Goal: Transaction & Acquisition: Purchase product/service

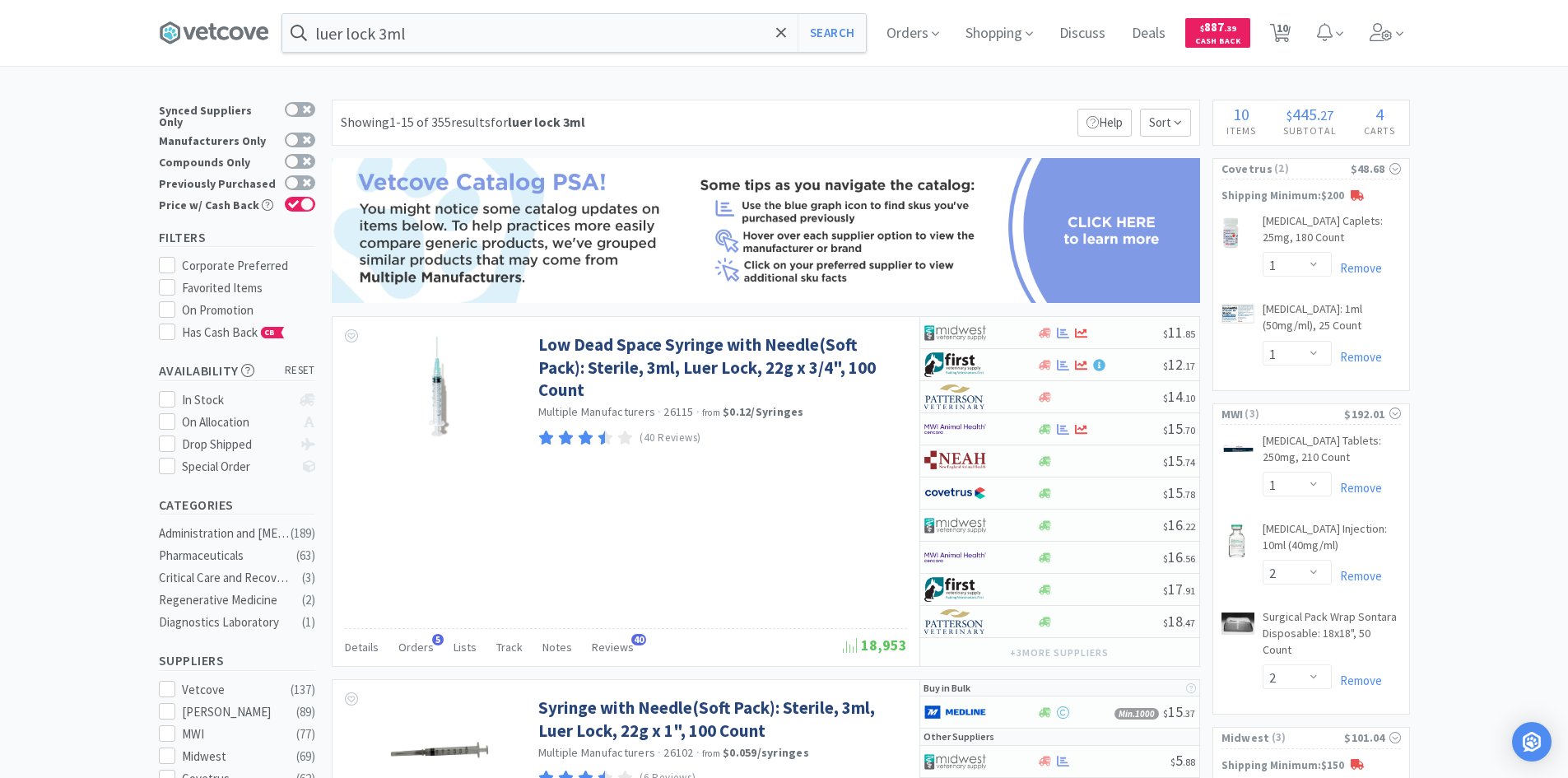
select select "1"
select select "2"
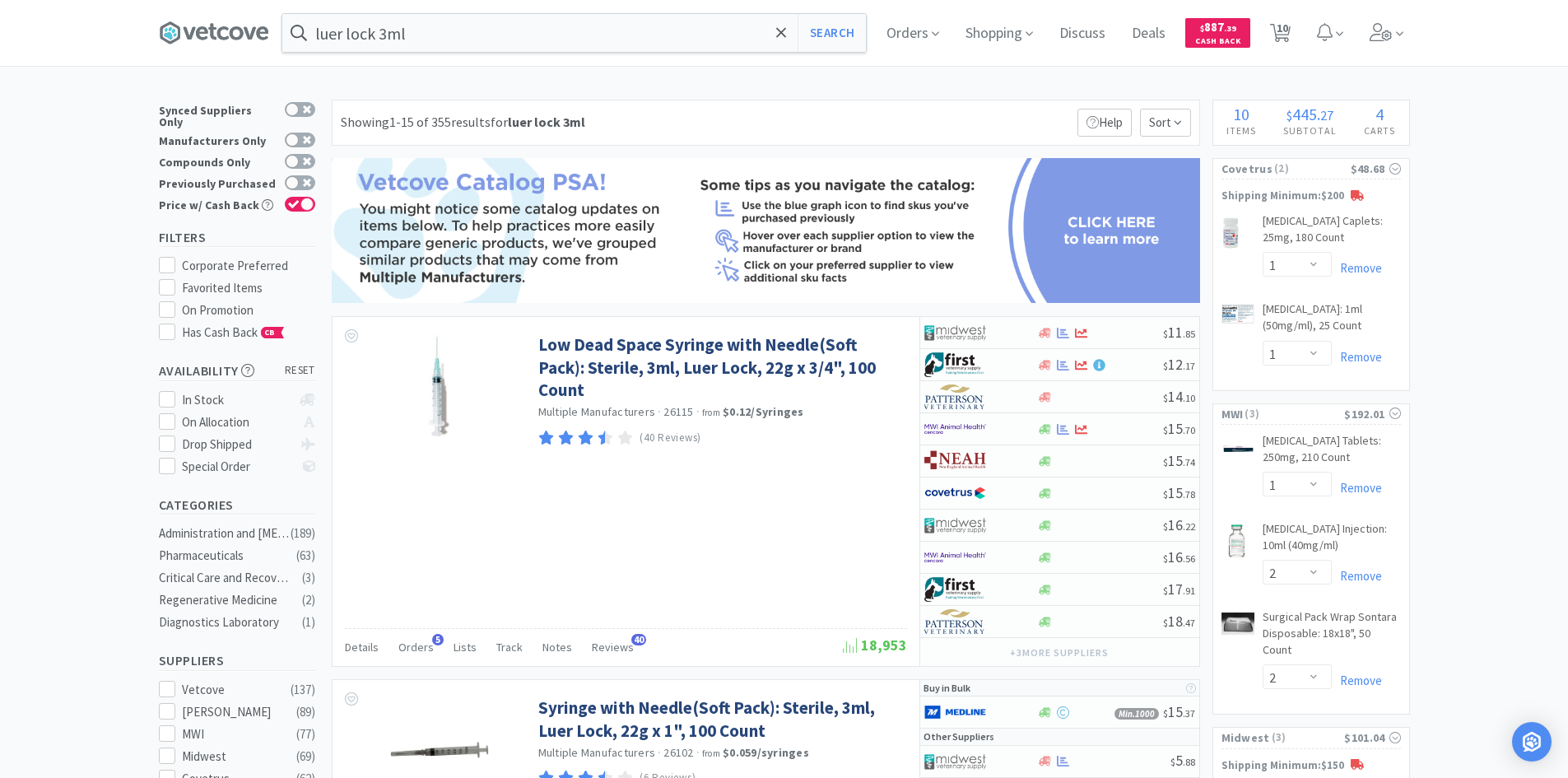
select select "1"
select select "3"
select select "6"
select select "10"
select select "1"
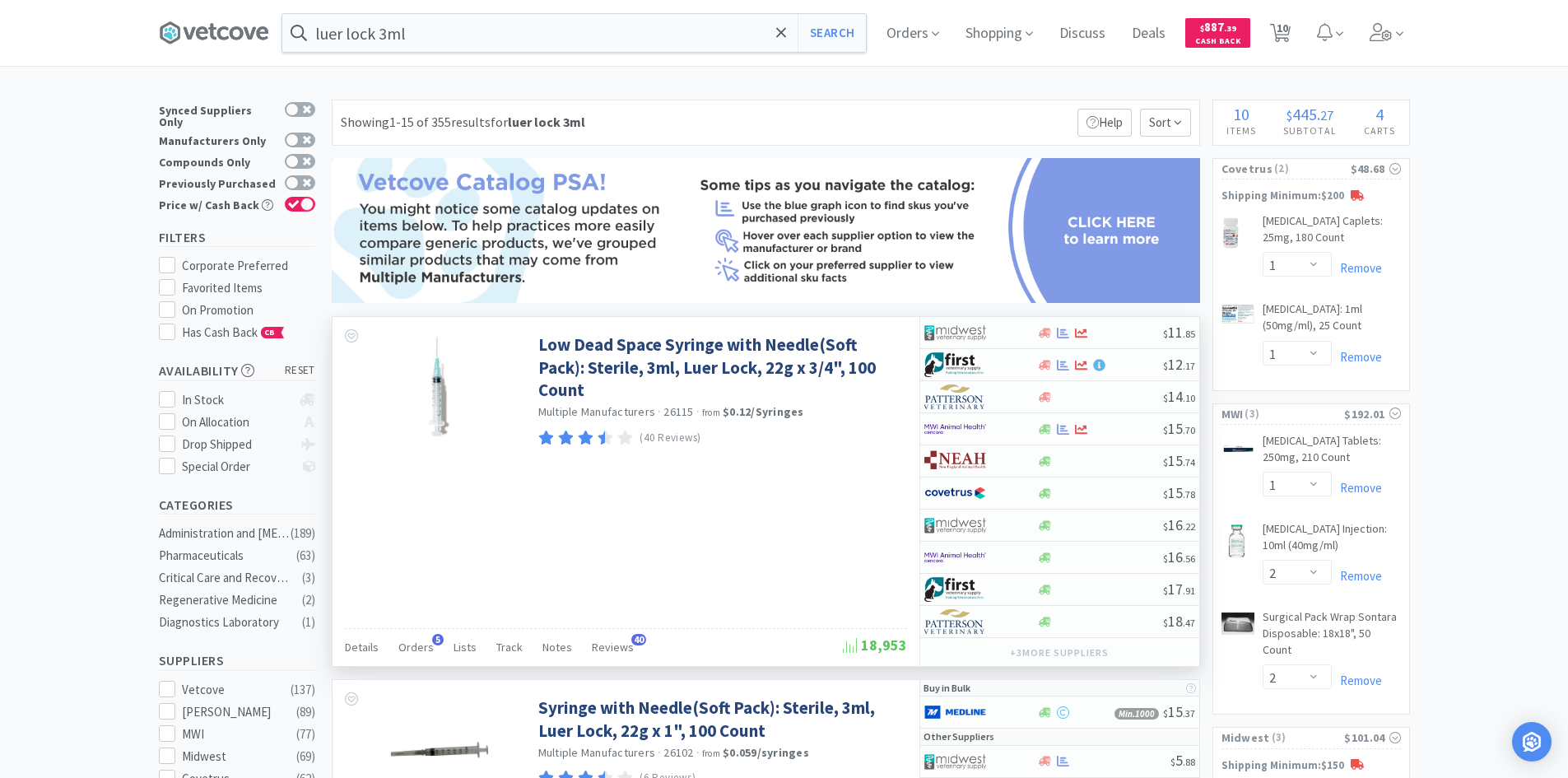
drag, startPoint x: 0, startPoint y: 0, endPoint x: 835, endPoint y: 518, distance: 982.6
click at [835, 518] on div "Low Dead Space Syringe with Needle(Soft Pack): Sterile, 3ml, Luer Lock, 22g x 3…" at bounding box center [626, 491] width 587 height 349
click at [450, 35] on input "luer lock 3ml" at bounding box center [574, 33] width 583 height 38
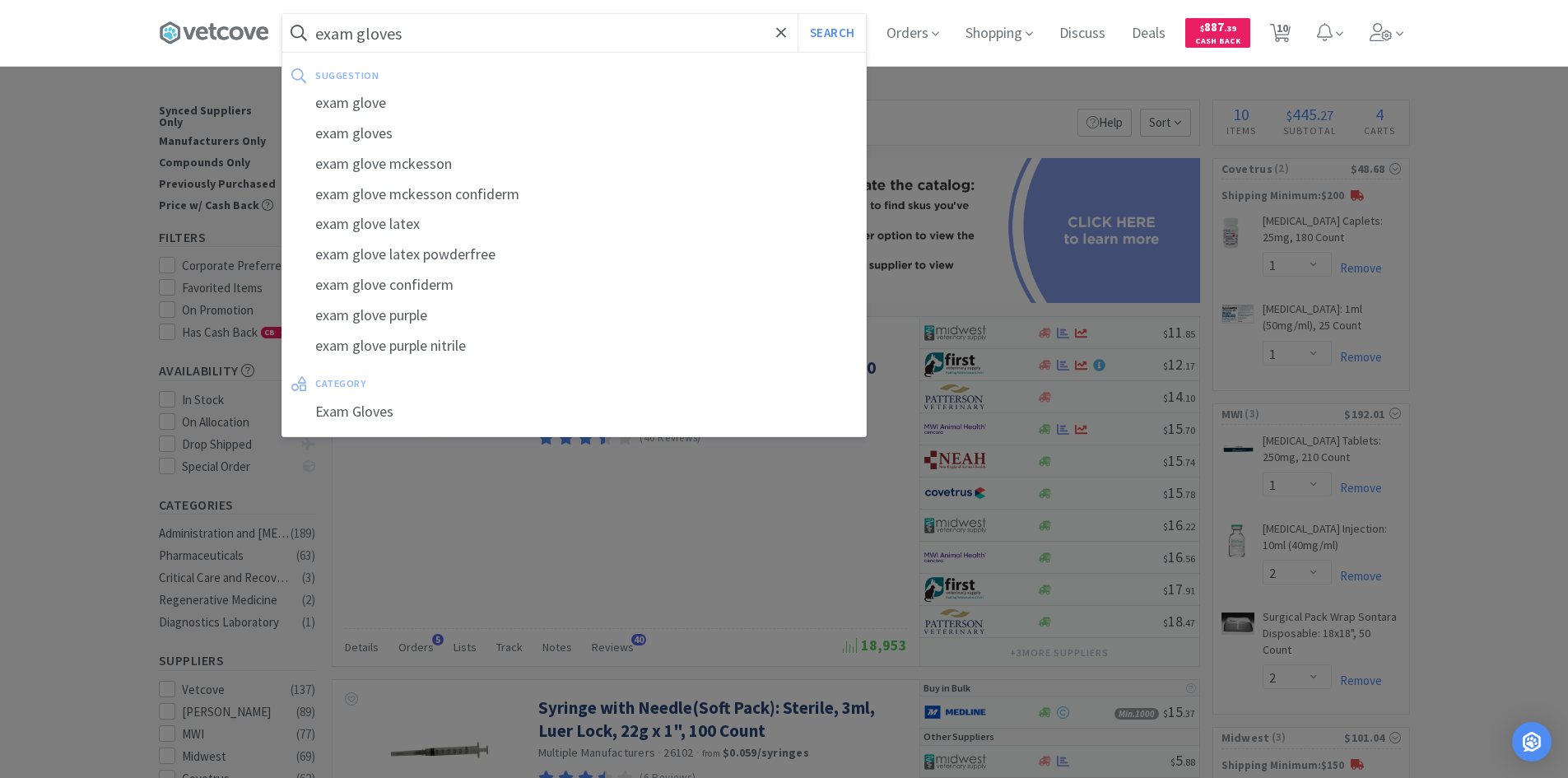
type input "exam gloves"
click at [798, 14] on button "Search" at bounding box center [831, 33] width 68 height 38
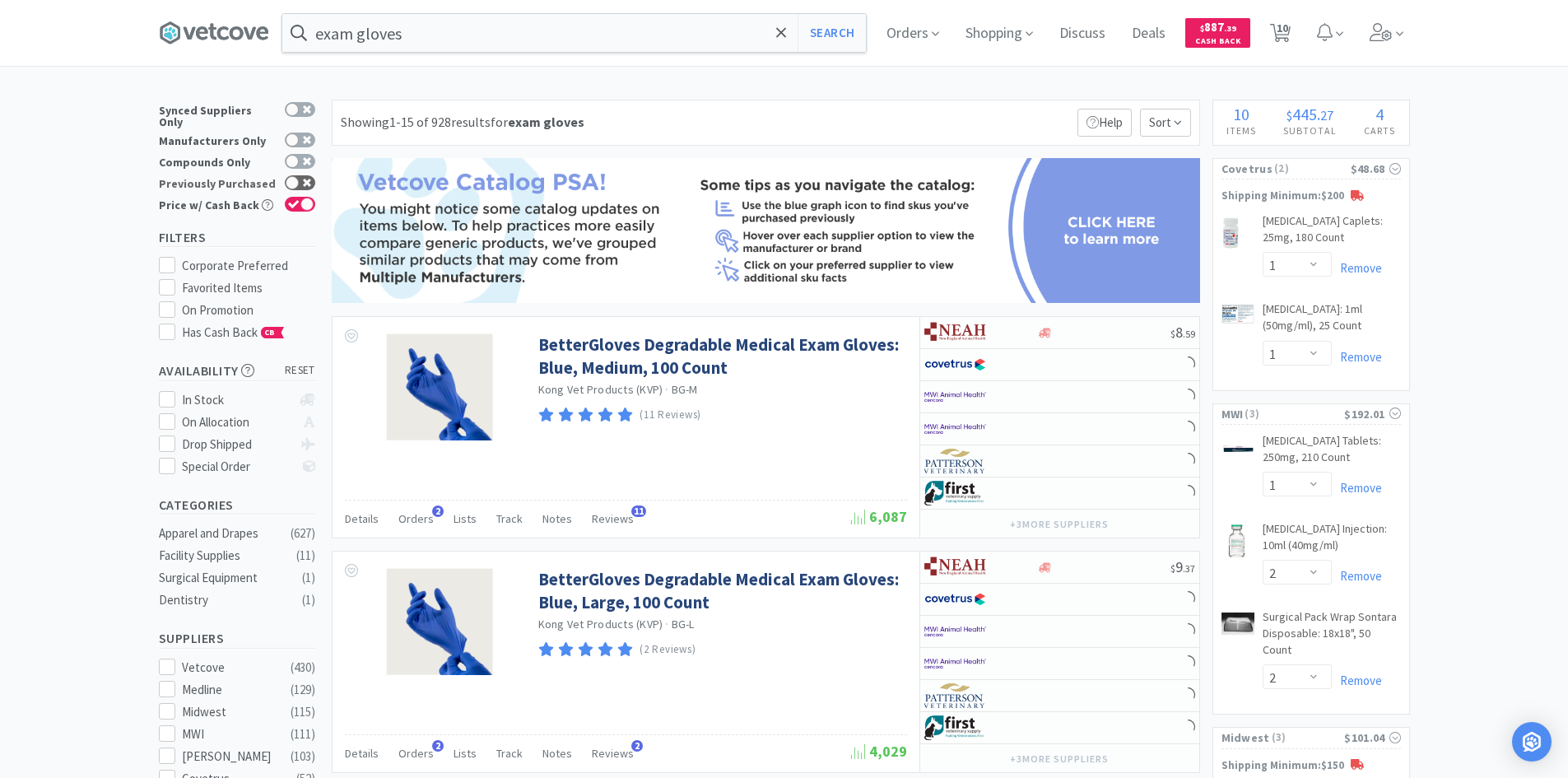
click at [293, 176] on div at bounding box center [293, 183] width 13 height 13
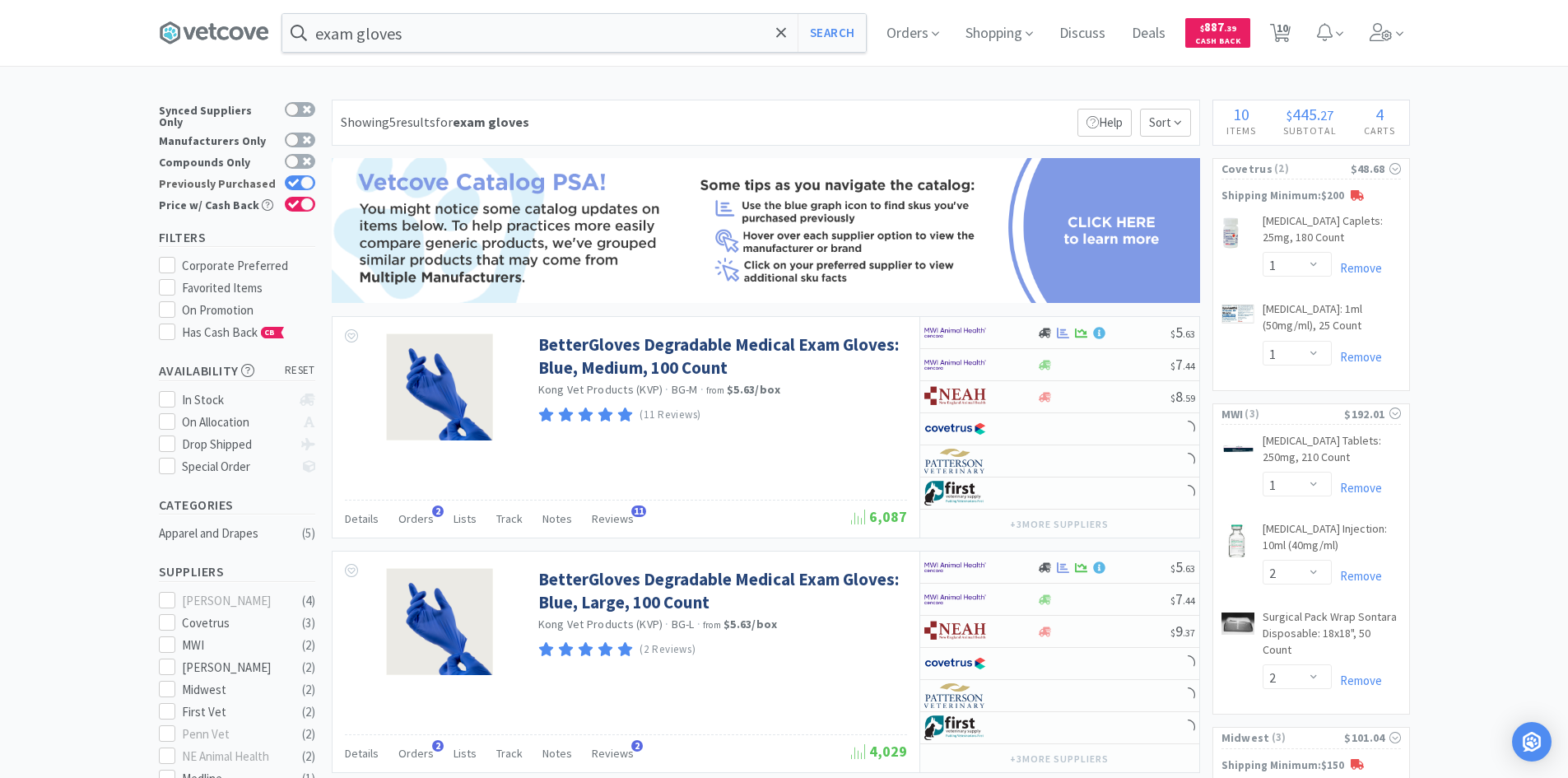
click at [293, 179] on icon at bounding box center [294, 183] width 12 height 9
checkbox input "false"
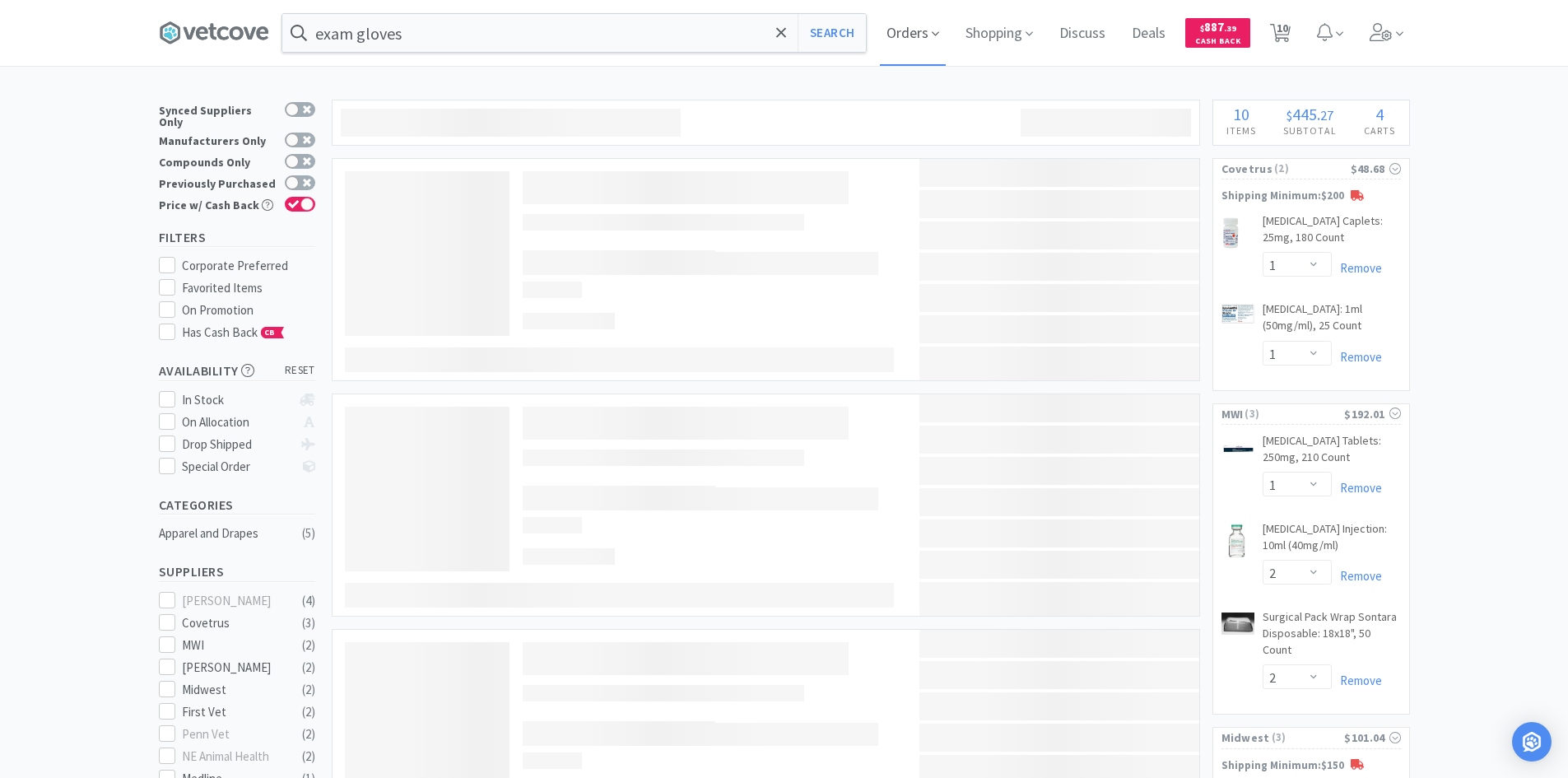
click at [945, 35] on span "Orders" at bounding box center [913, 33] width 66 height 66
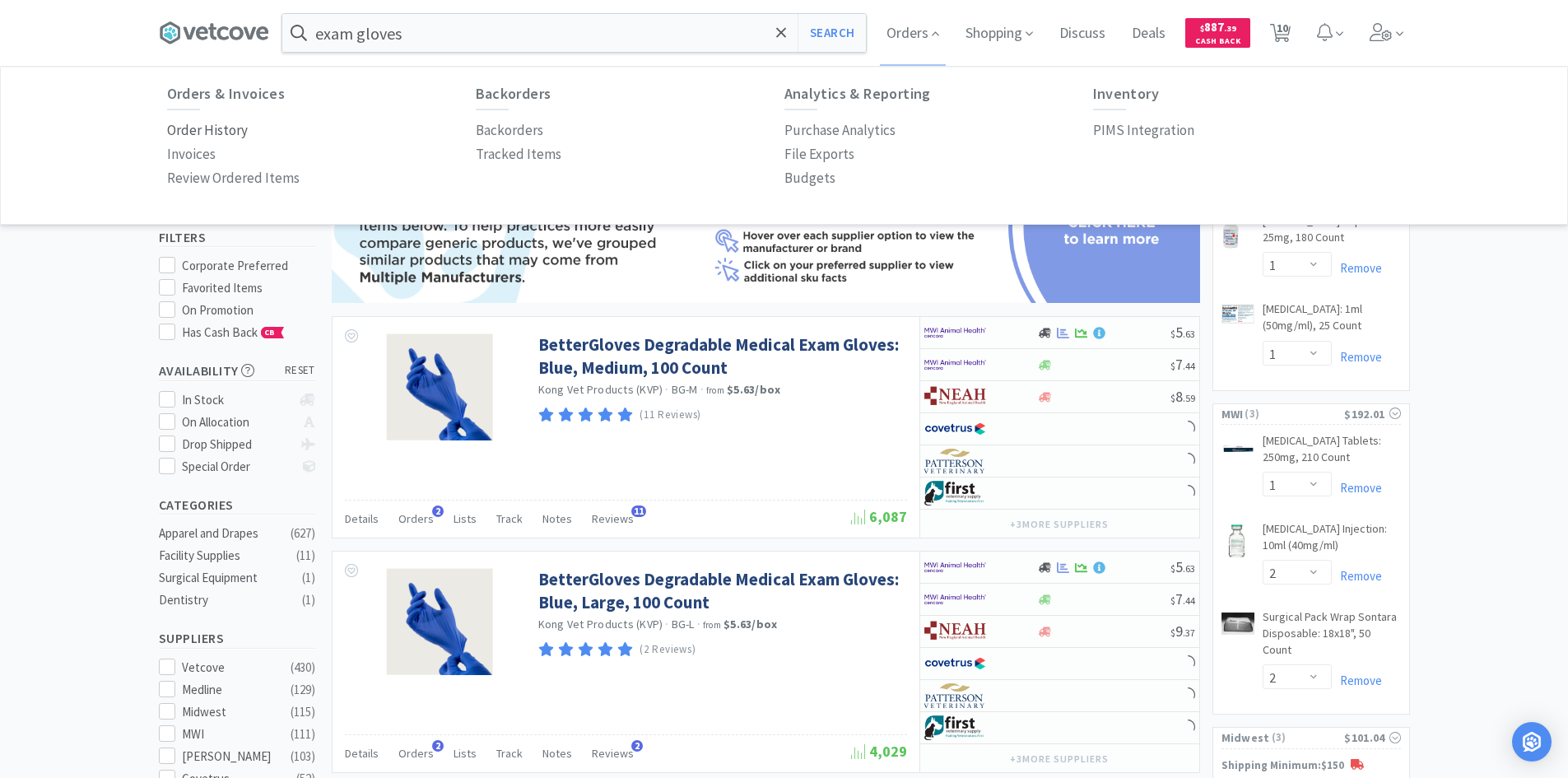
click at [218, 128] on p "Order History" at bounding box center [208, 130] width 81 height 22
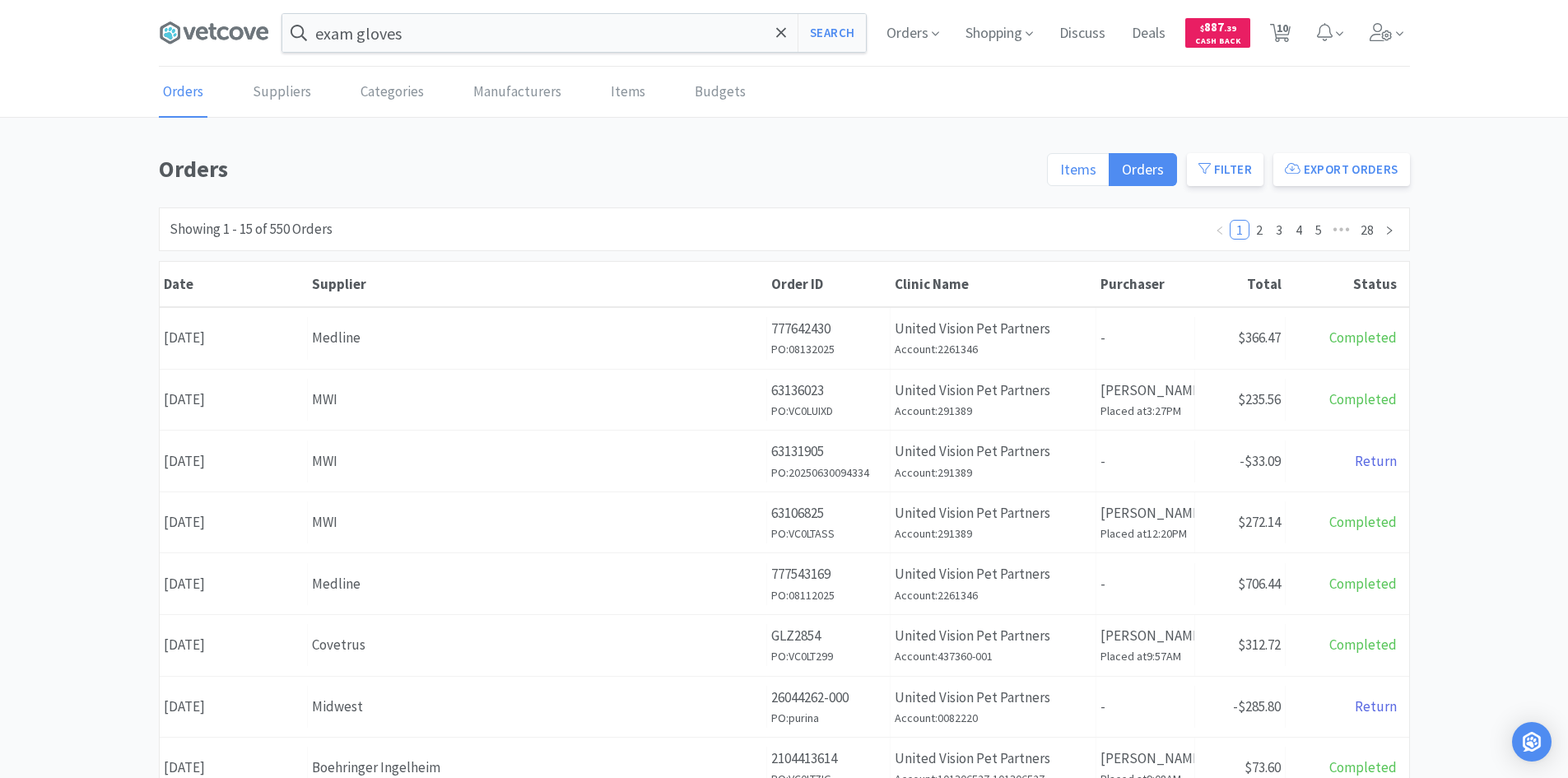
click at [1096, 167] on span "Items" at bounding box center [1078, 169] width 36 height 19
click at [1060, 175] on input "Items" at bounding box center [1060, 175] width 0 height 0
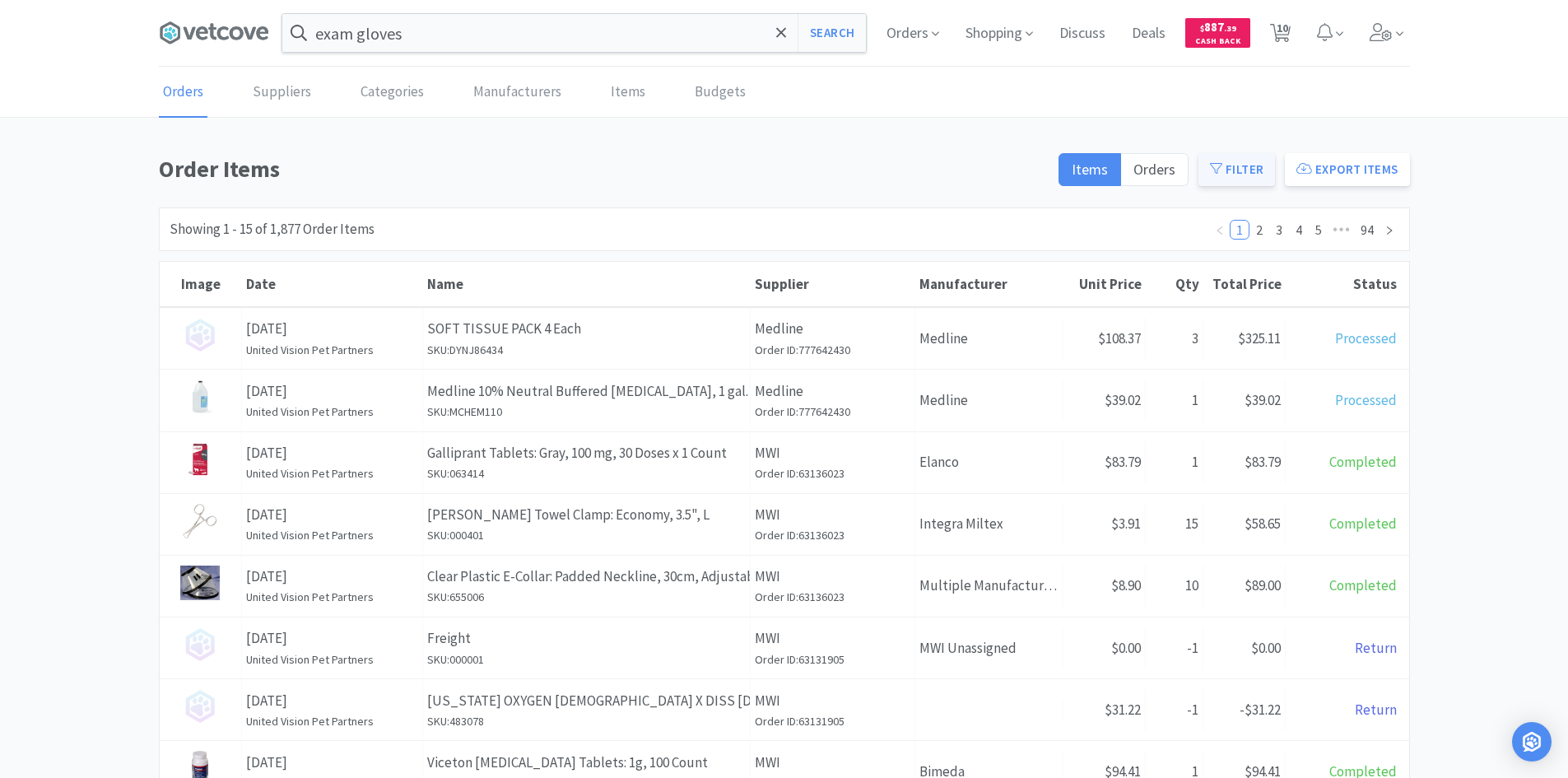
click at [1244, 165] on button "Filter" at bounding box center [1236, 170] width 77 height 33
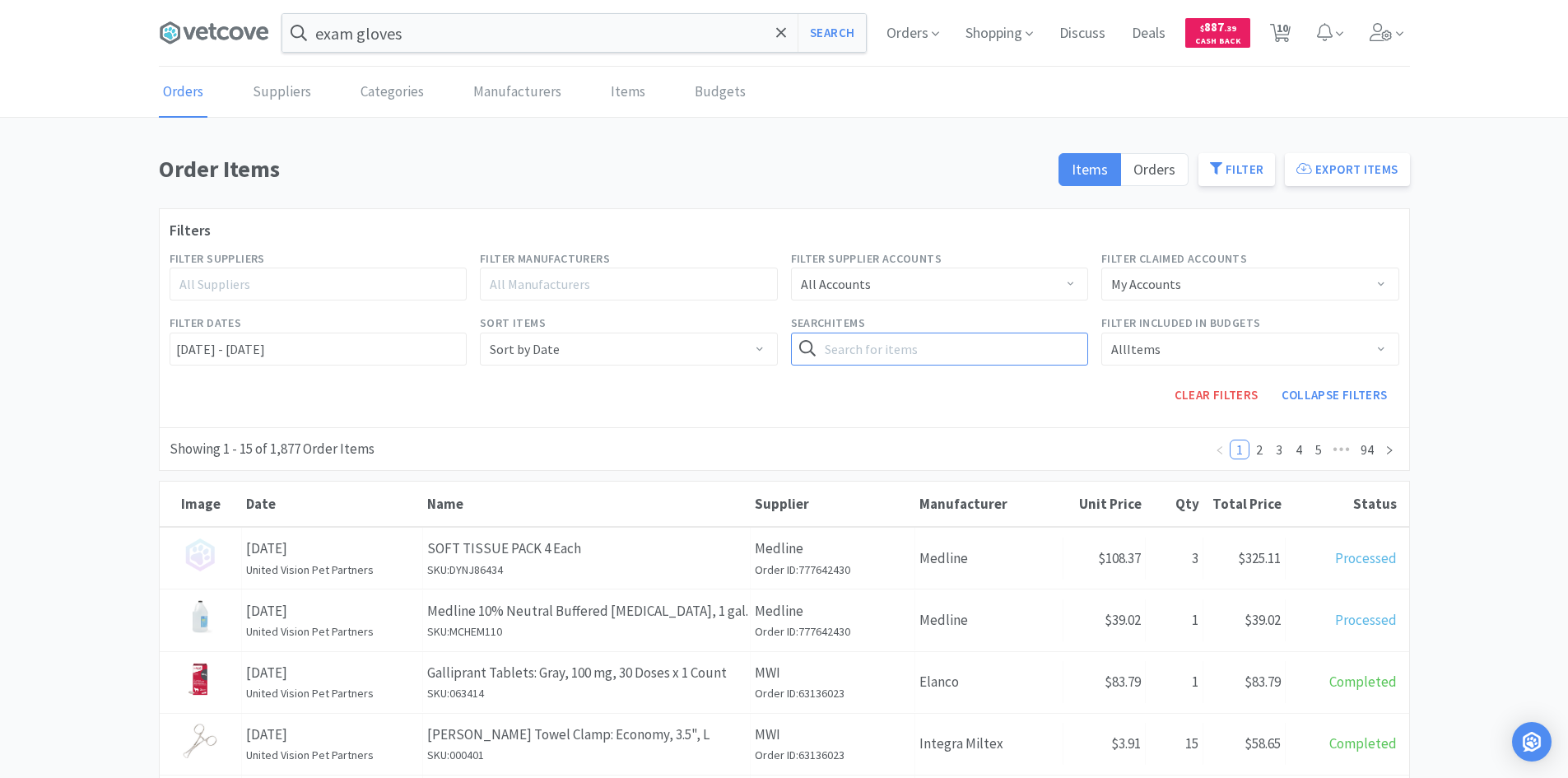
click at [1043, 350] on input "text" at bounding box center [940, 349] width 298 height 33
type input "gloves"
click at [1021, 333] on button "Search" at bounding box center [1055, 349] width 68 height 33
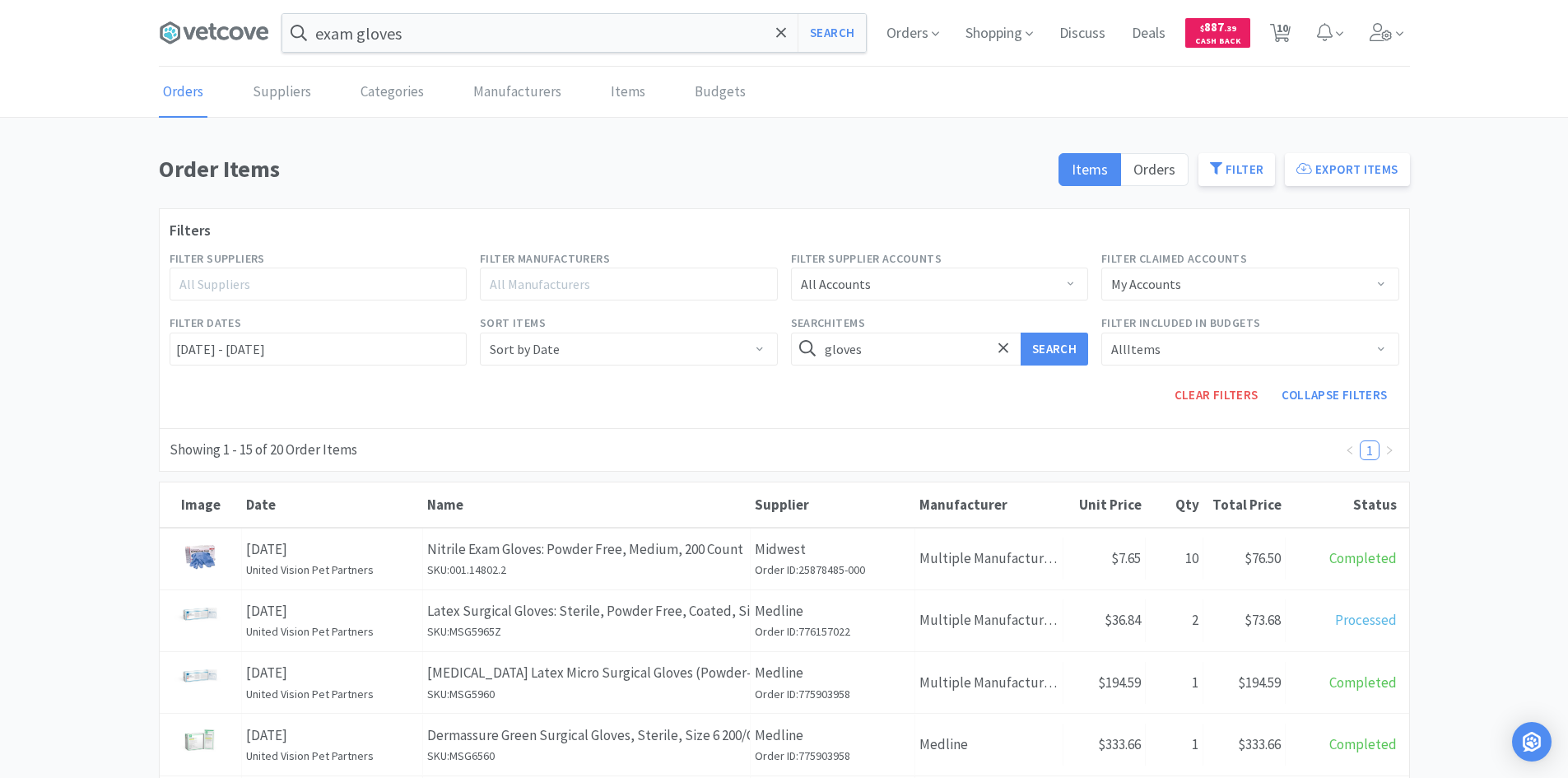
click at [648, 540] on p "Nitrile Exam Gloves: Powder Free, Medium, 200 Count" at bounding box center [586, 549] width 319 height 22
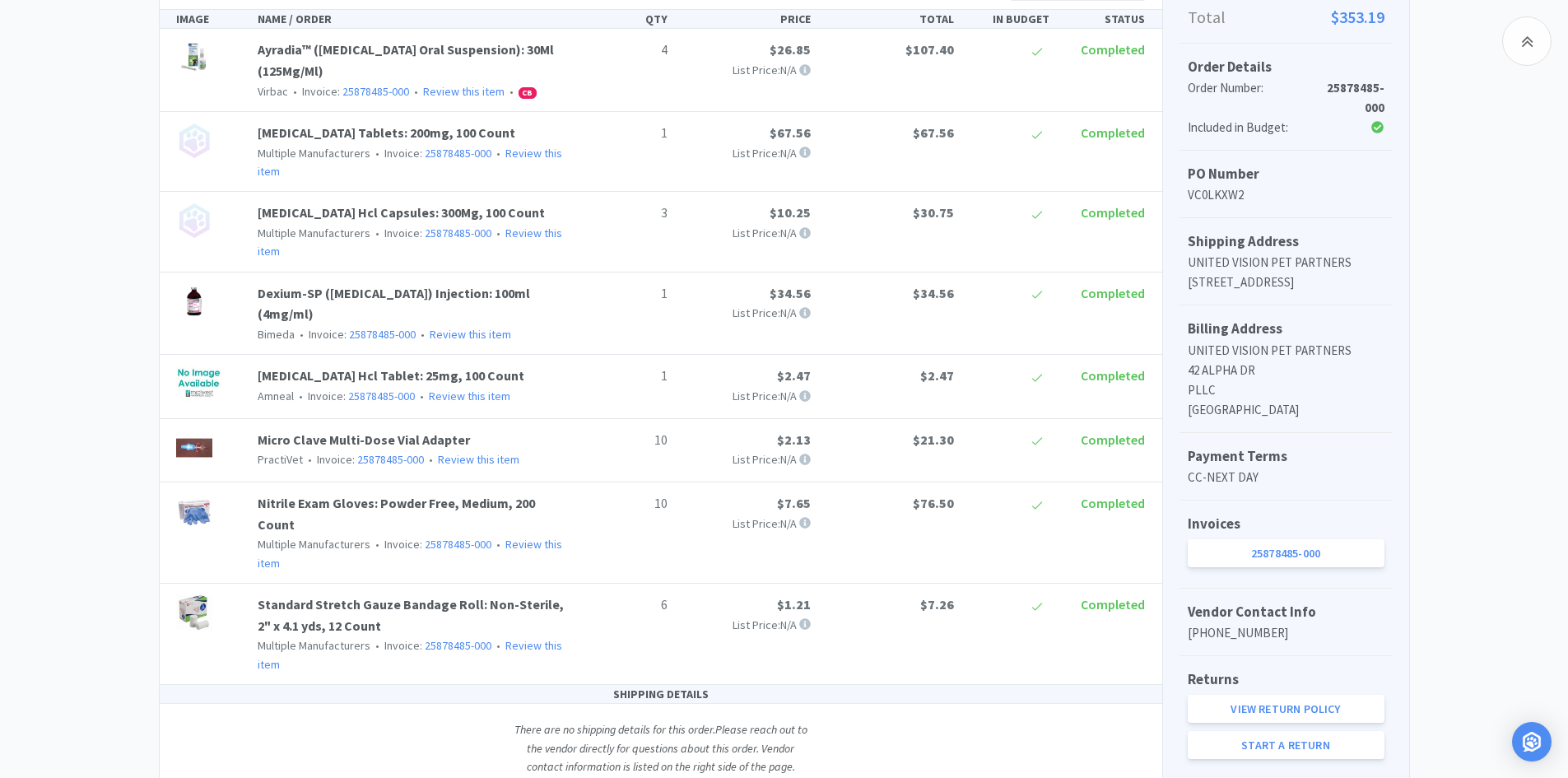
scroll to position [411, 0]
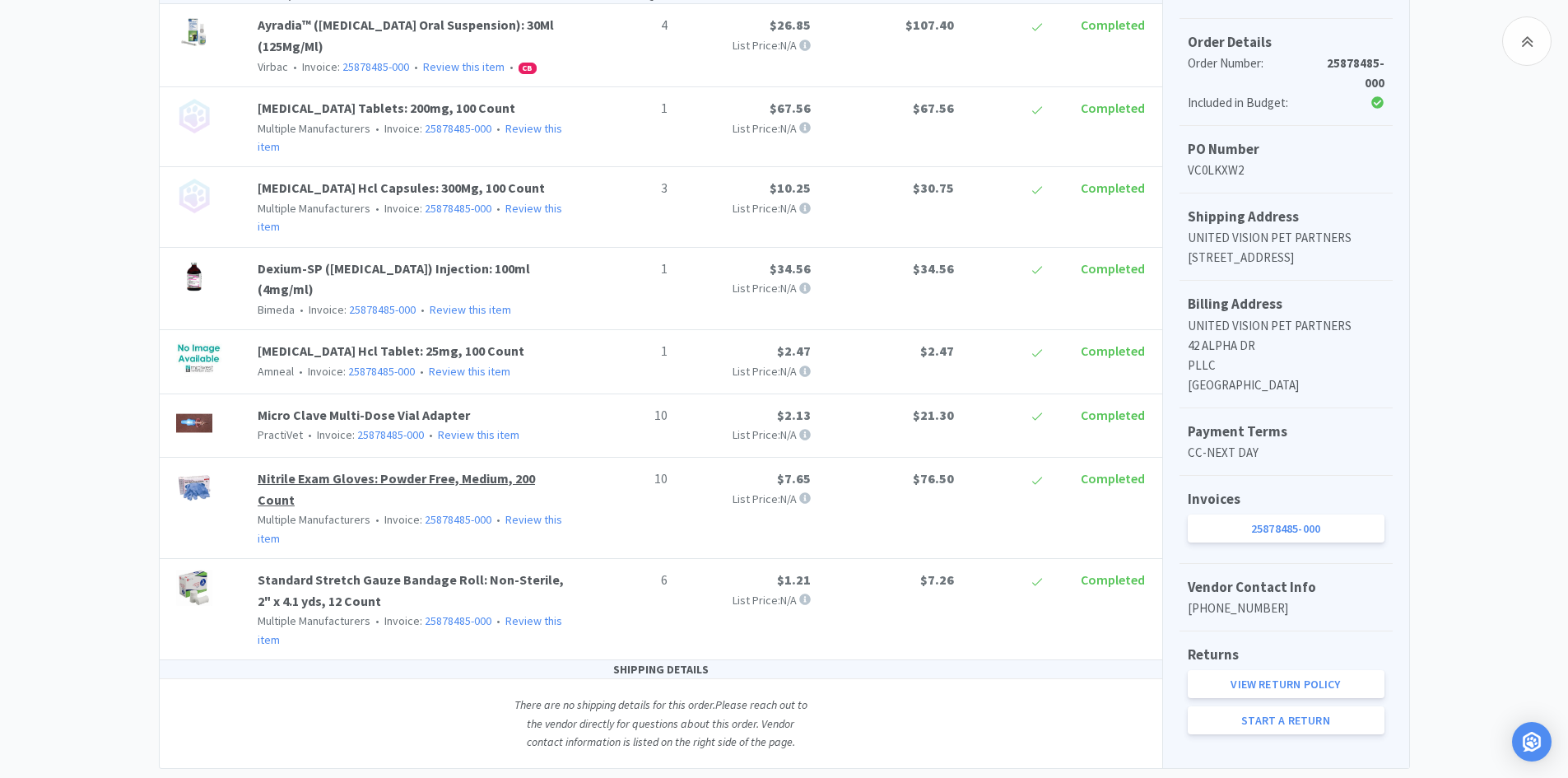
click at [397, 473] on link "Nitrile Exam Gloves: Powder Free, Medium, 200 Count" at bounding box center [396, 489] width 278 height 38
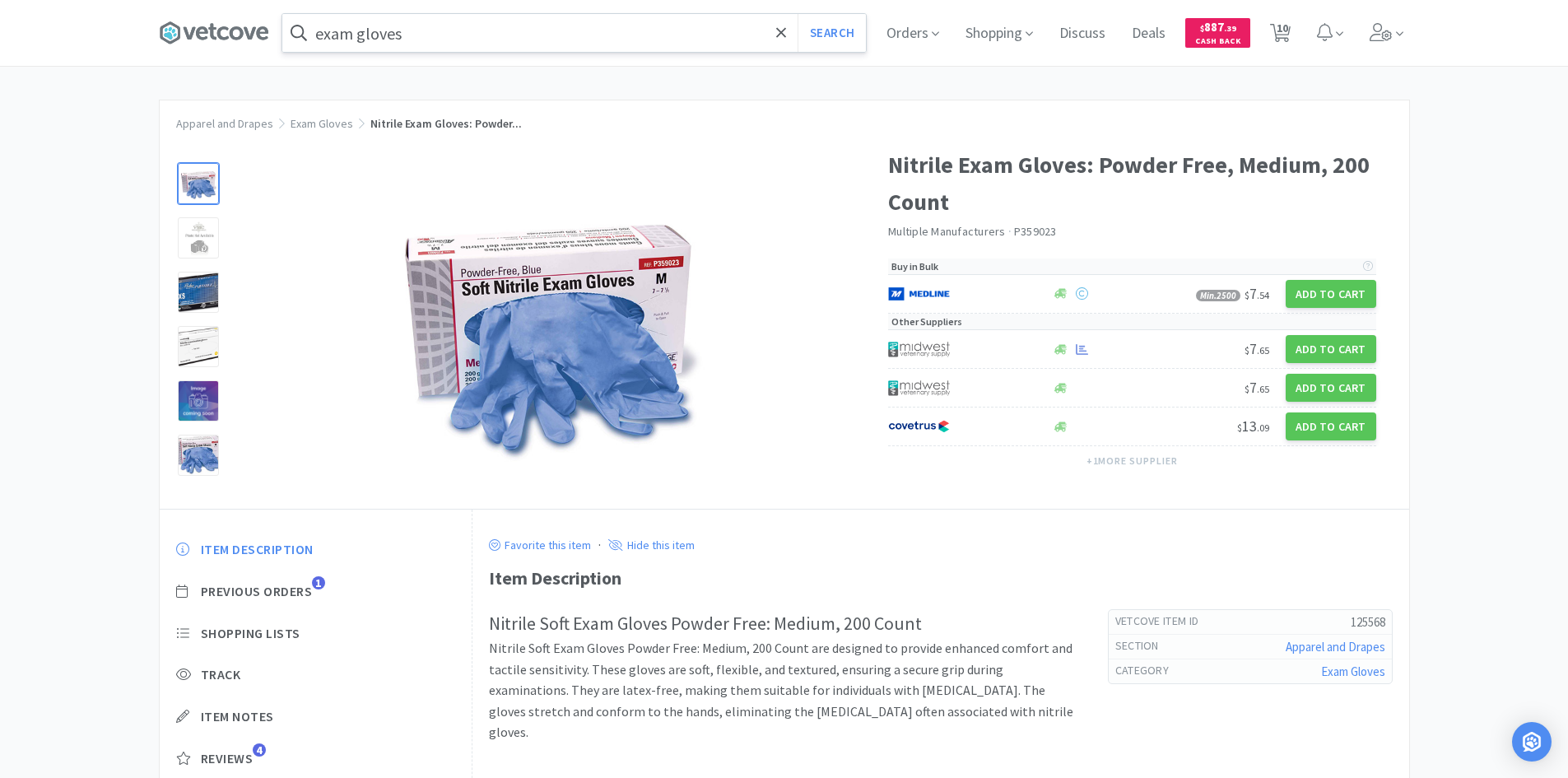
click at [411, 31] on input "exam gloves" at bounding box center [574, 33] width 583 height 38
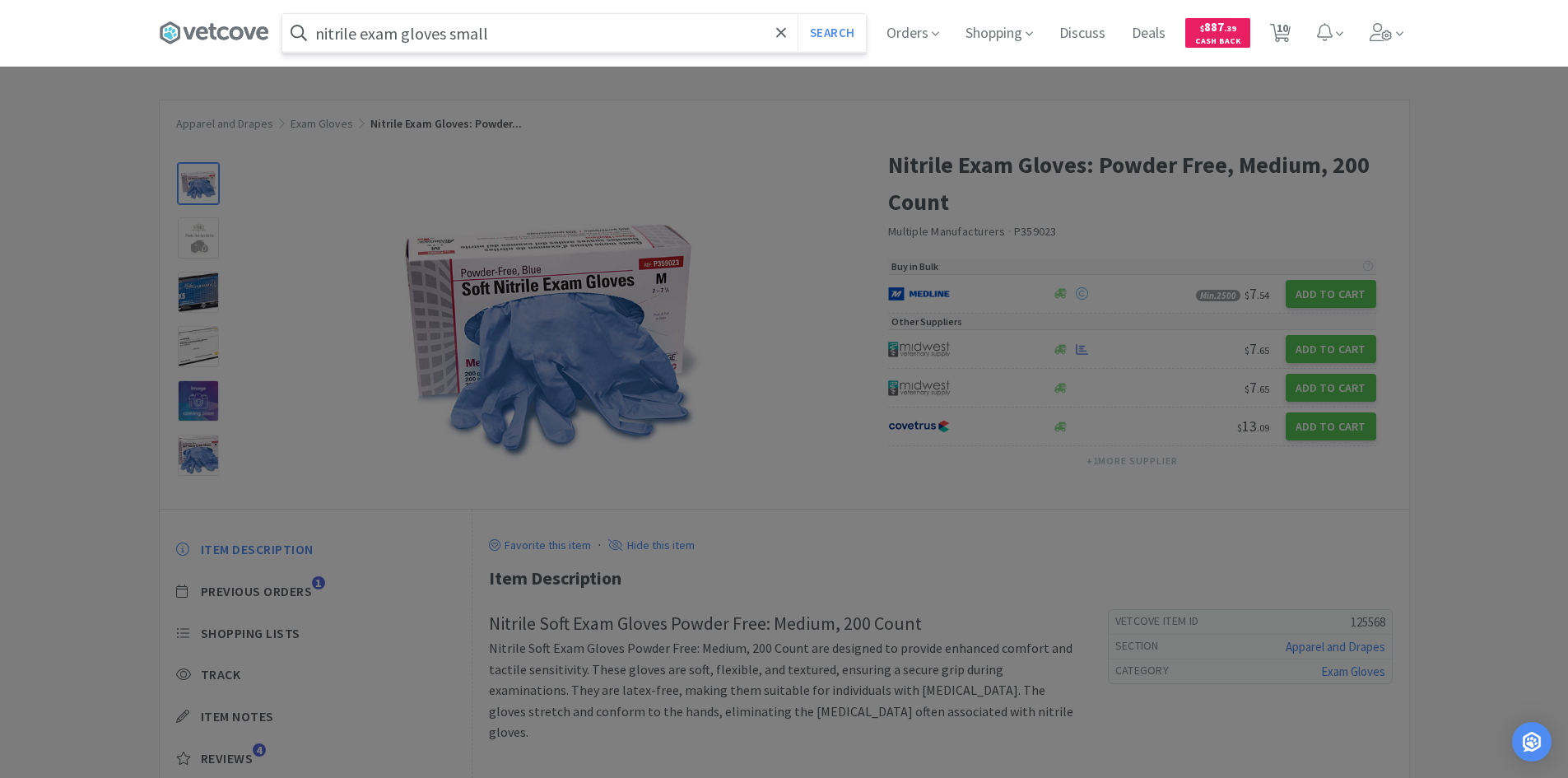
type input "nitrile exam gloves small"
click at [798, 14] on button "Search" at bounding box center [831, 33] width 68 height 38
select select "1"
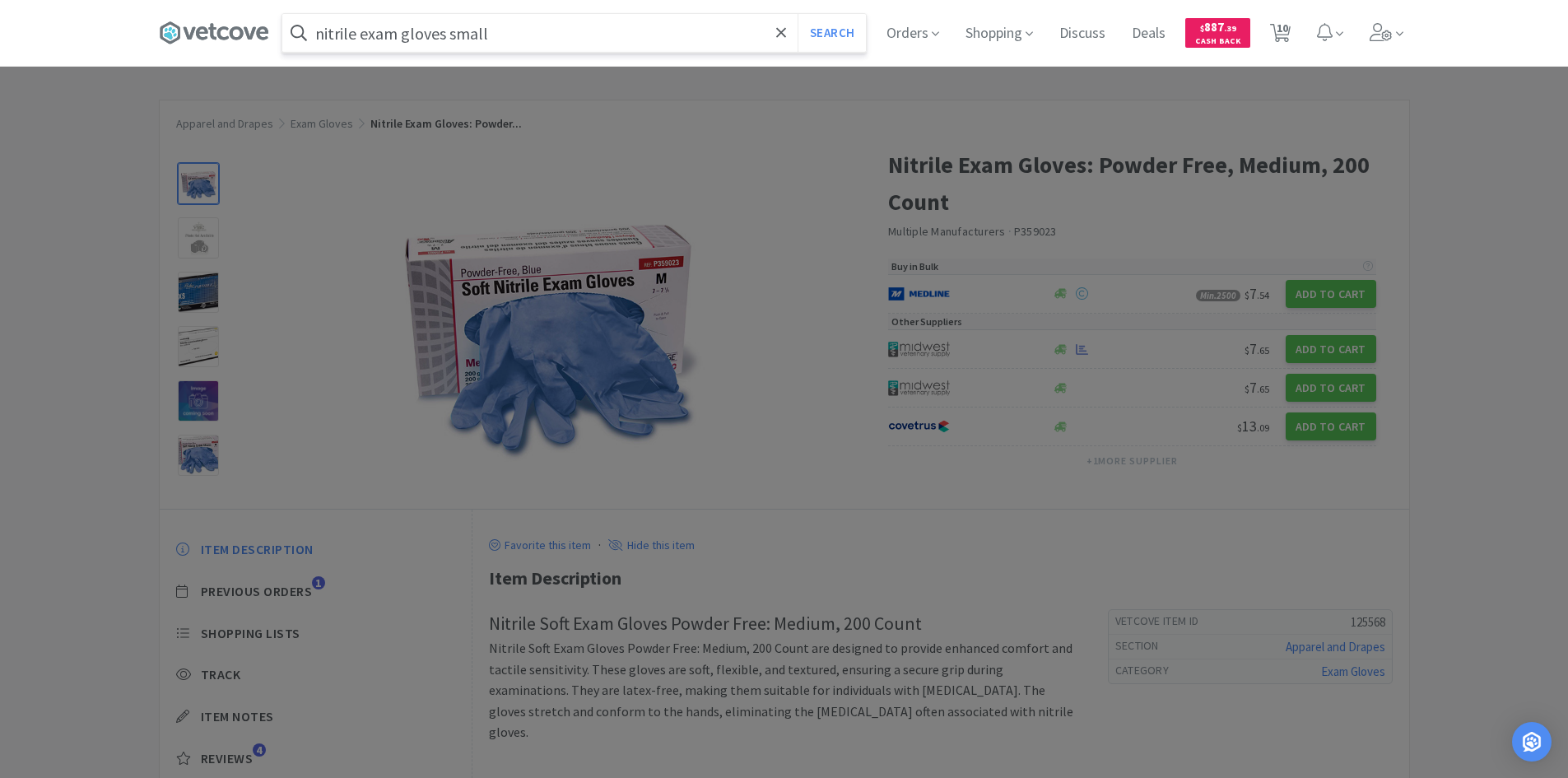
select select "2"
select select "1"
select select "3"
select select "6"
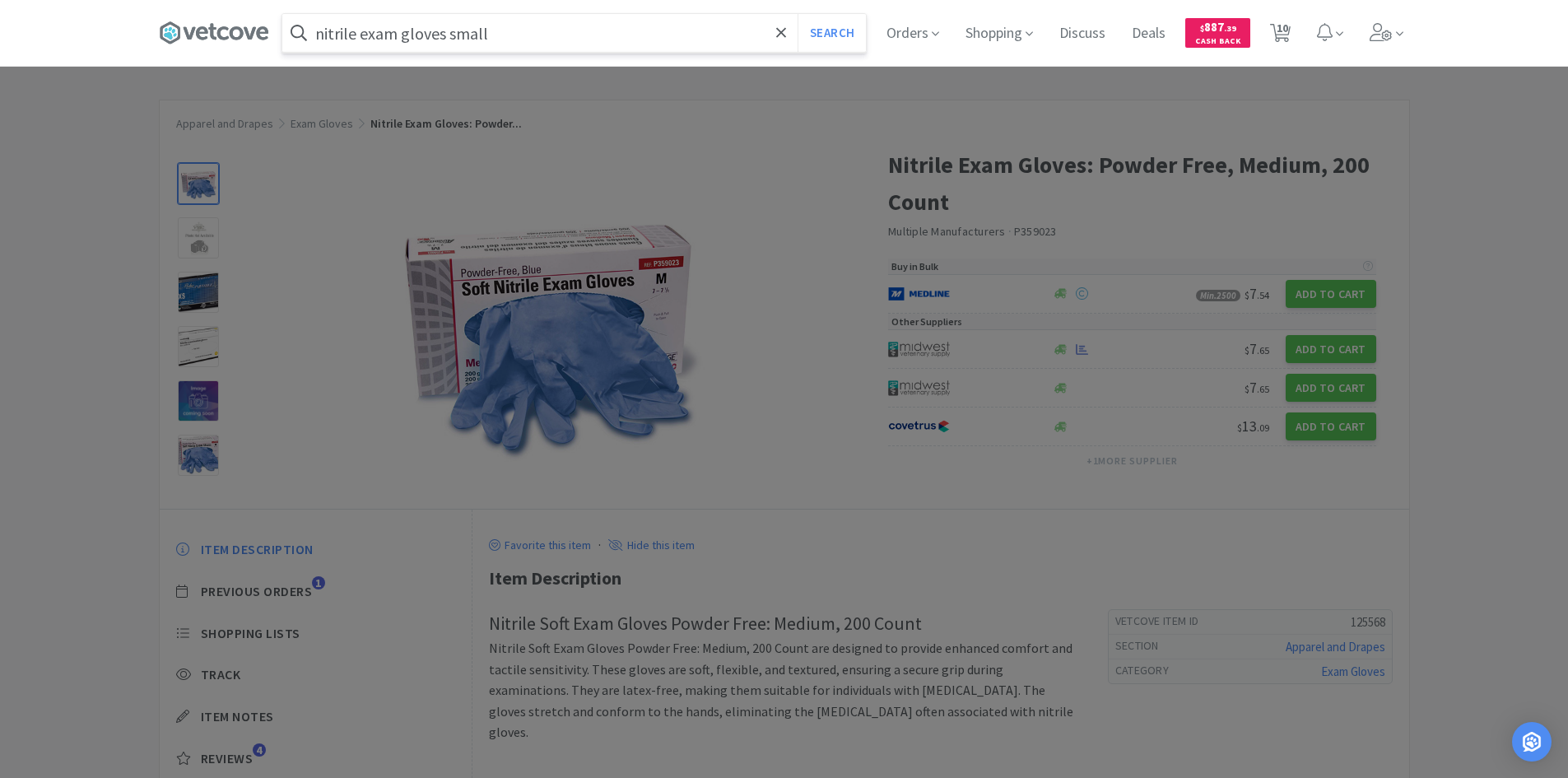
select select "10"
select select "1"
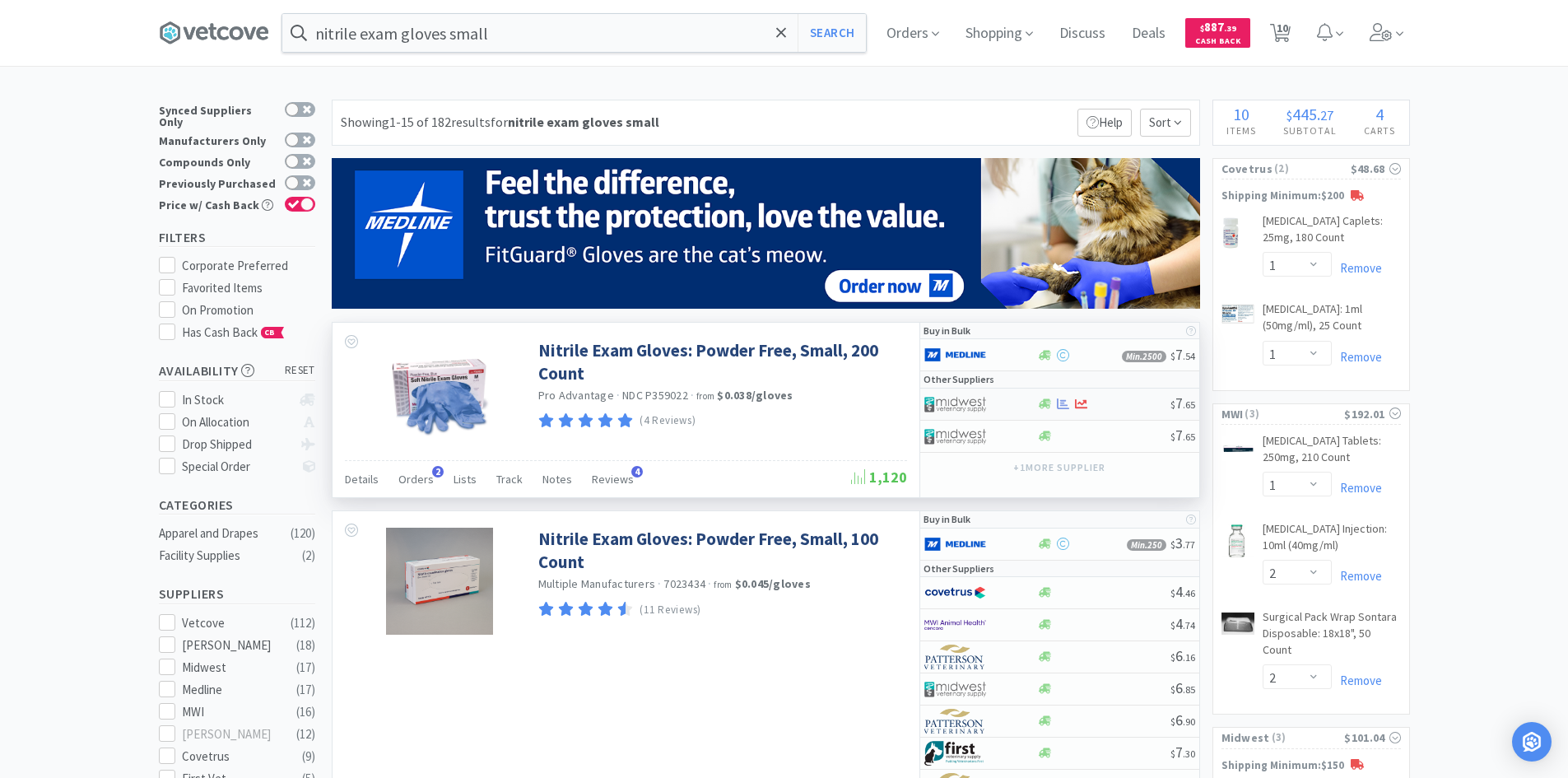
click at [1007, 409] on div at bounding box center [970, 404] width 91 height 28
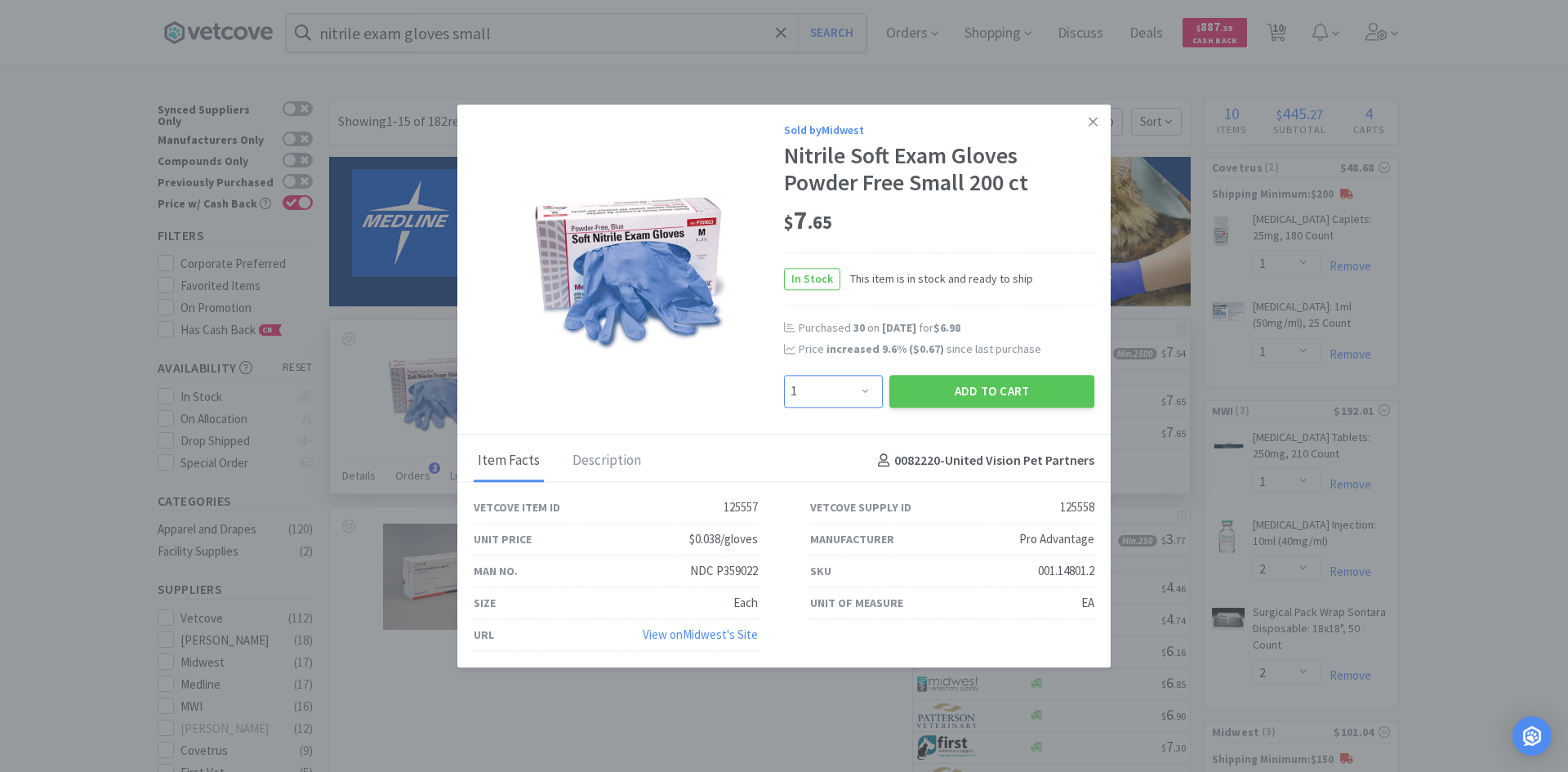
click at [863, 387] on select "Enter Quantity 1 2 3 4 5 6 7 8 9 10 11 12 13 14 15 16 17 18 19 20 Enter Quantity" at bounding box center [833, 391] width 99 height 33
select select "20"
click at [784, 375] on select "Enter Quantity 1 2 3 4 5 6 7 8 9 10 11 12 13 14 15 16 17 18 19 20 Enter Quantity" at bounding box center [833, 391] width 99 height 33
click at [923, 383] on button "Add to Cart" at bounding box center [992, 391] width 205 height 33
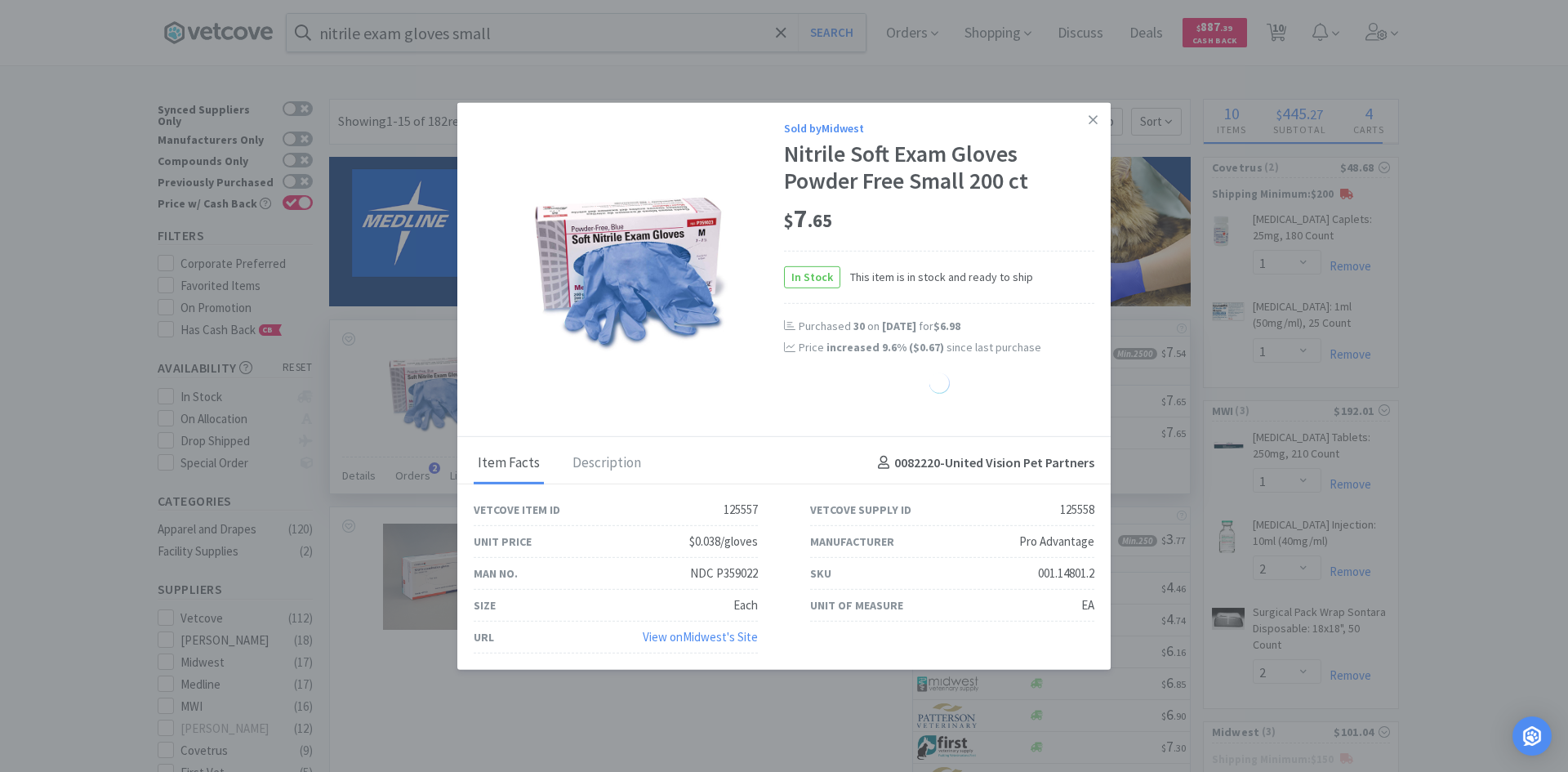
select select "20"
select select "6"
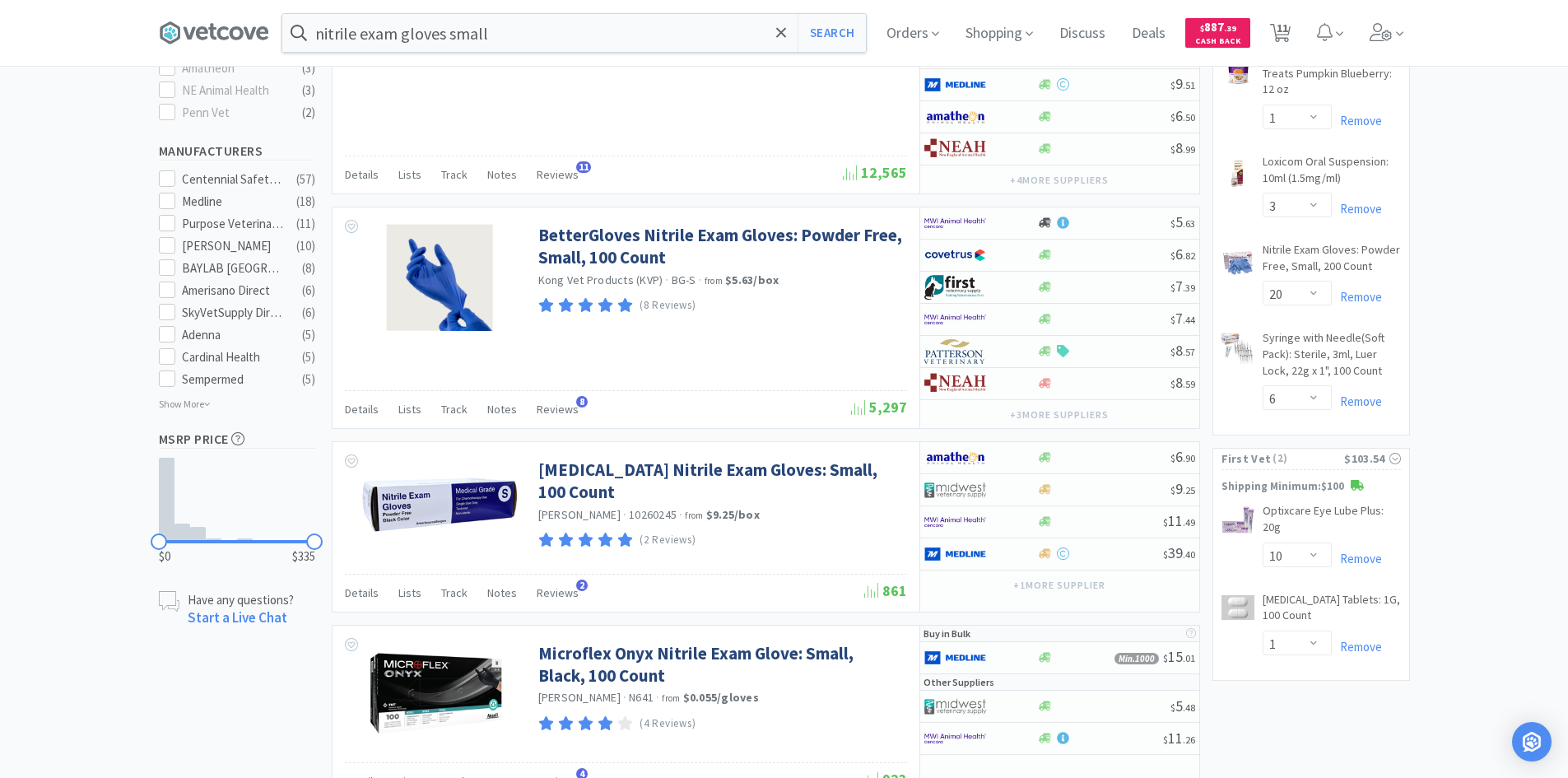
scroll to position [741, 0]
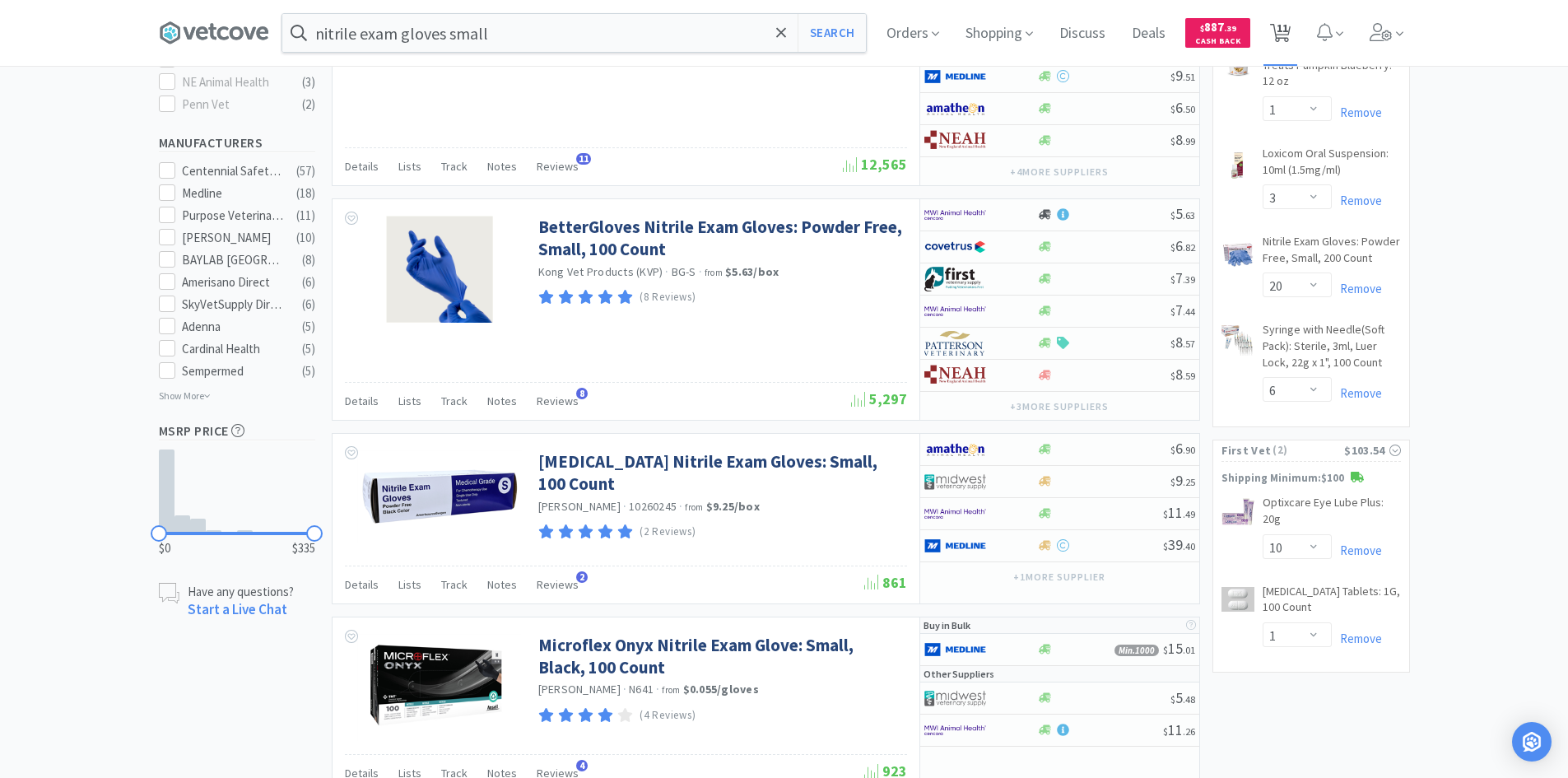
click at [1286, 29] on span "11" at bounding box center [1282, 28] width 12 height 66
select select "1"
select select "2"
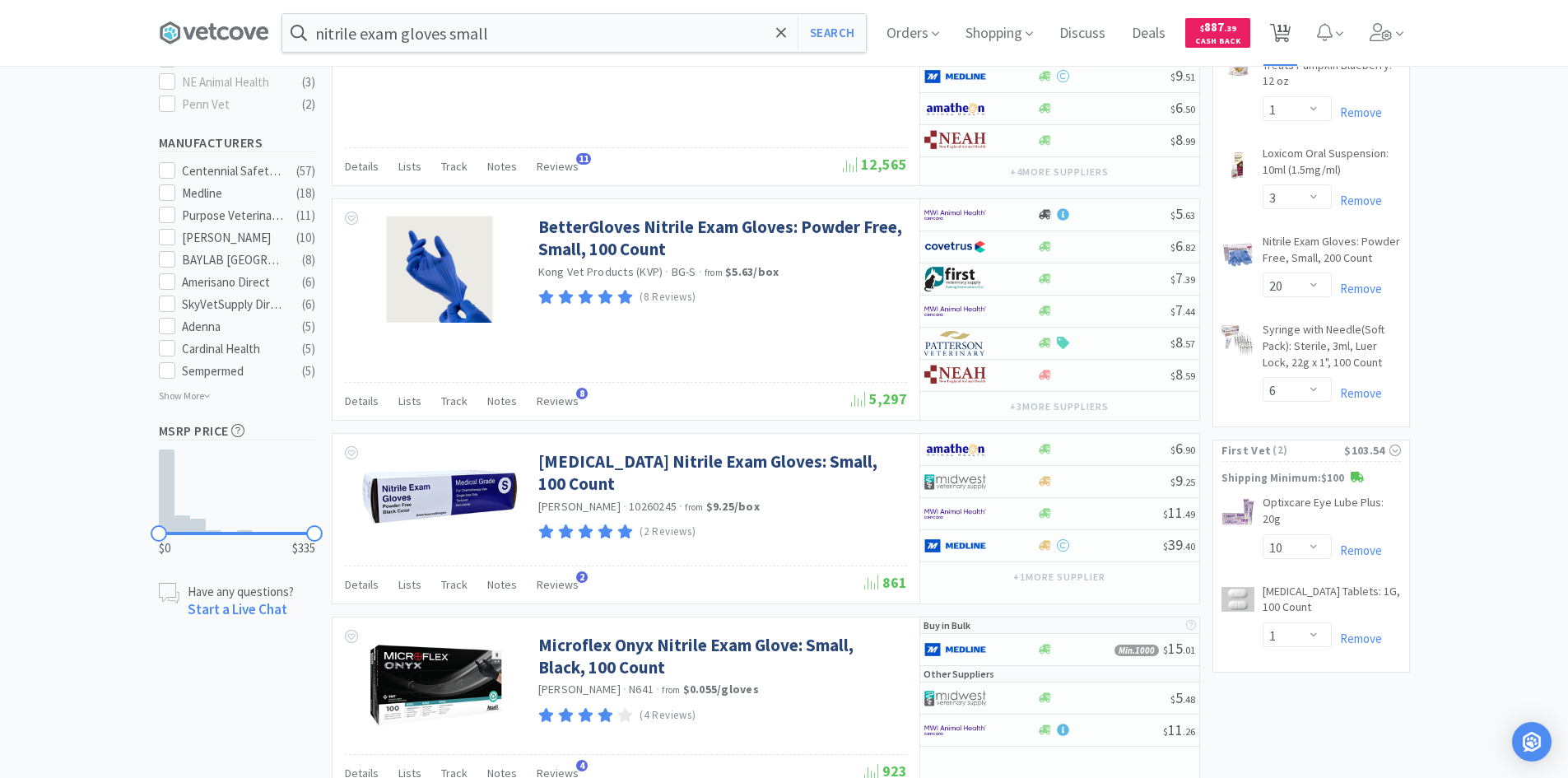
select select "2"
select select "1"
select select "3"
select select "20"
select select "6"
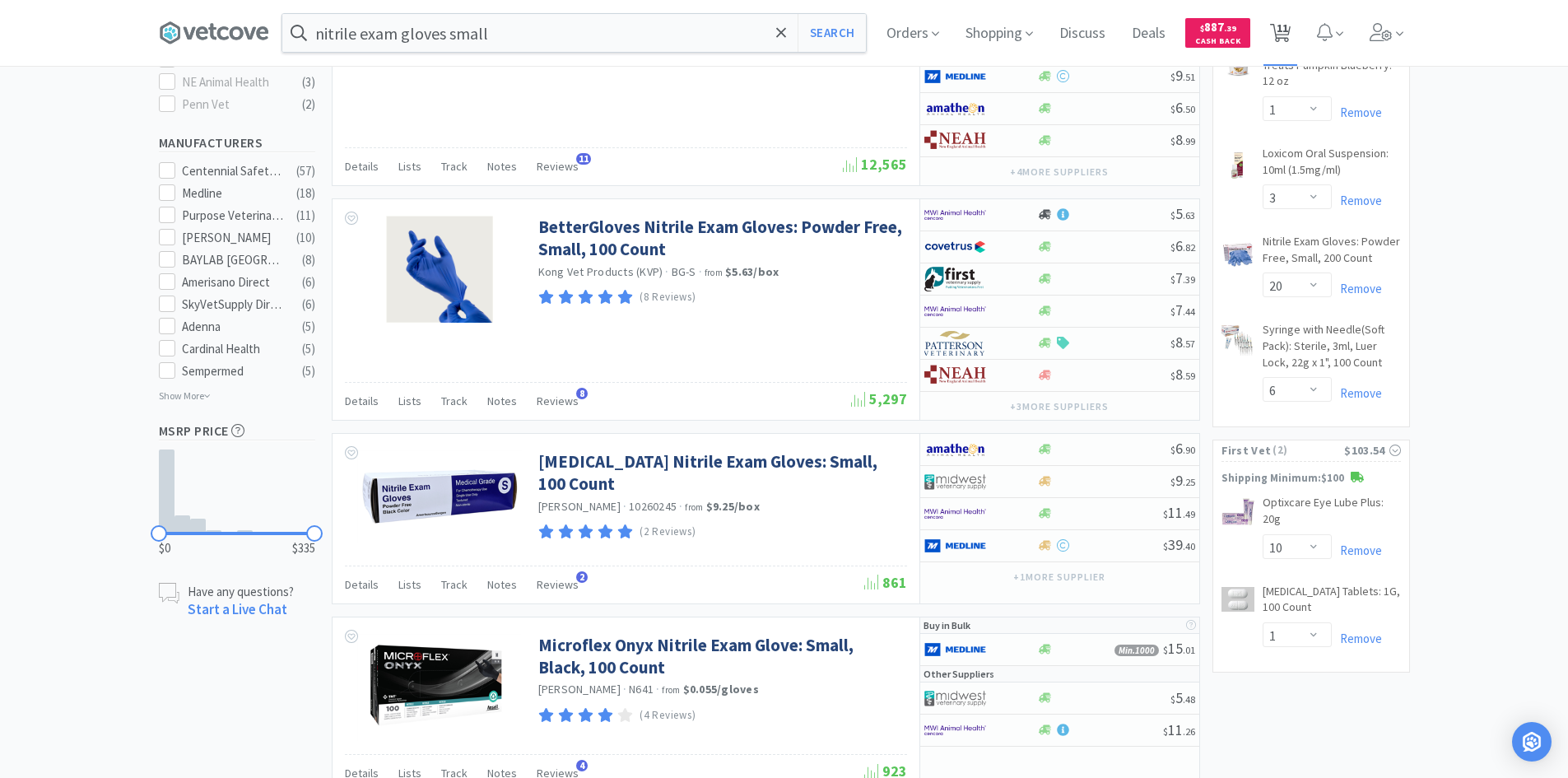
select select "10"
select select "1"
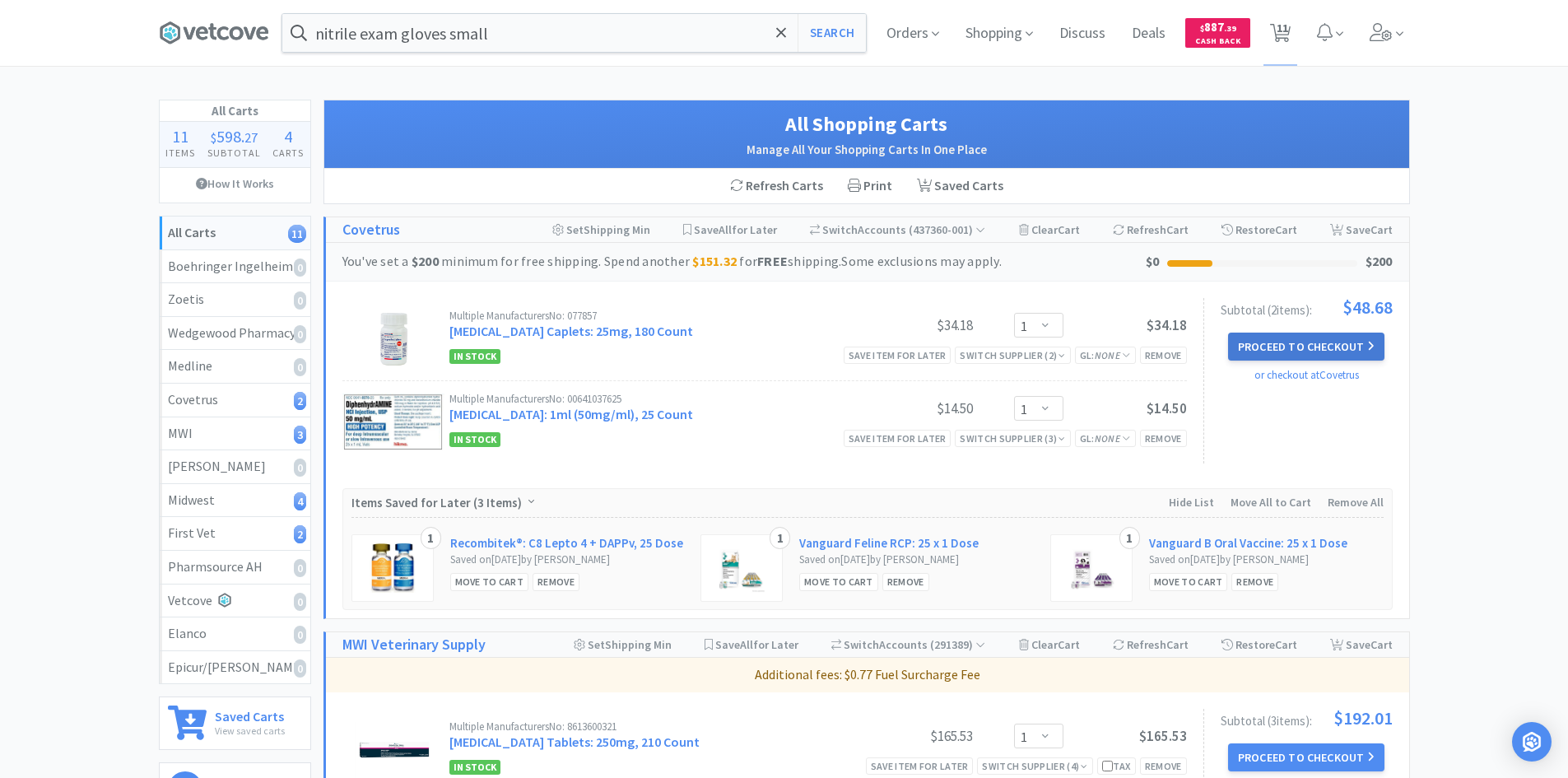
click at [1285, 340] on button "Proceed to Checkout" at bounding box center [1306, 347] width 157 height 28
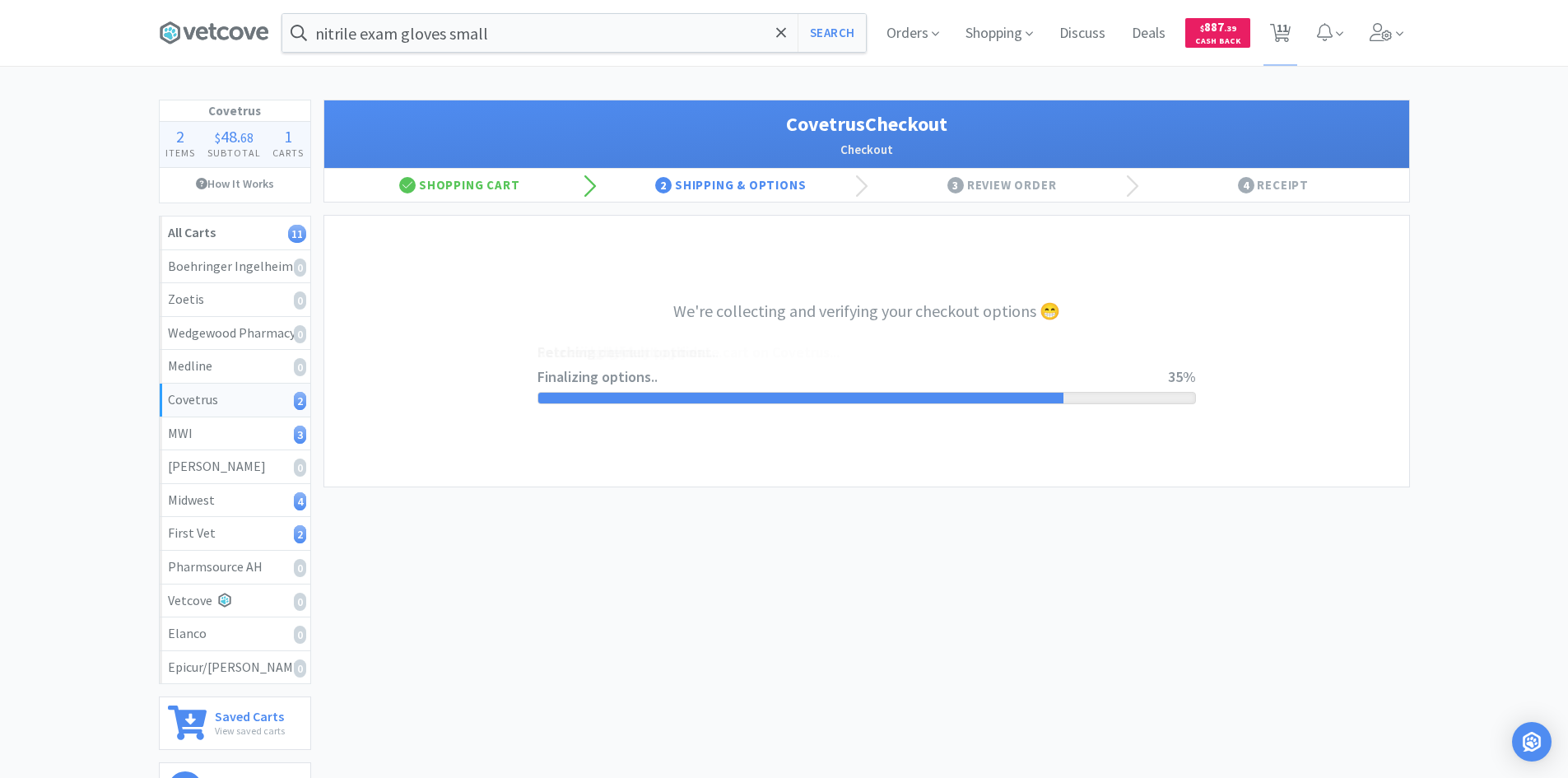
select select "ACCOUNT"
select select "cvt-standard-net"
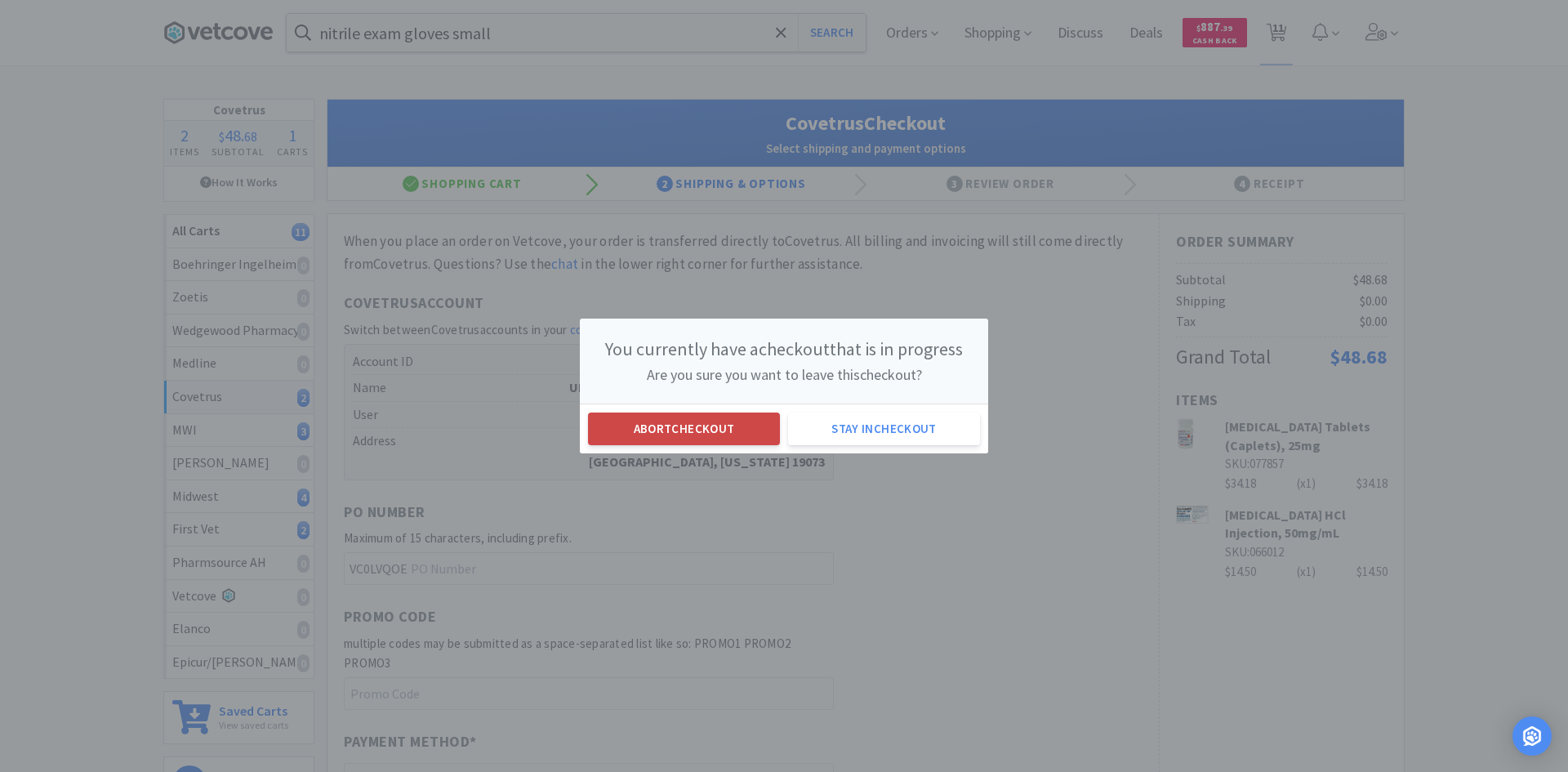
click at [696, 422] on button "Abort checkout" at bounding box center [683, 429] width 192 height 33
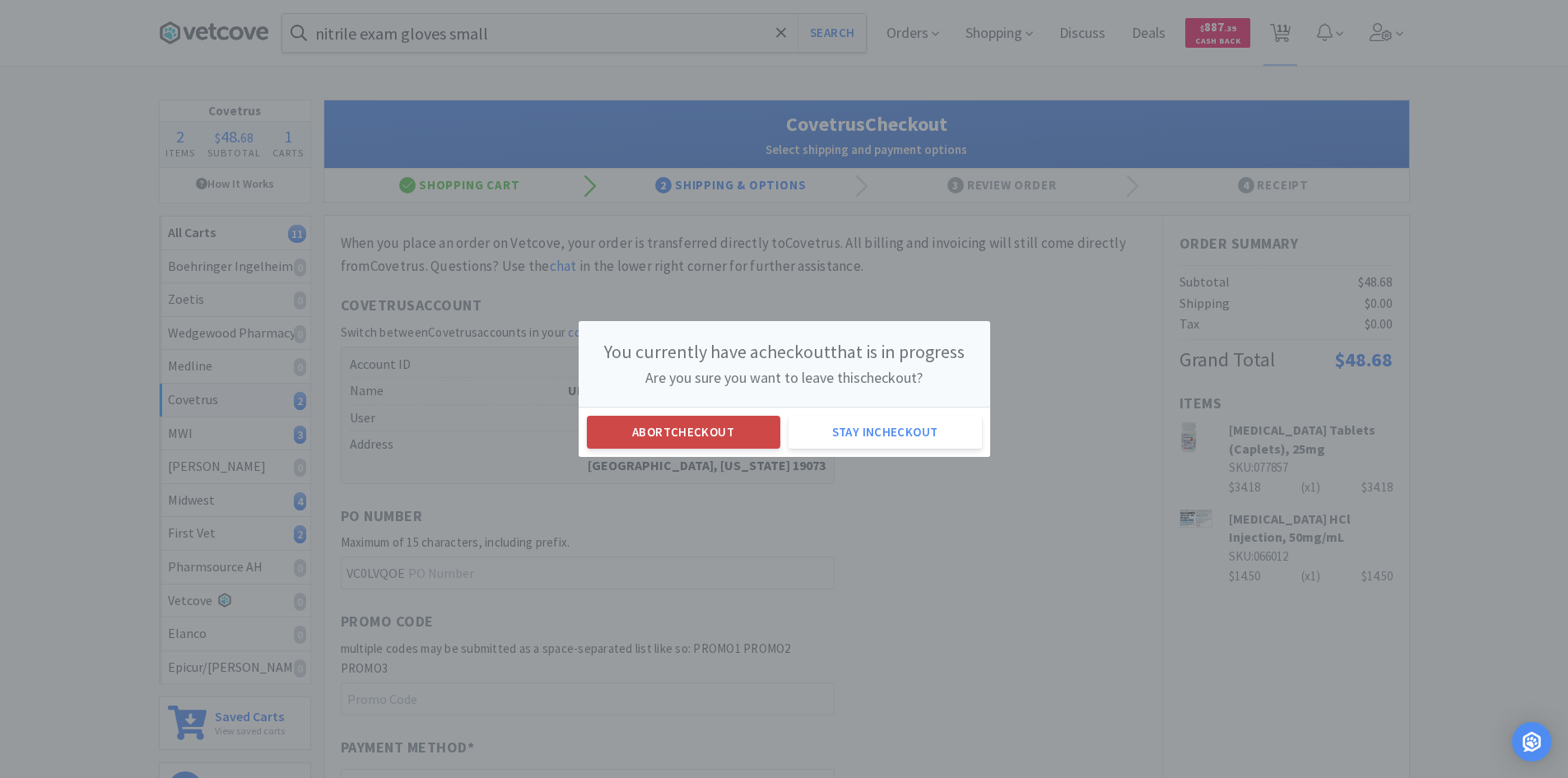
select select "1"
select select "2"
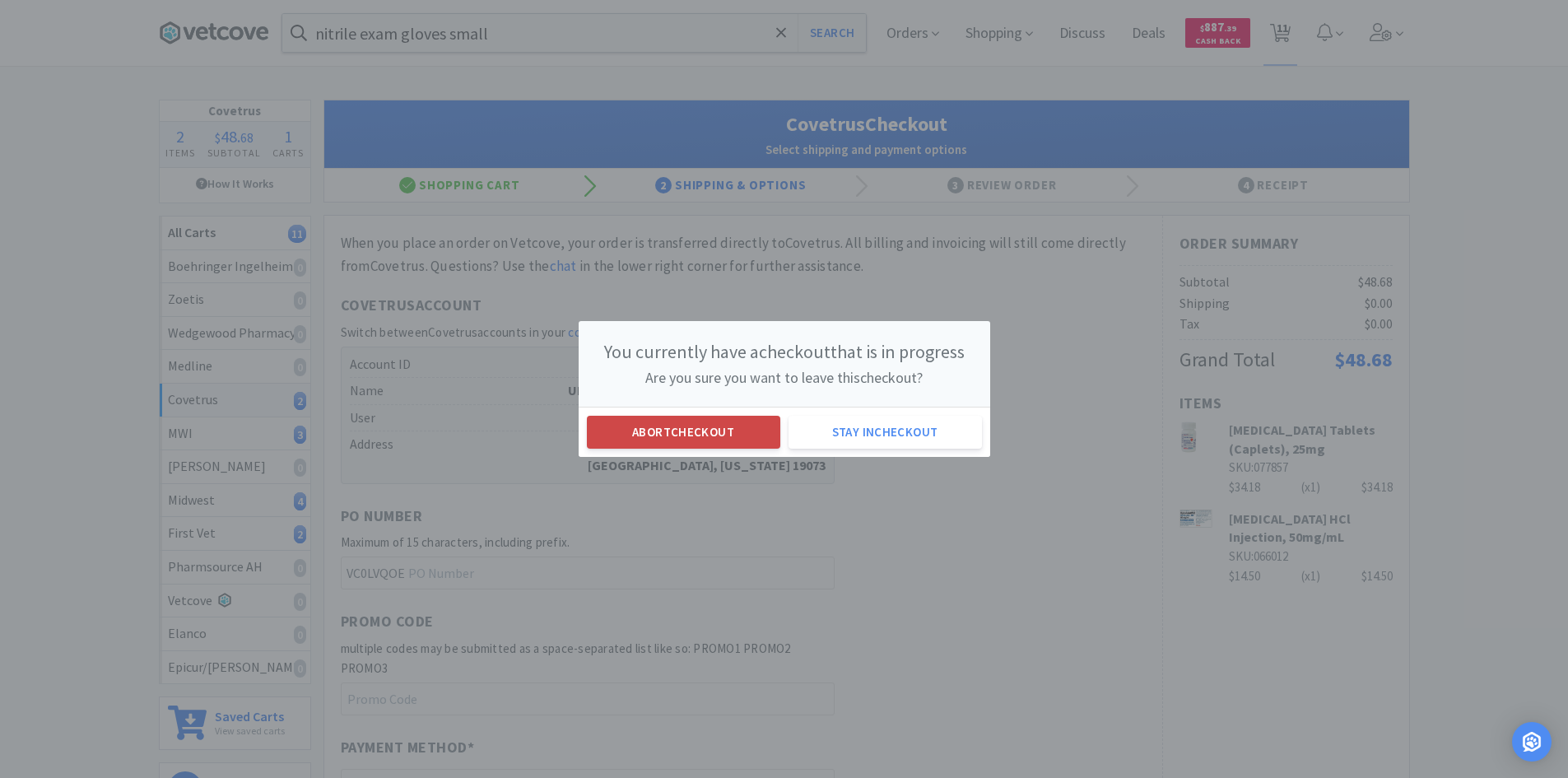
select select "1"
select select "3"
select select "20"
select select "6"
select select "10"
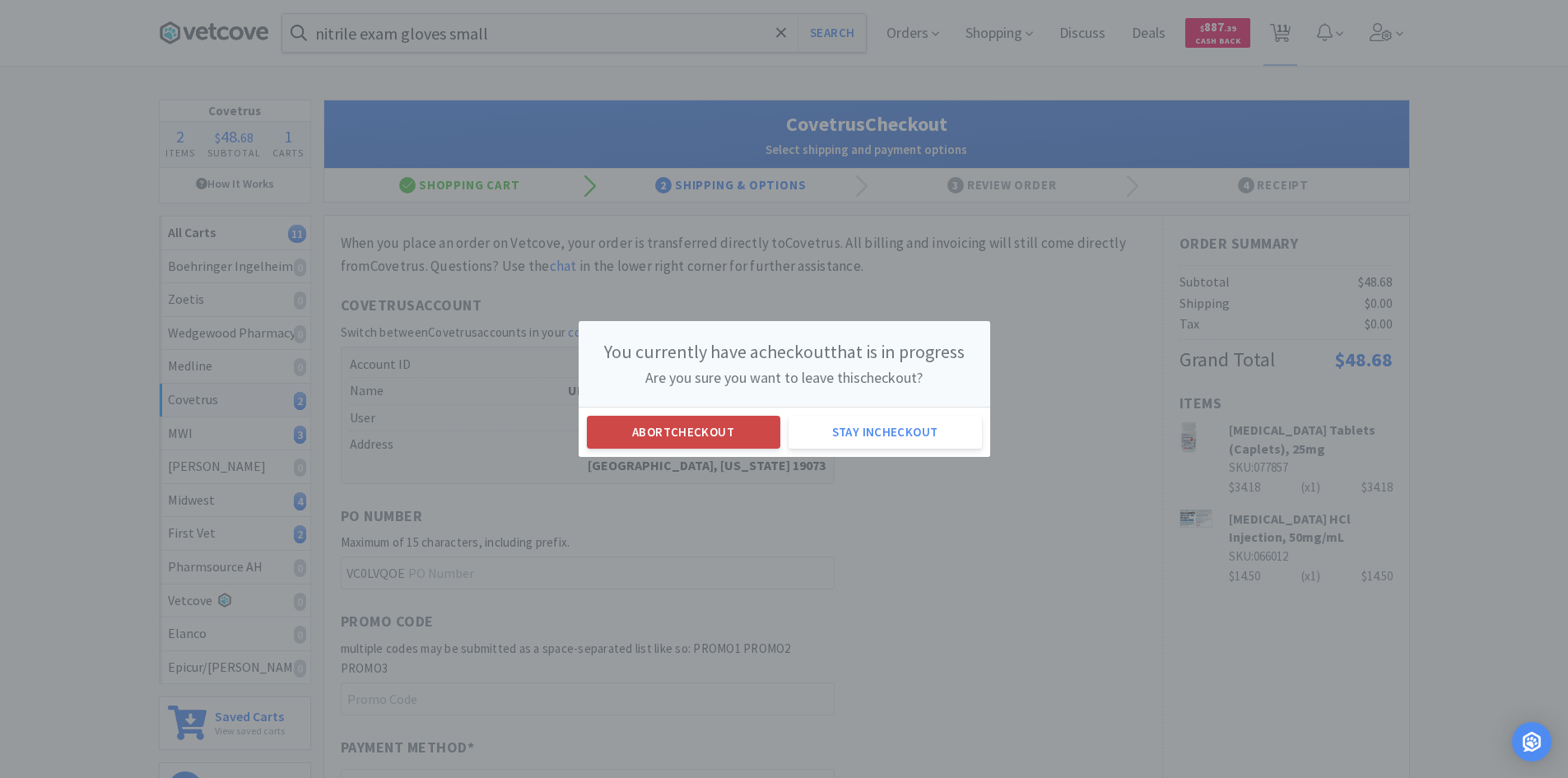
select select "1"
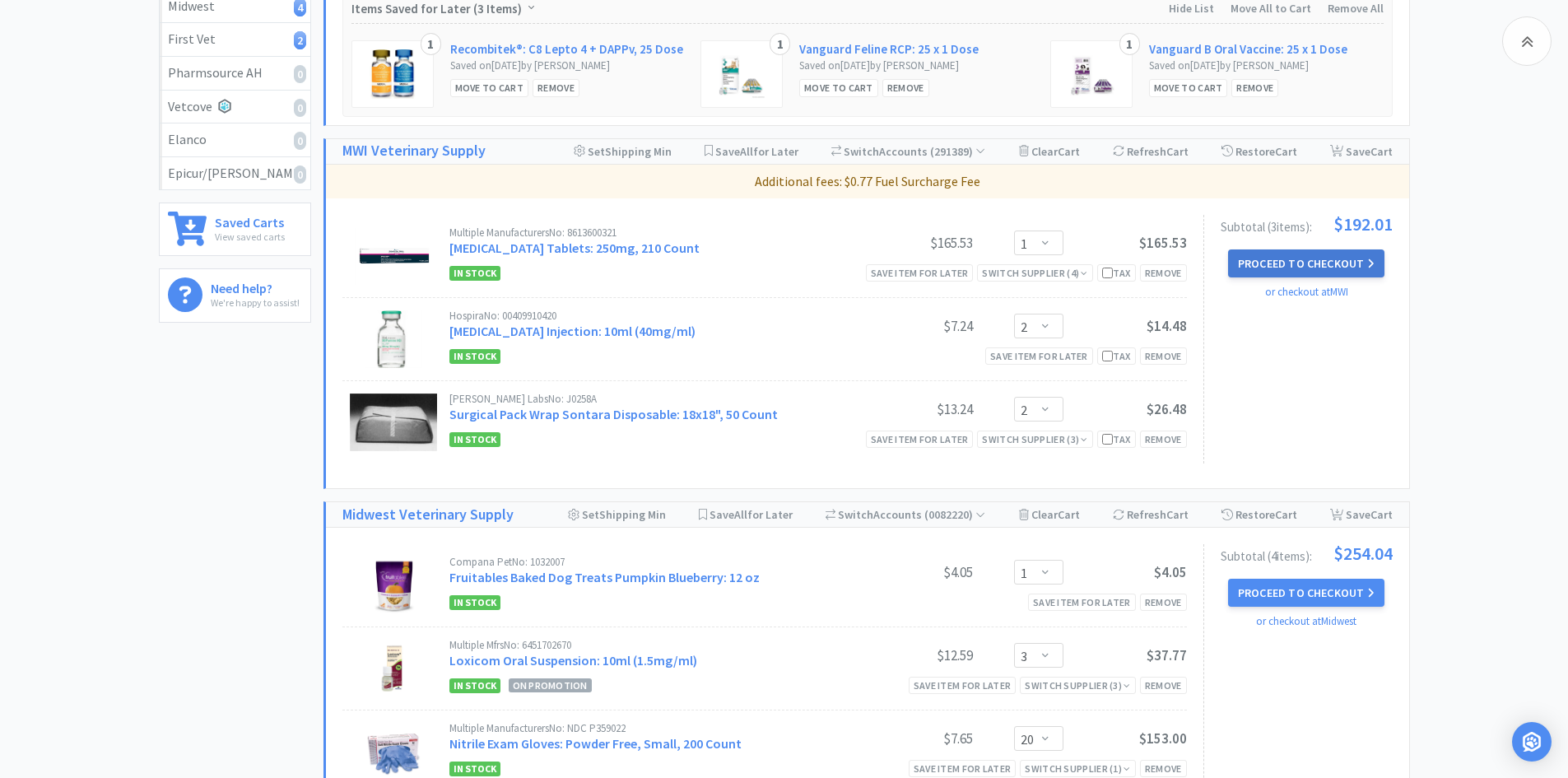
click at [1284, 256] on button "Proceed to Checkout" at bounding box center [1306, 264] width 157 height 28
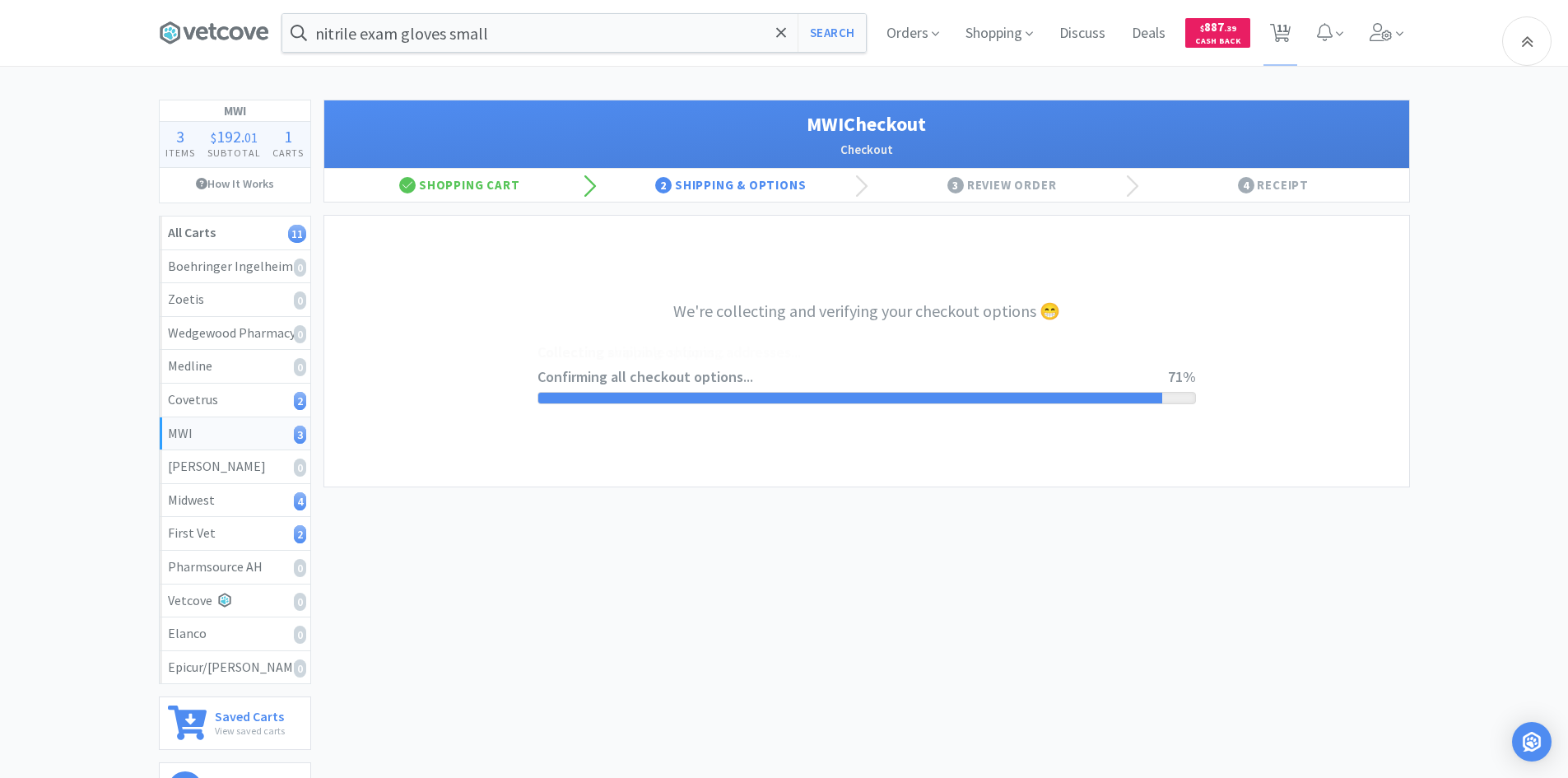
select select "STD_"
select select "FX9"
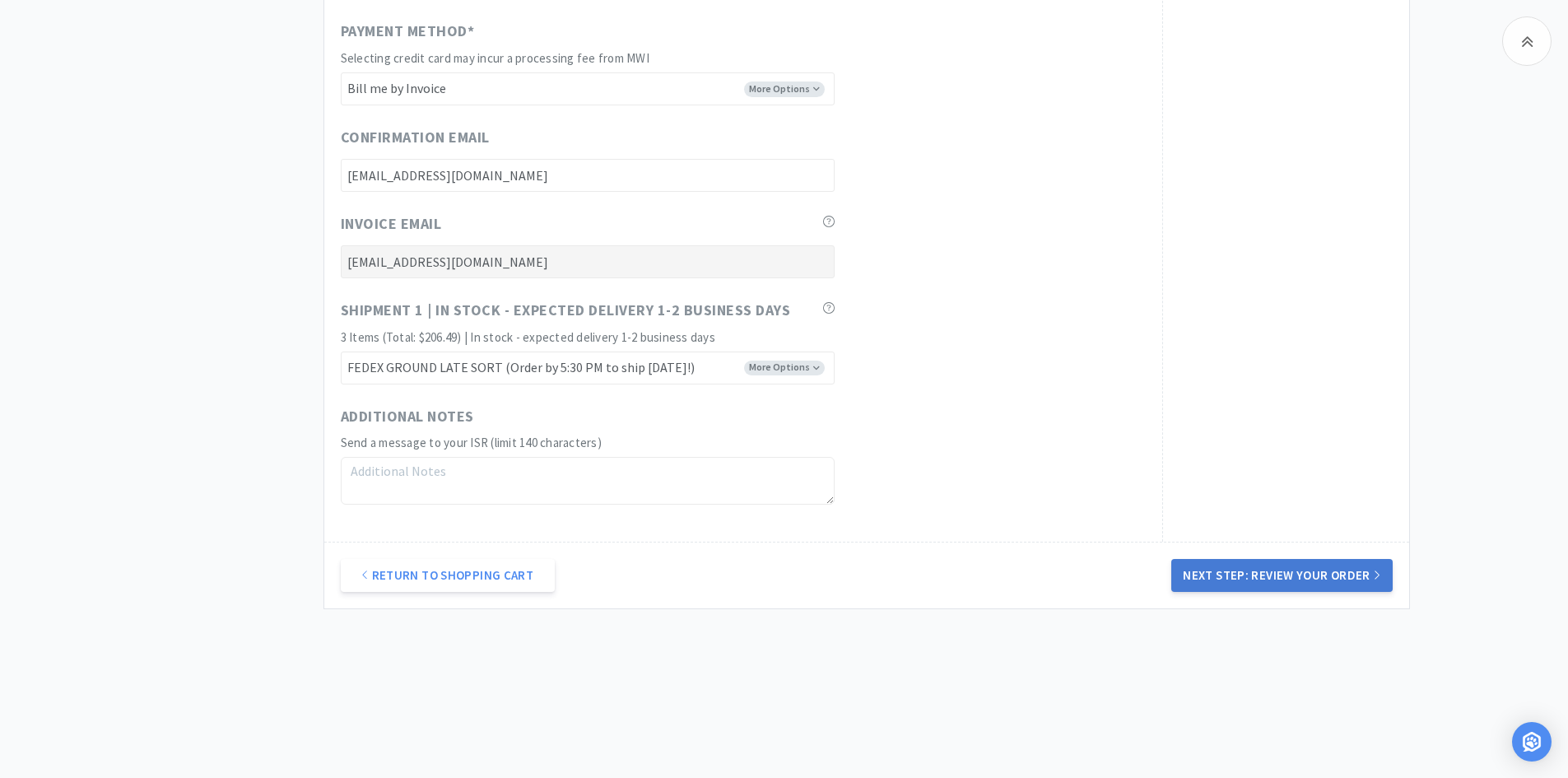
click at [1239, 584] on button "Next Step: Review Your Order" at bounding box center [1281, 575] width 221 height 33
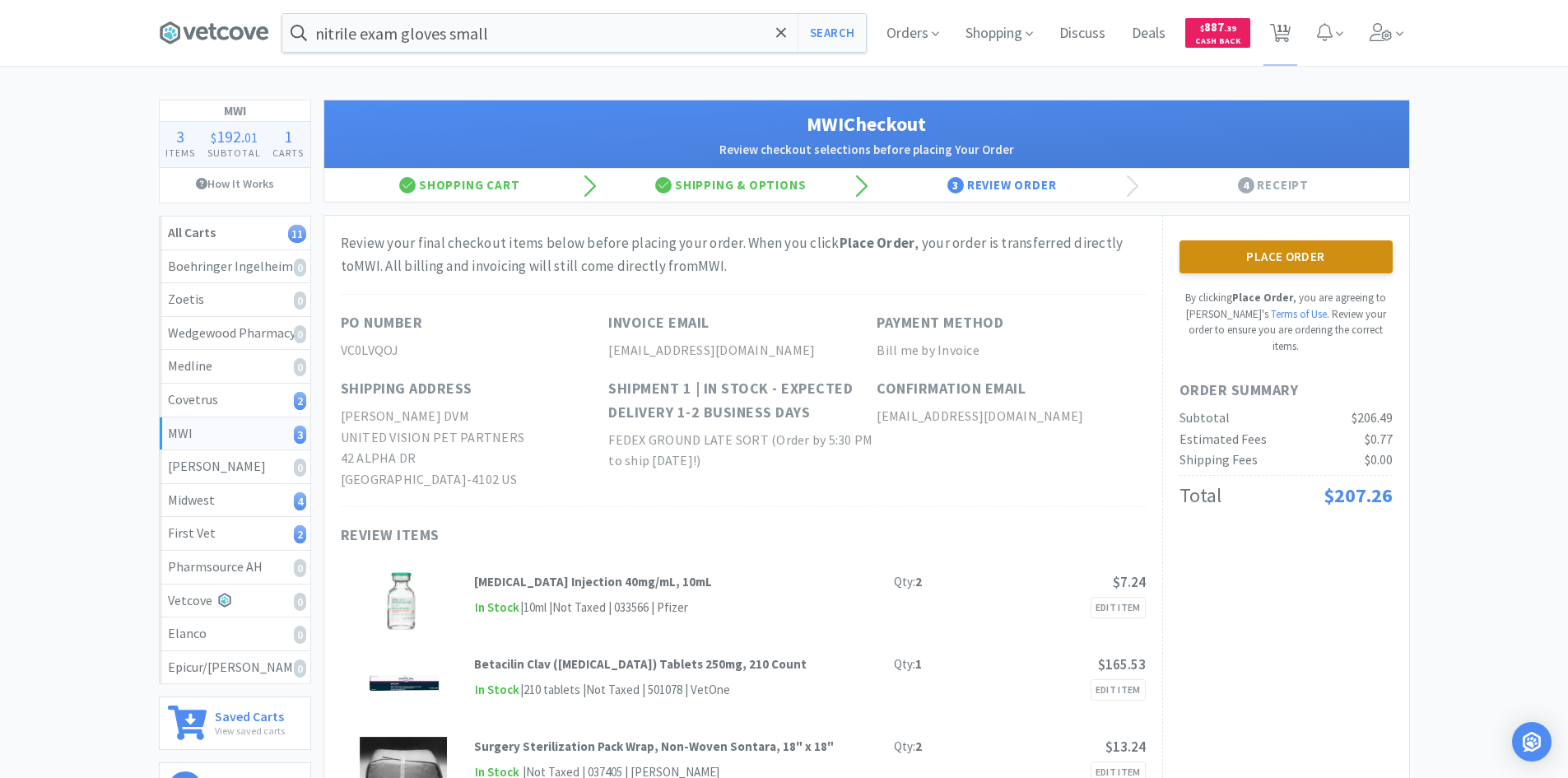
click at [1223, 256] on button "Place Order" at bounding box center [1285, 257] width 213 height 33
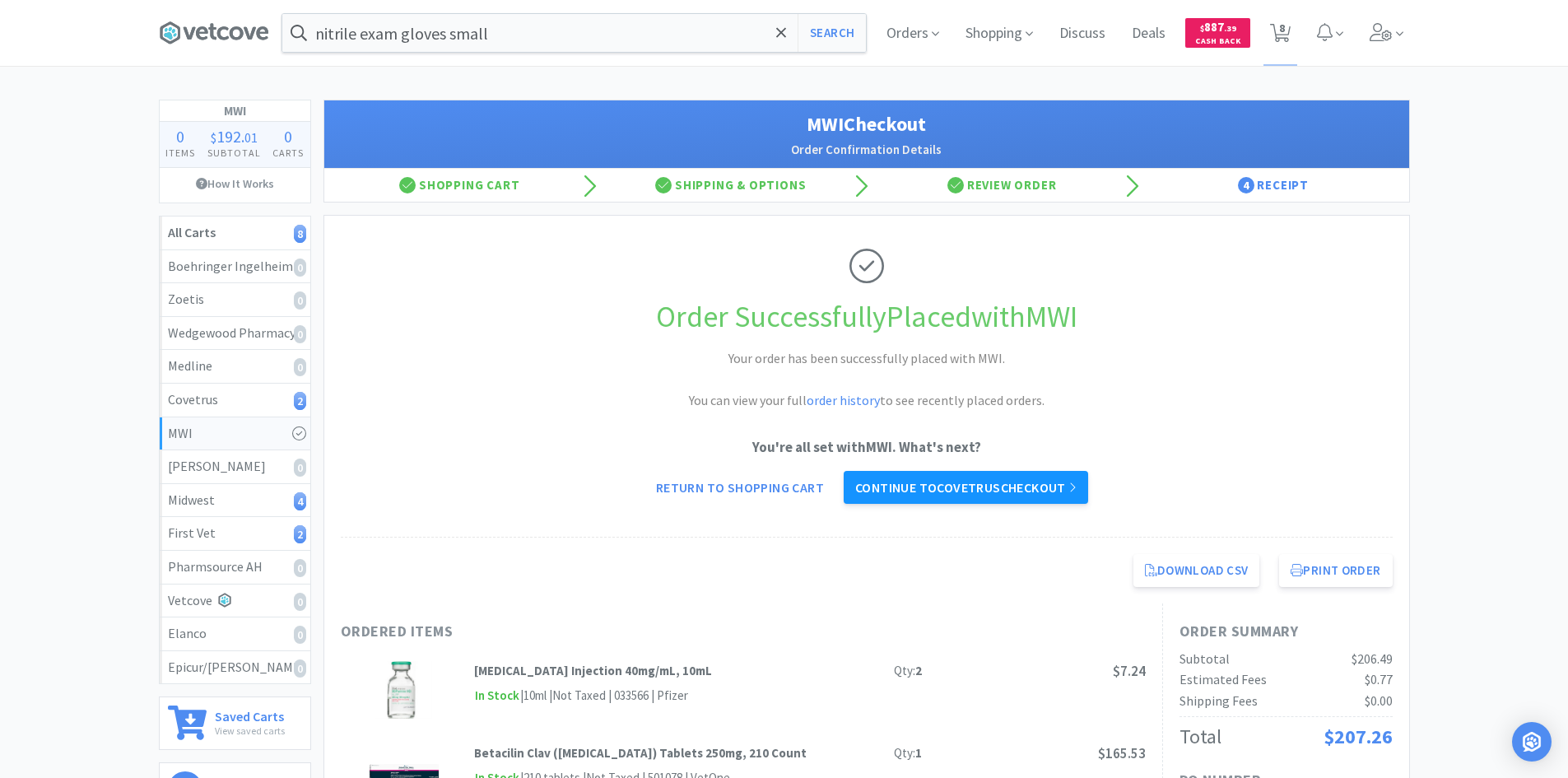
click at [964, 476] on link "Continue to Covetrus checkout" at bounding box center [966, 487] width 245 height 33
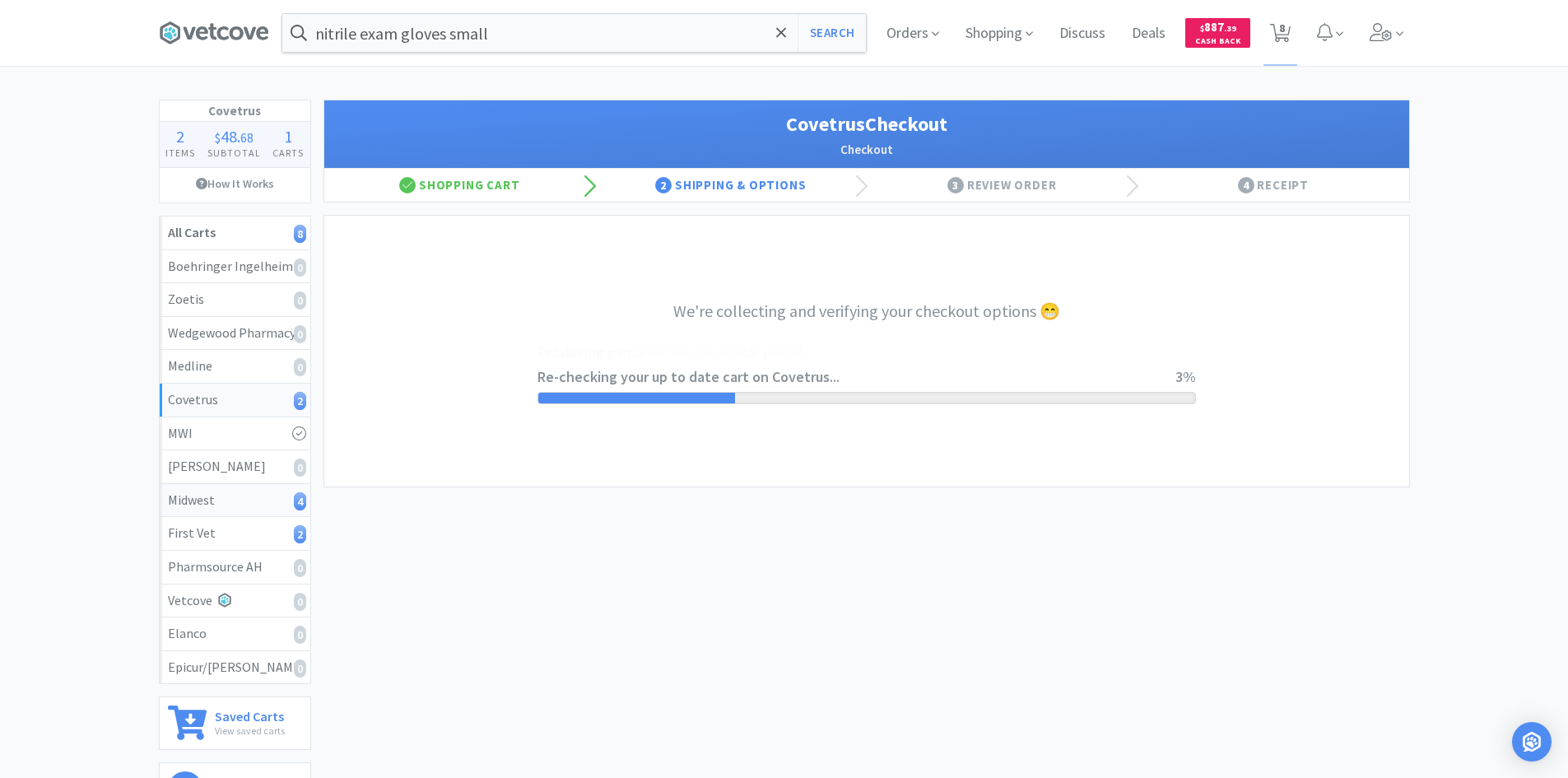
click at [200, 507] on div "Midwest 4" at bounding box center [235, 500] width 134 height 21
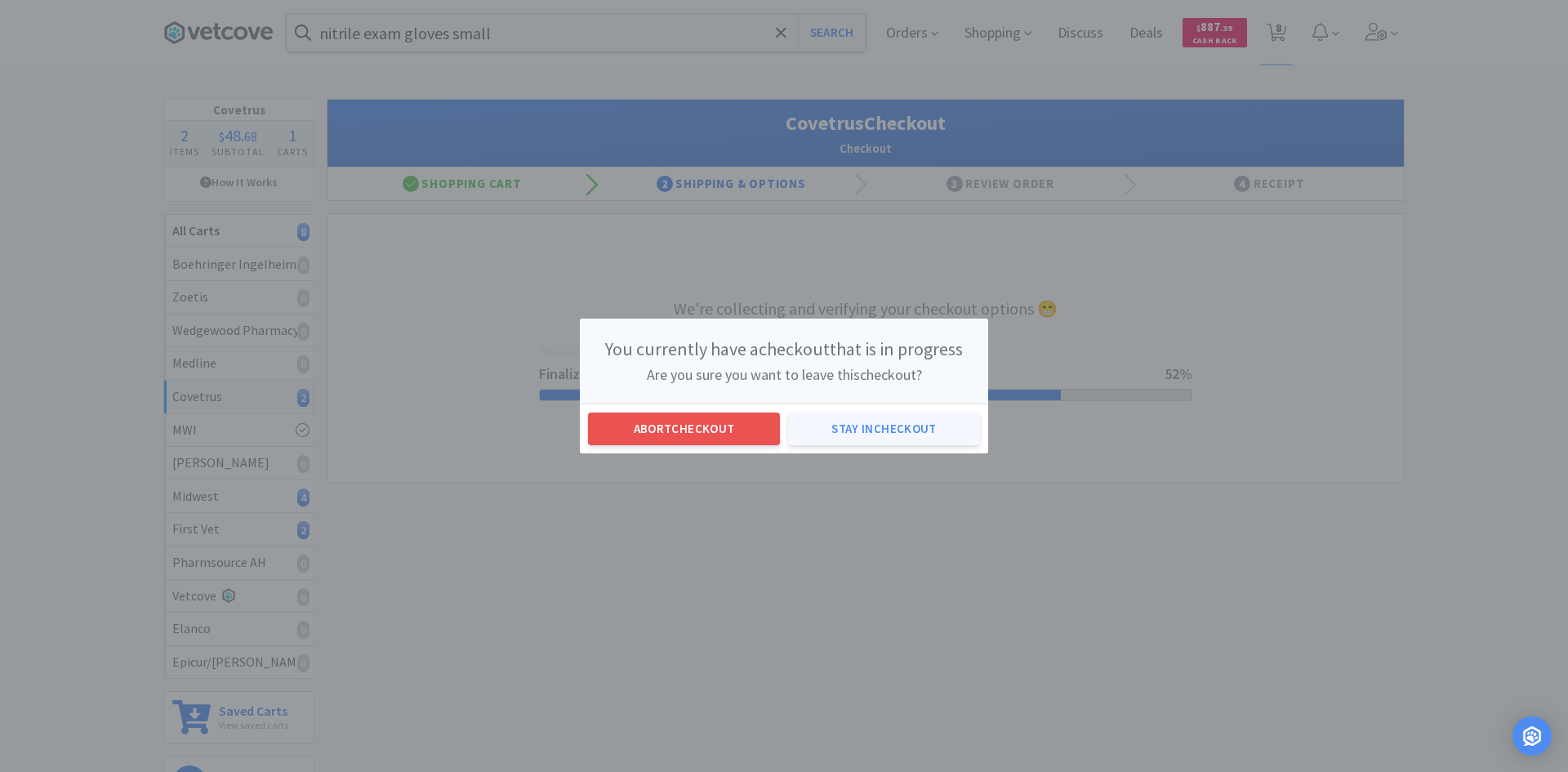
select select "ACCOUNT"
select select "cvt-standard-net"
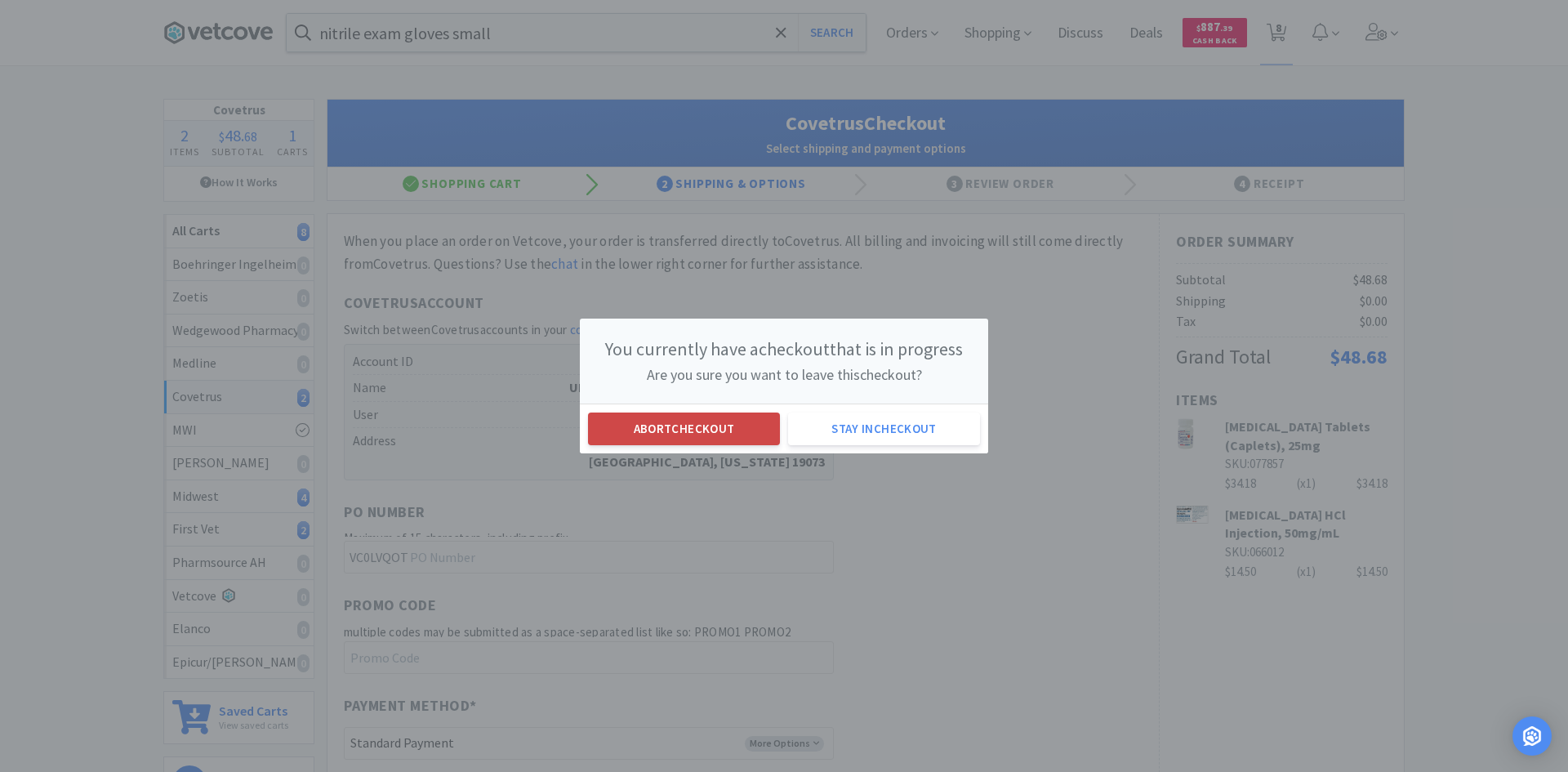
click at [710, 434] on button "Abort checkout" at bounding box center [683, 429] width 192 height 33
select select "1"
select select "3"
select select "20"
select select "6"
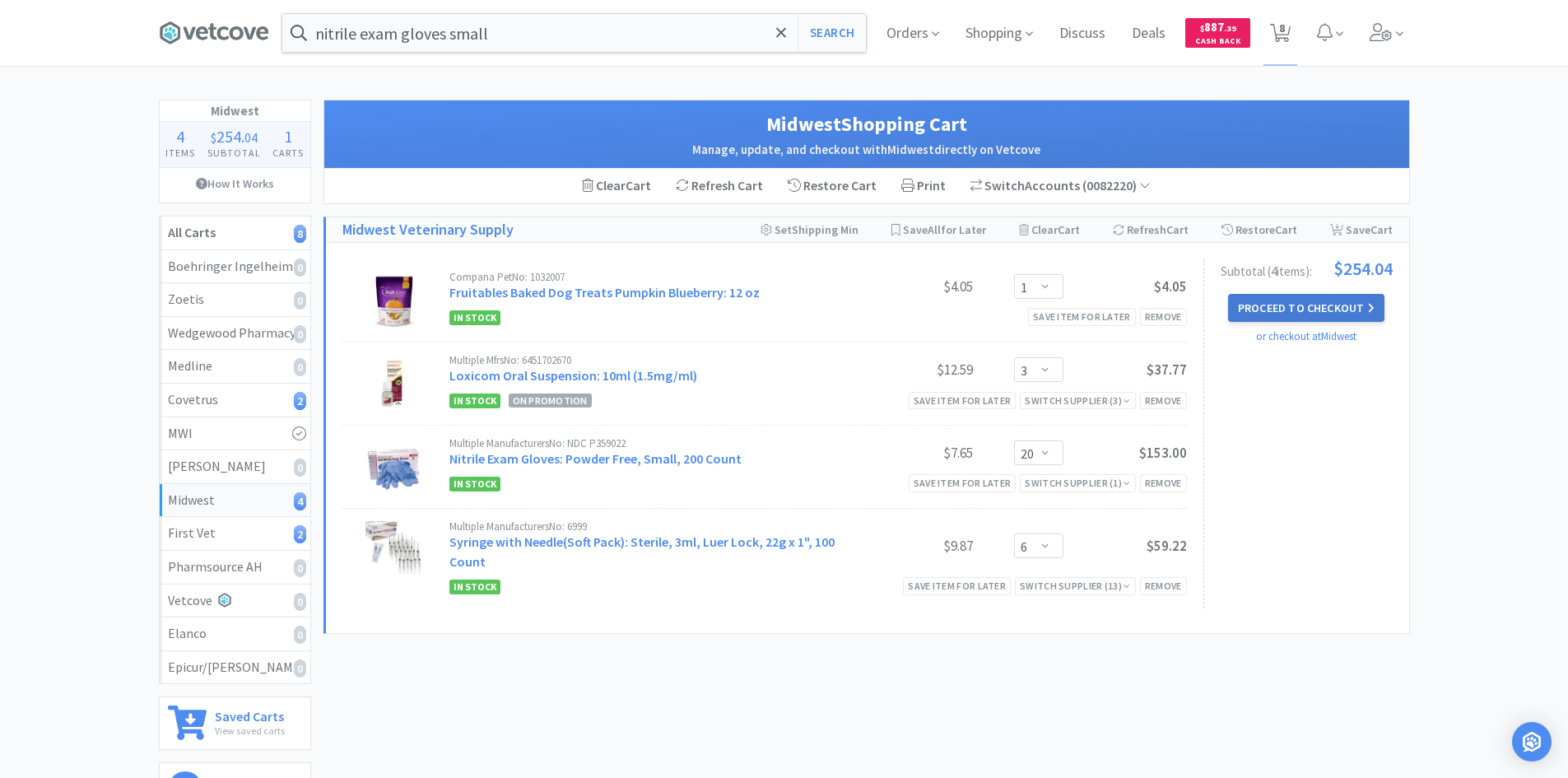
click at [1308, 300] on button "Proceed to Checkout" at bounding box center [1306, 308] width 157 height 28
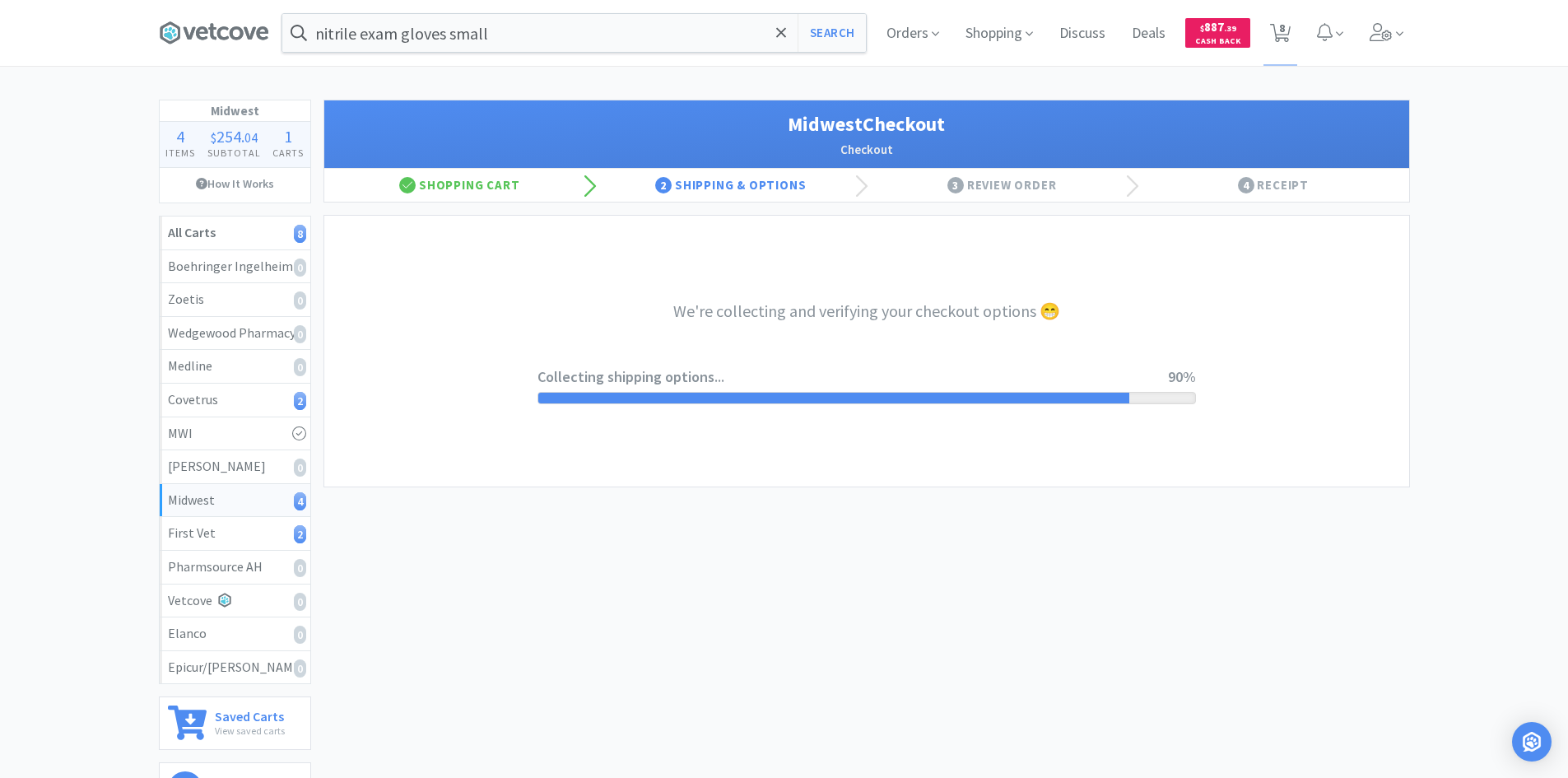
select select "3"
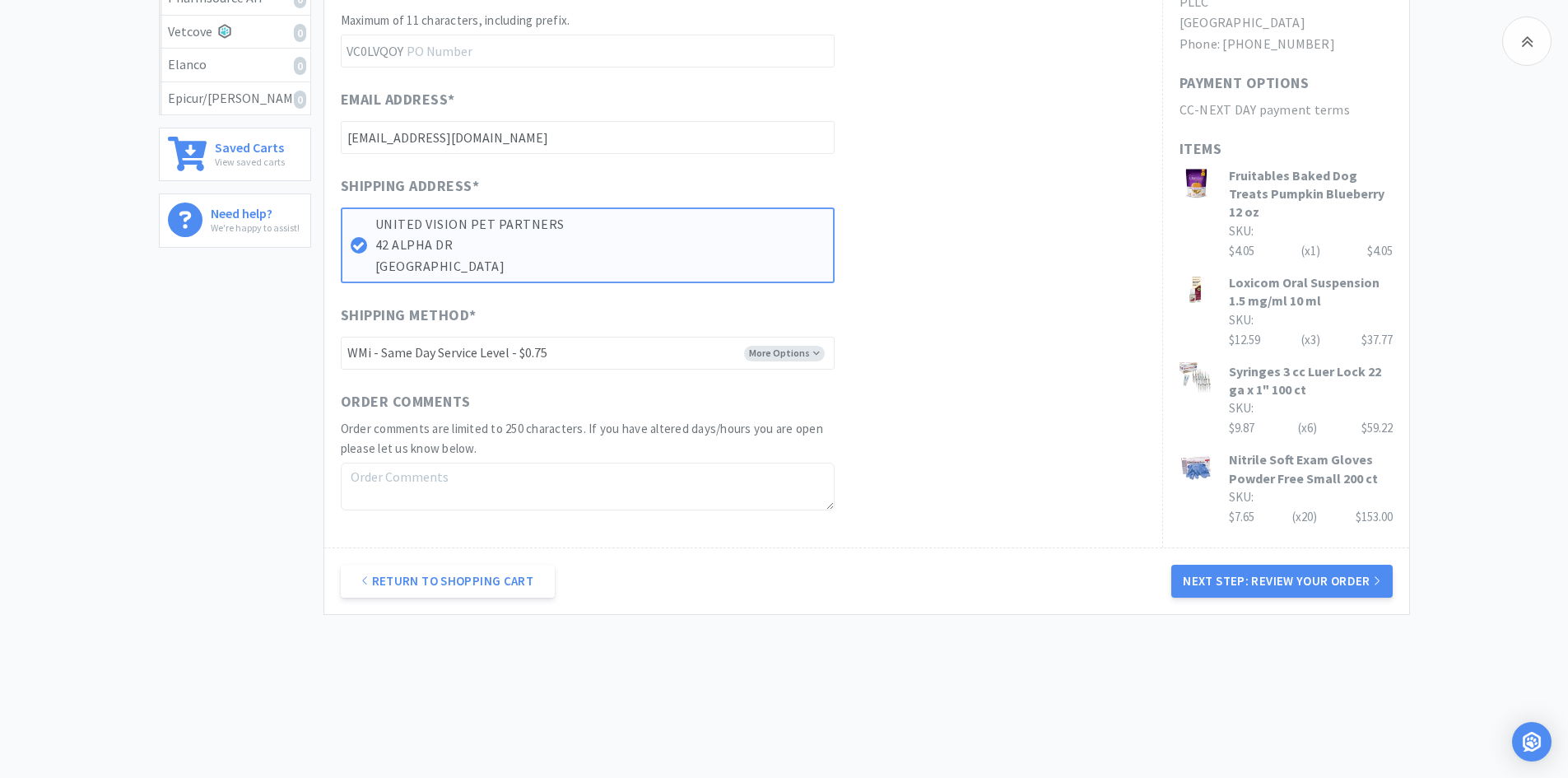
scroll to position [574, 0]
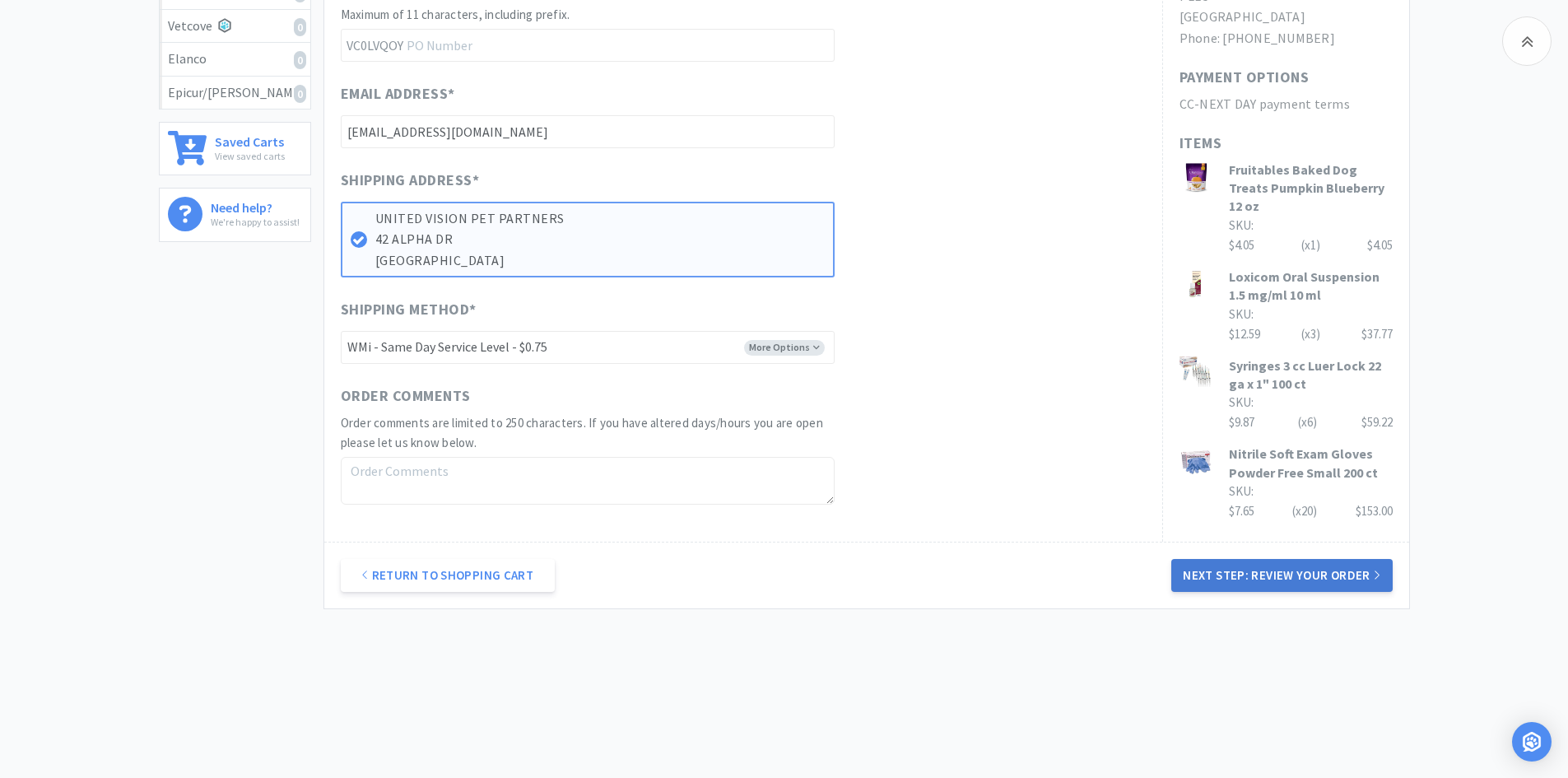
click at [1290, 581] on button "Next Step: Review Your Order" at bounding box center [1281, 575] width 221 height 33
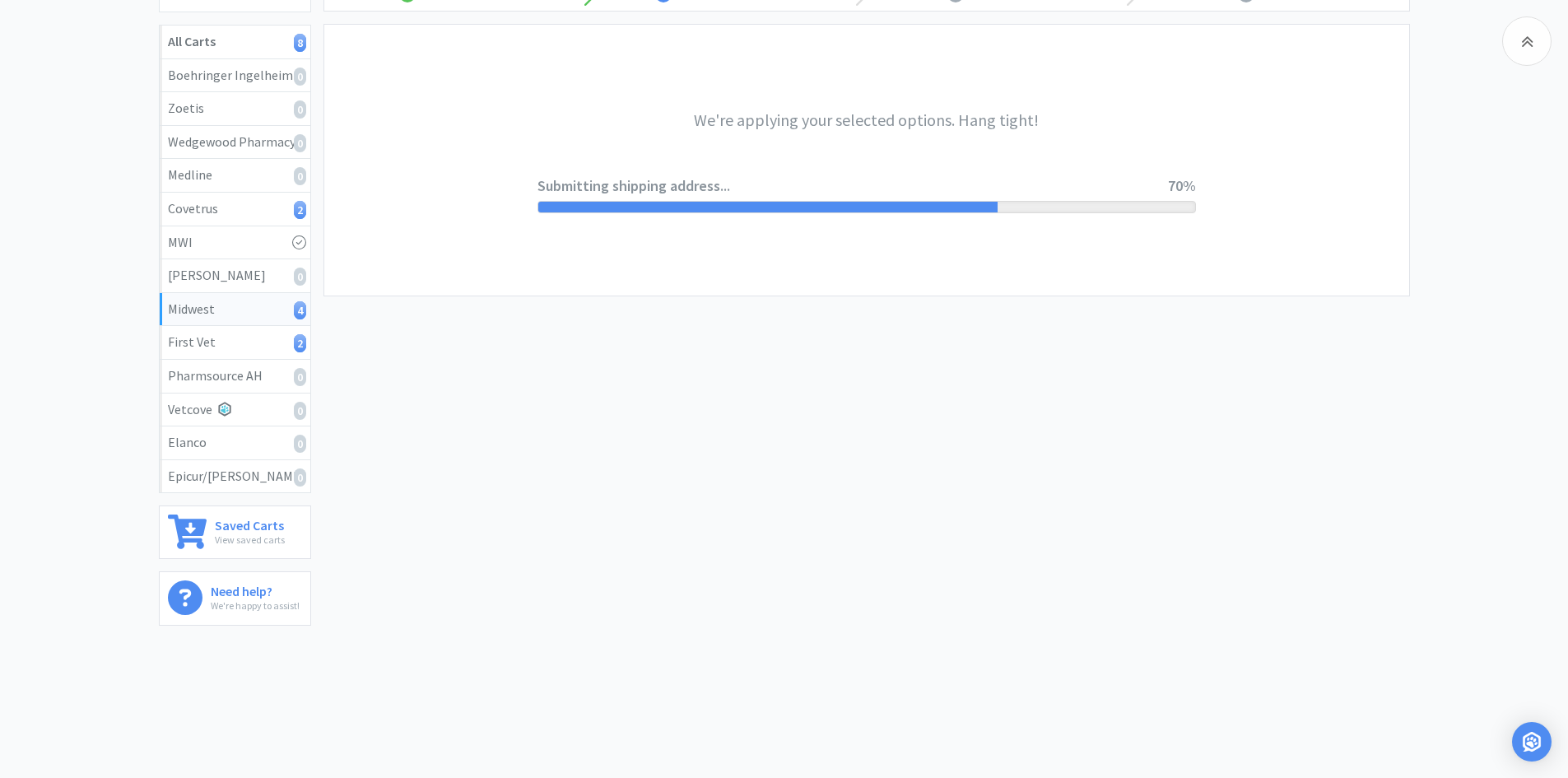
scroll to position [0, 0]
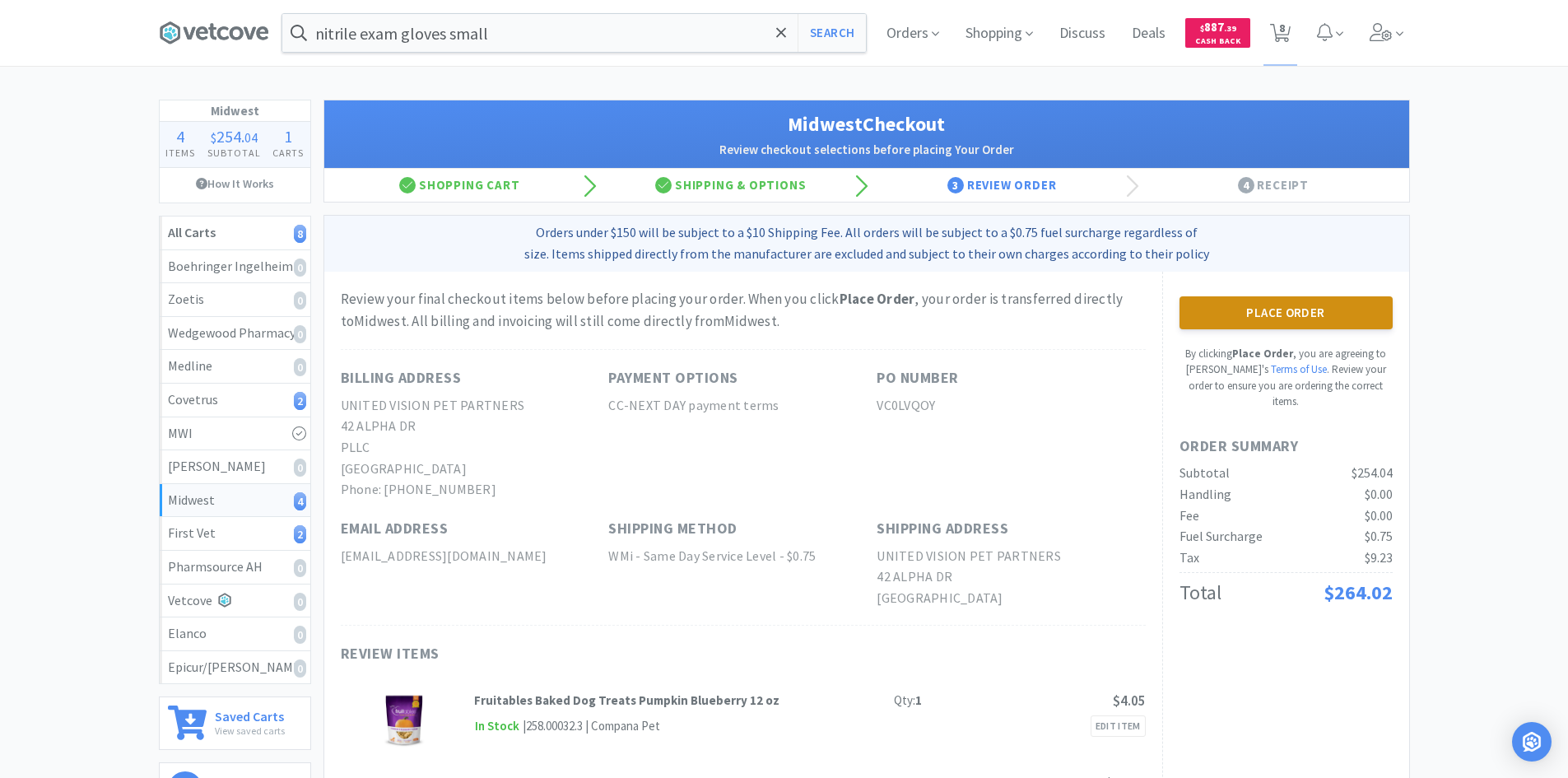
click at [1275, 314] on button "Place Order" at bounding box center [1285, 313] width 213 height 33
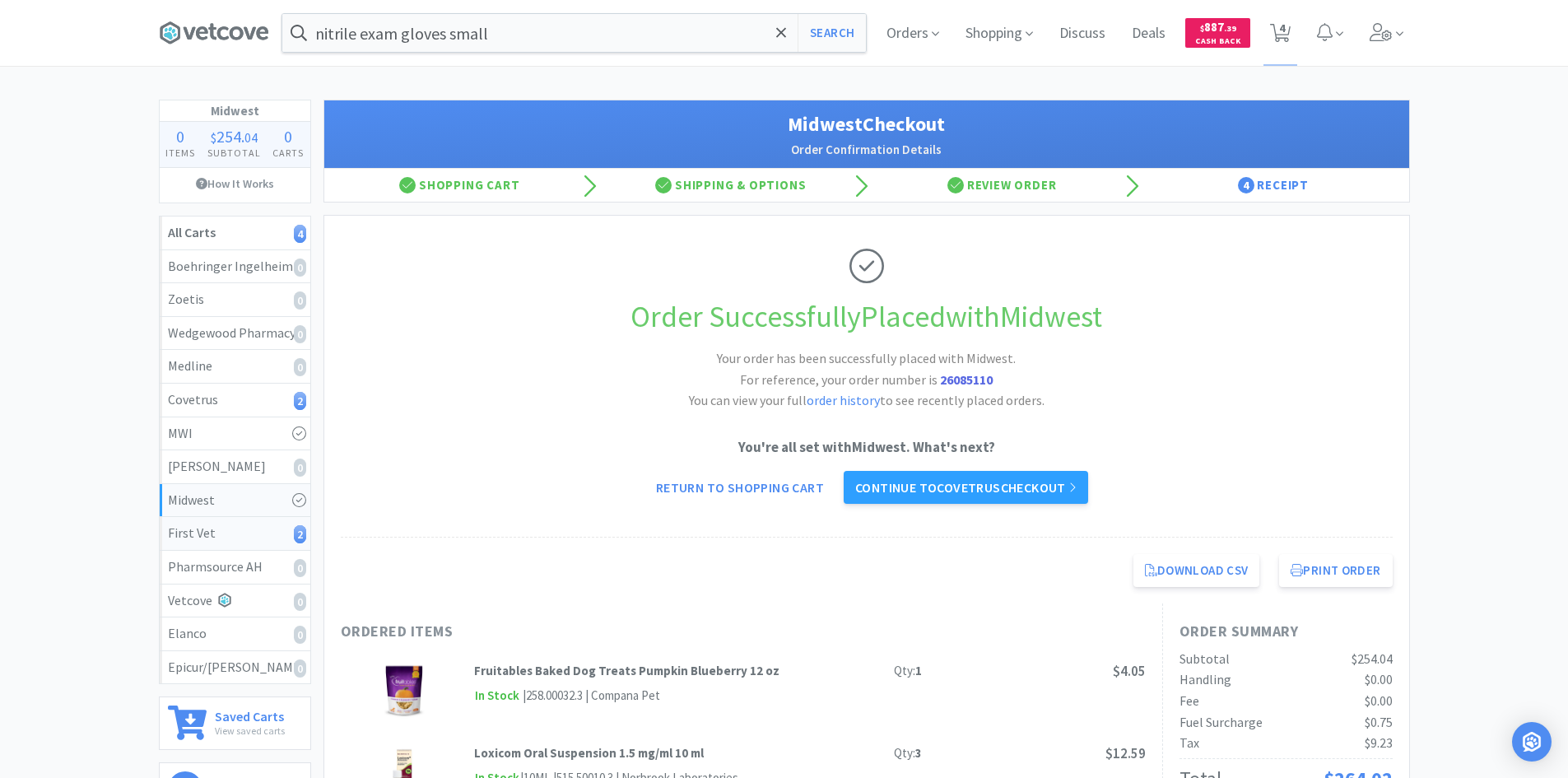
click at [217, 525] on div "First Vet 2" at bounding box center [235, 533] width 134 height 21
select select "10"
select select "1"
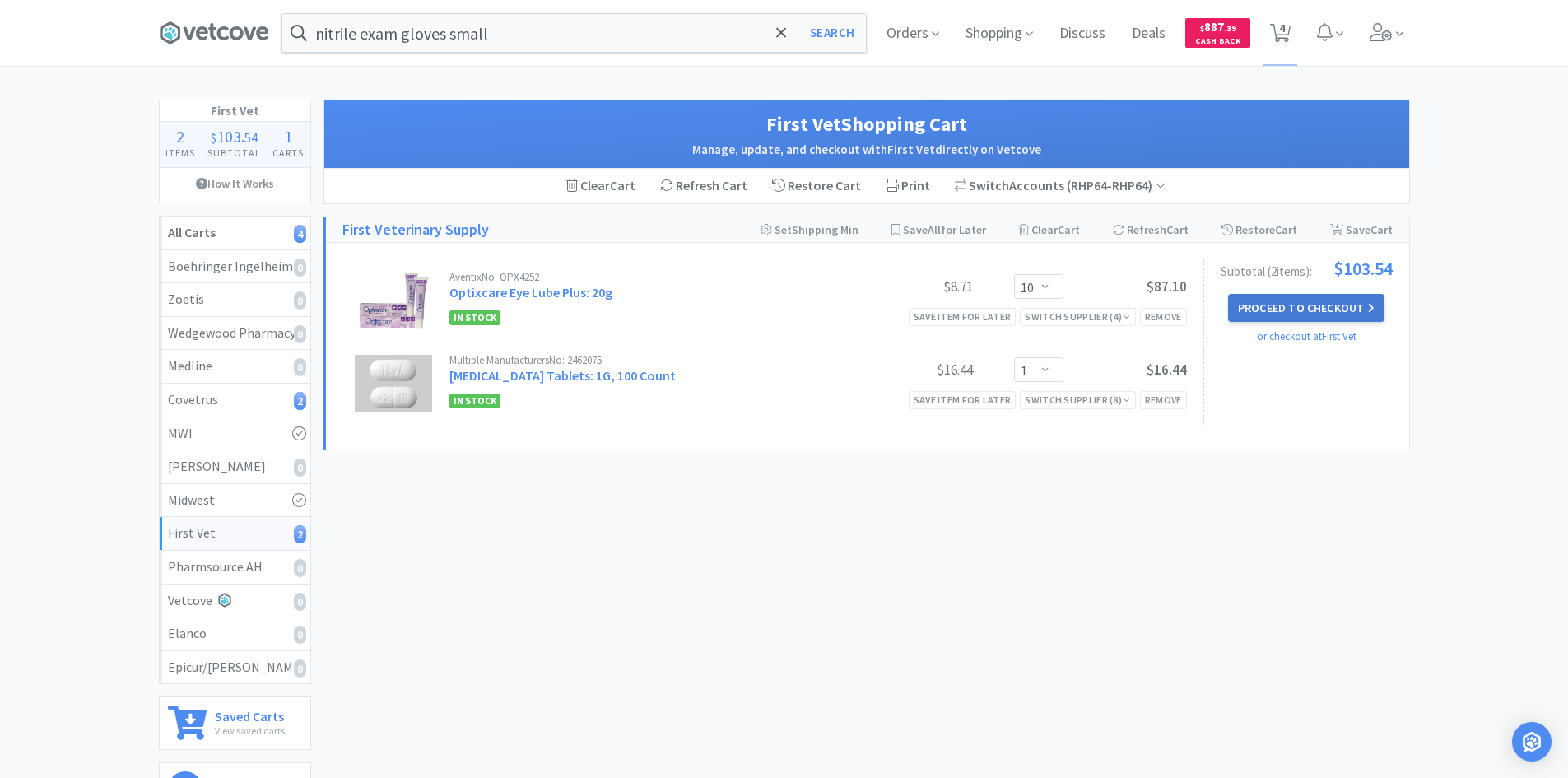
click at [1332, 306] on button "Proceed to Checkout" at bounding box center [1306, 308] width 157 height 28
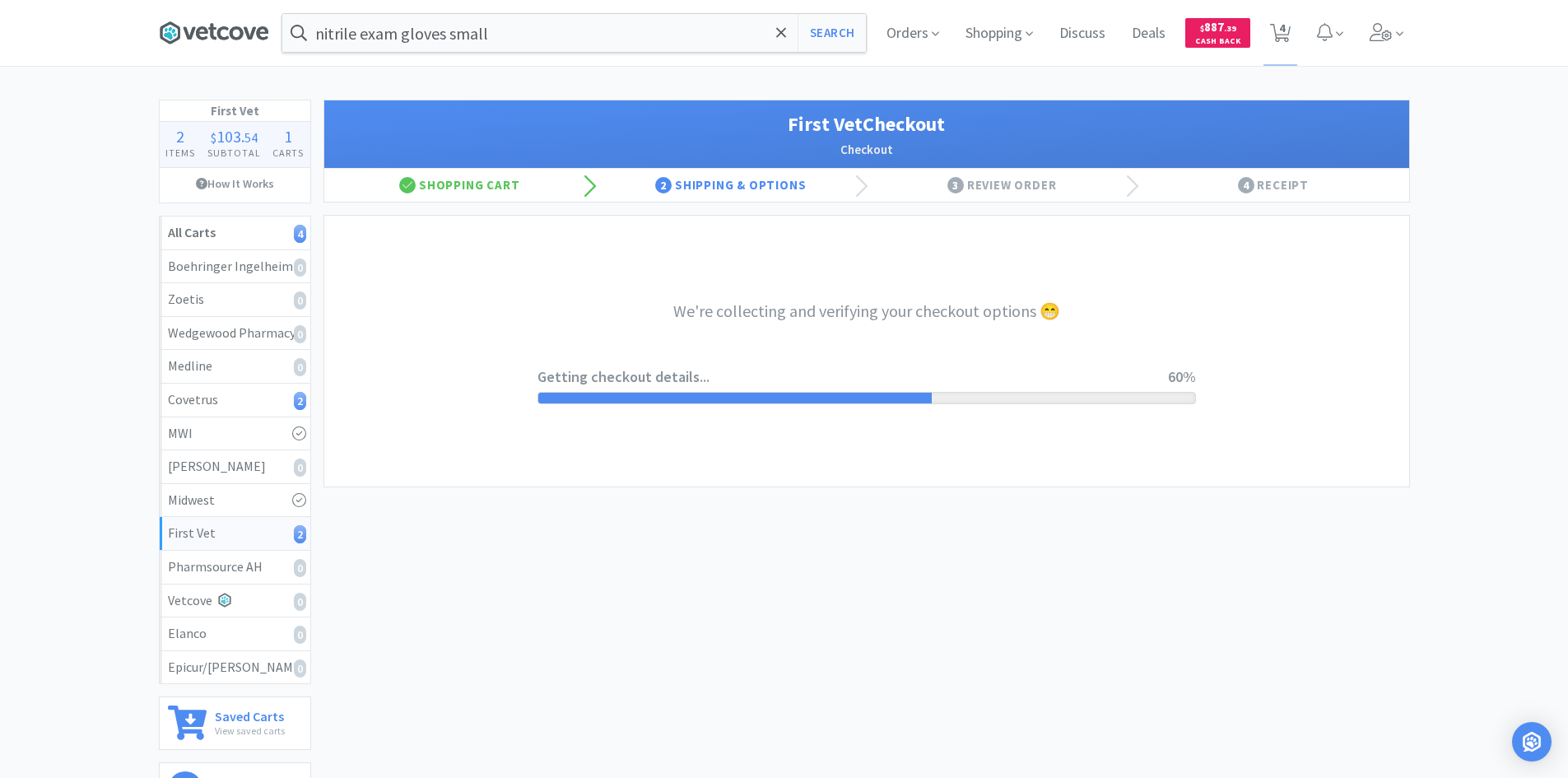
click at [208, 45] on icon at bounding box center [214, 33] width 110 height 25
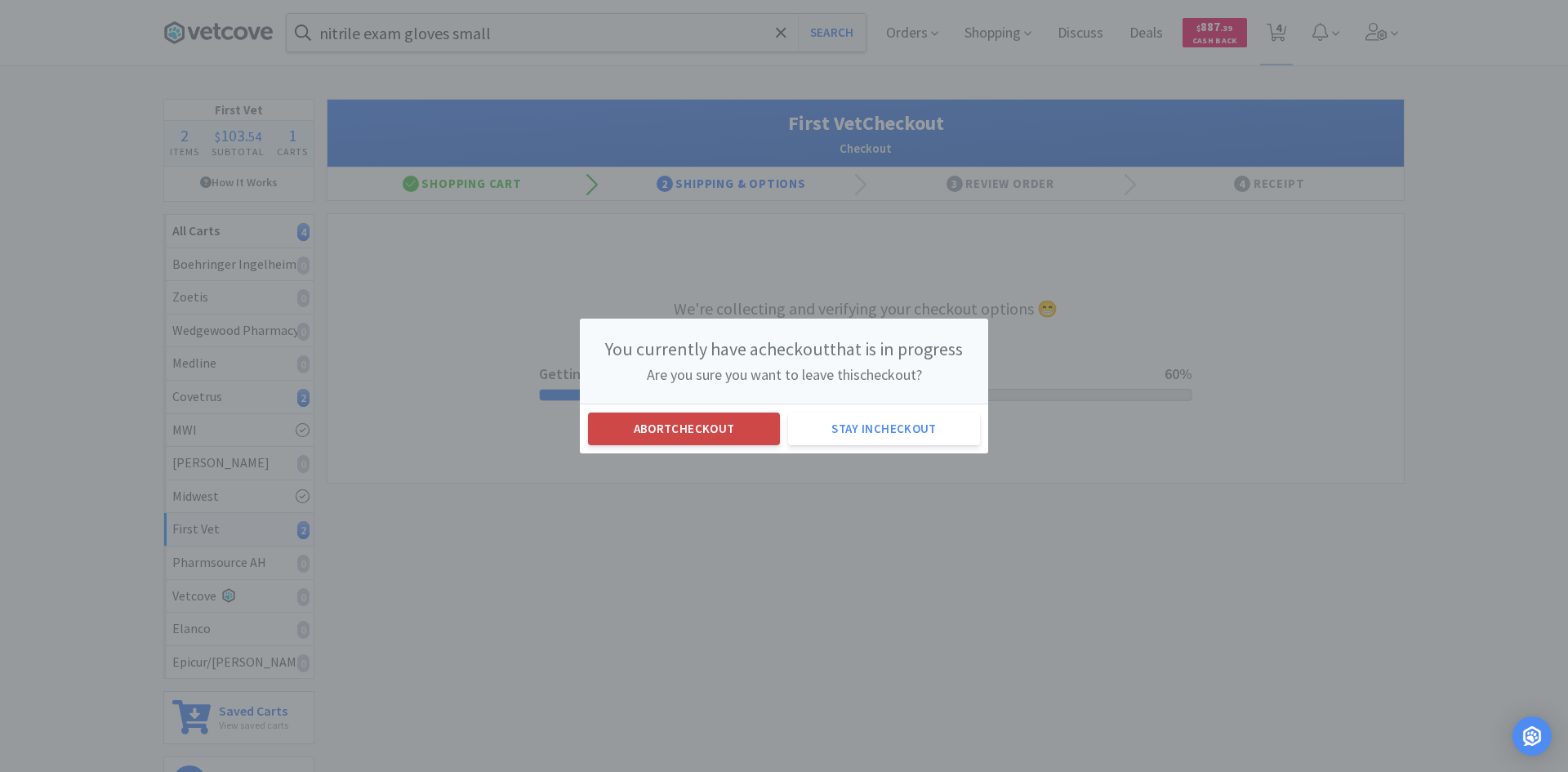
click at [644, 415] on button "Abort checkout" at bounding box center [683, 429] width 192 height 33
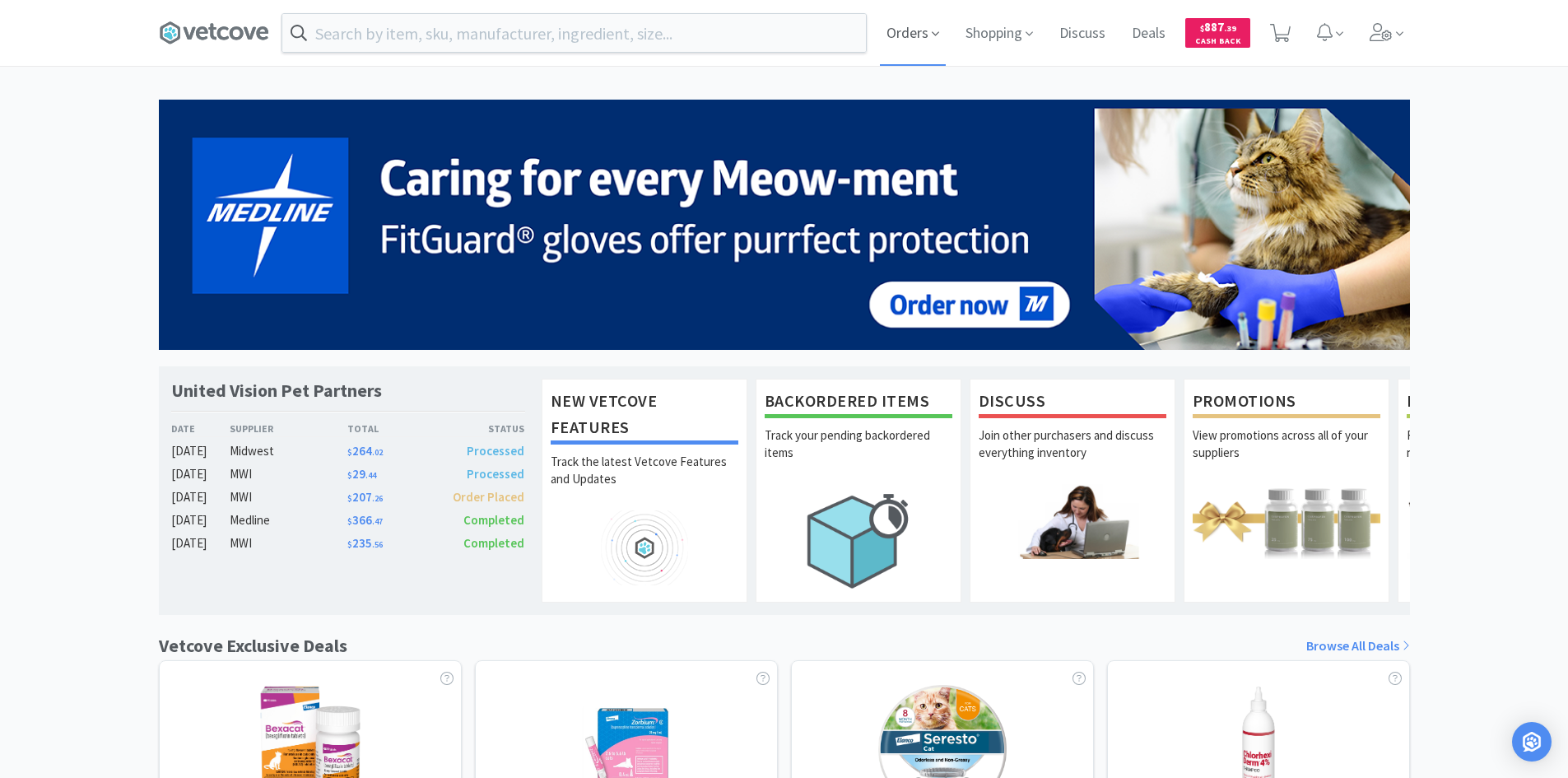
click at [944, 35] on span "Orders" at bounding box center [913, 33] width 66 height 66
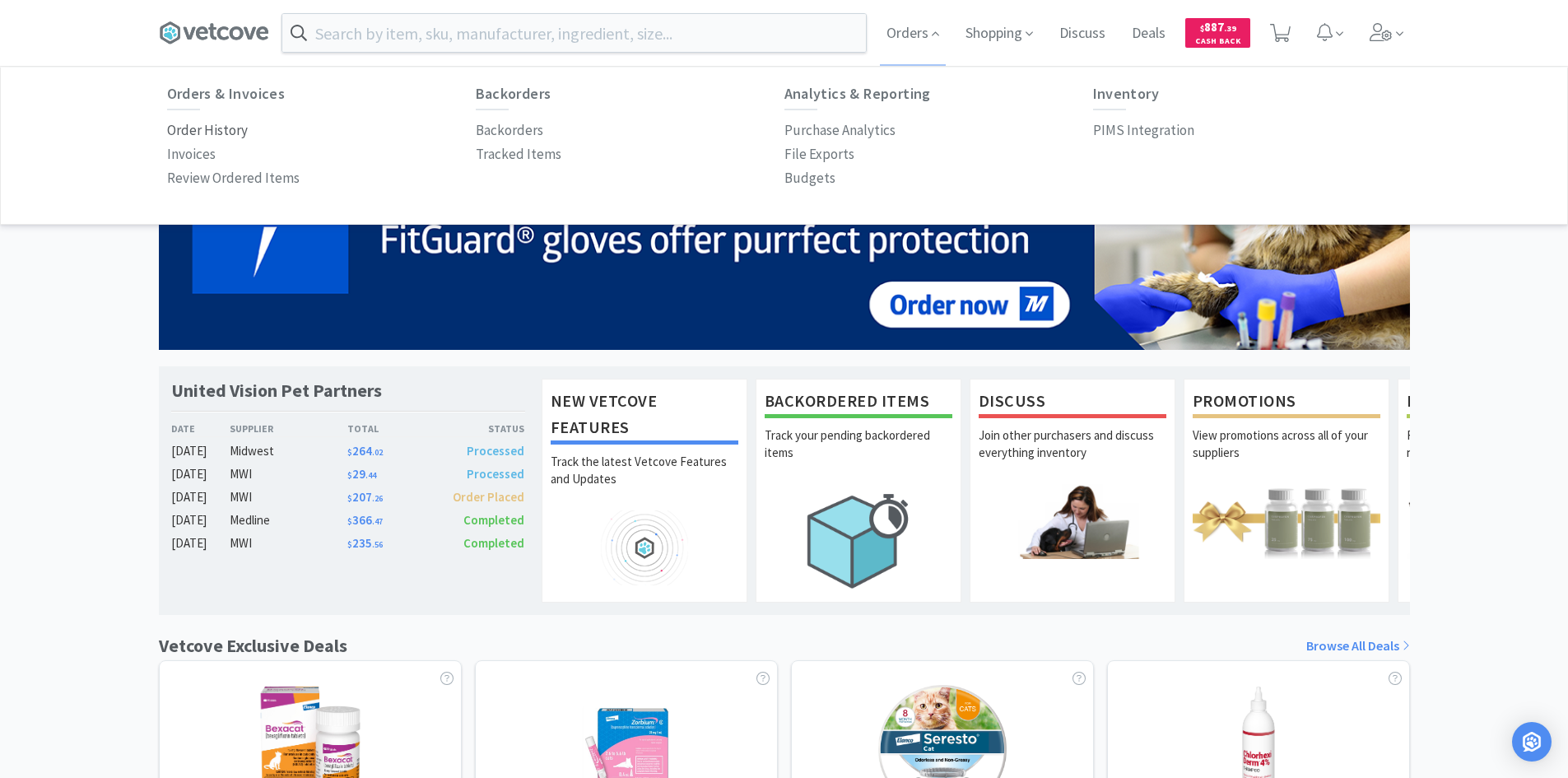
click at [199, 126] on p "Order History" at bounding box center [208, 130] width 81 height 22
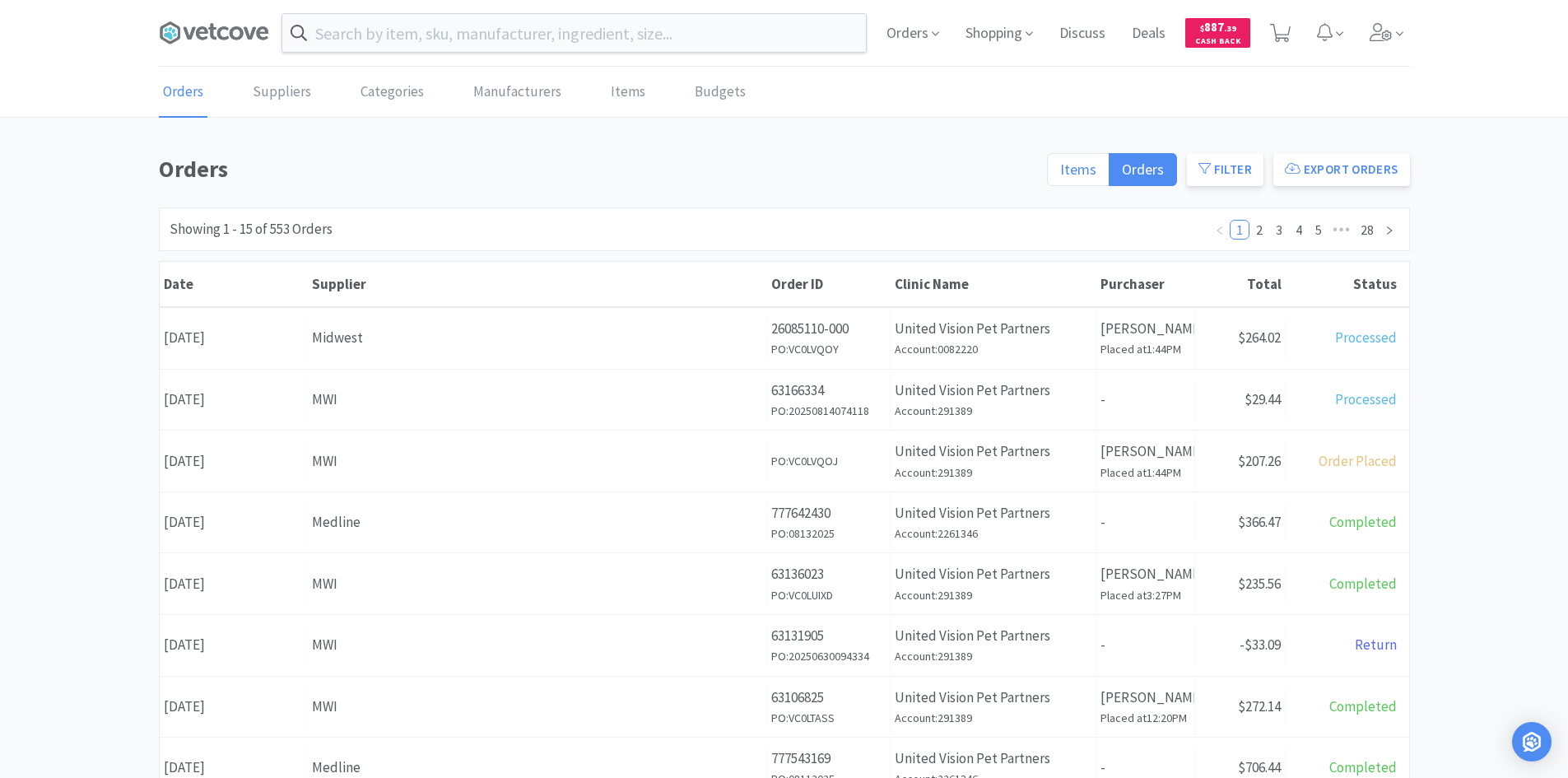
click at [1079, 166] on span "Items" at bounding box center [1078, 169] width 36 height 19
click at [1060, 175] on input "Items" at bounding box center [1060, 175] width 0 height 0
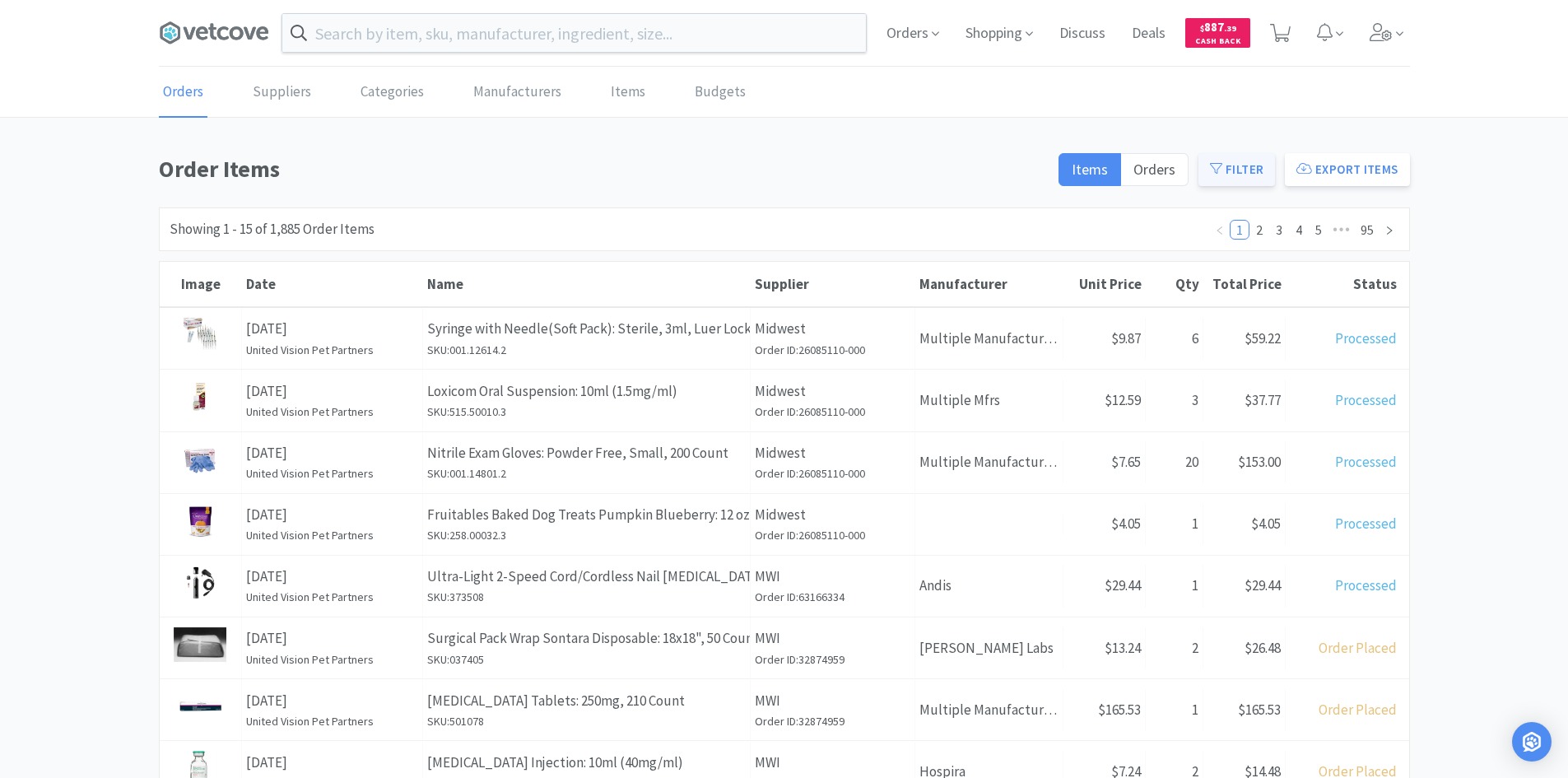
click at [1257, 166] on button "Filter" at bounding box center [1236, 170] width 77 height 33
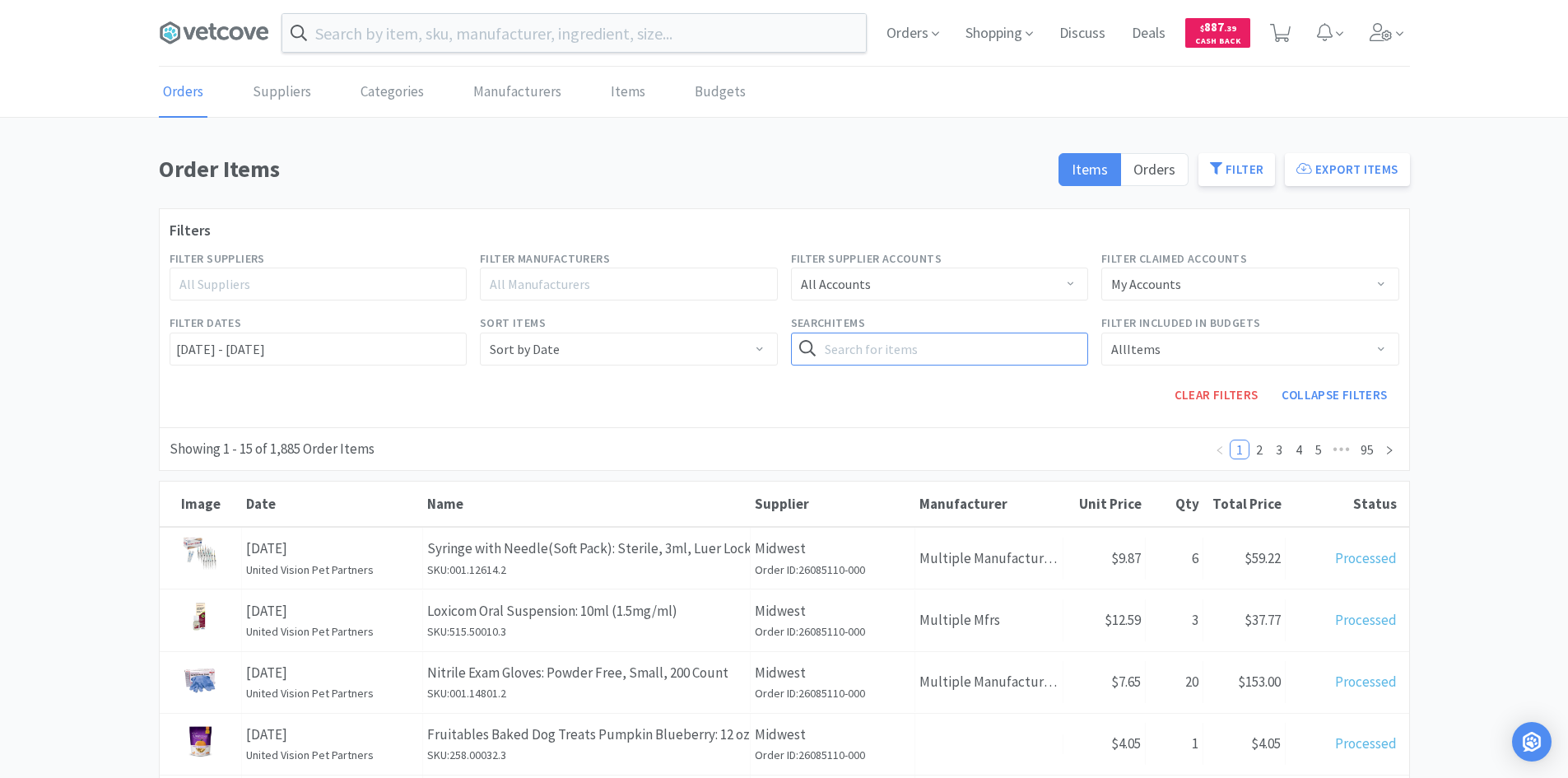
click at [990, 336] on input "text" at bounding box center [940, 349] width 298 height 33
click at [1021, 333] on button "Search" at bounding box center [1055, 349] width 68 height 33
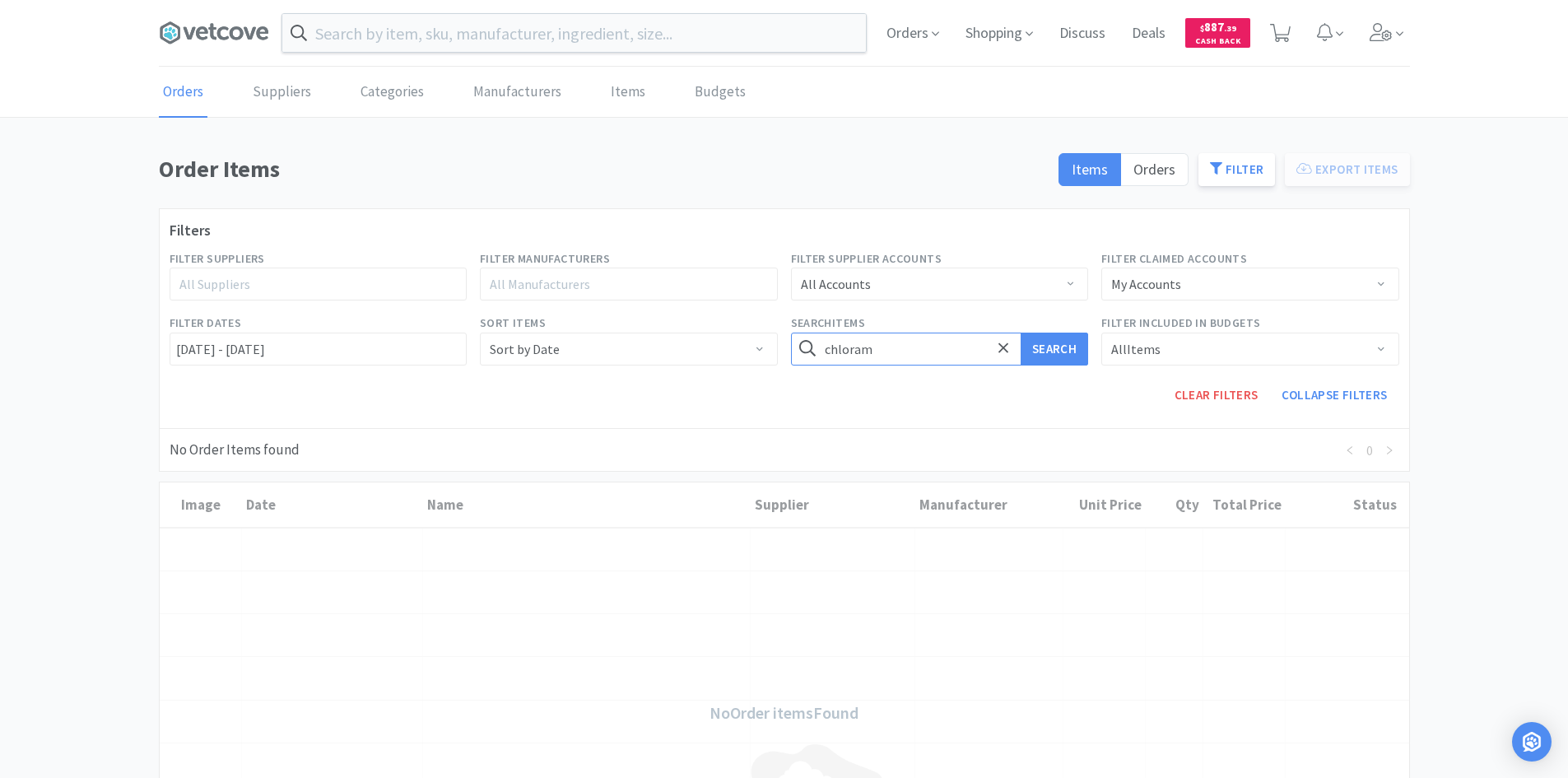
click at [882, 358] on input "chloram" at bounding box center [940, 349] width 298 height 33
type input "[MEDICAL_DATA]"
click at [1021, 333] on button "Search" at bounding box center [1055, 349] width 68 height 33
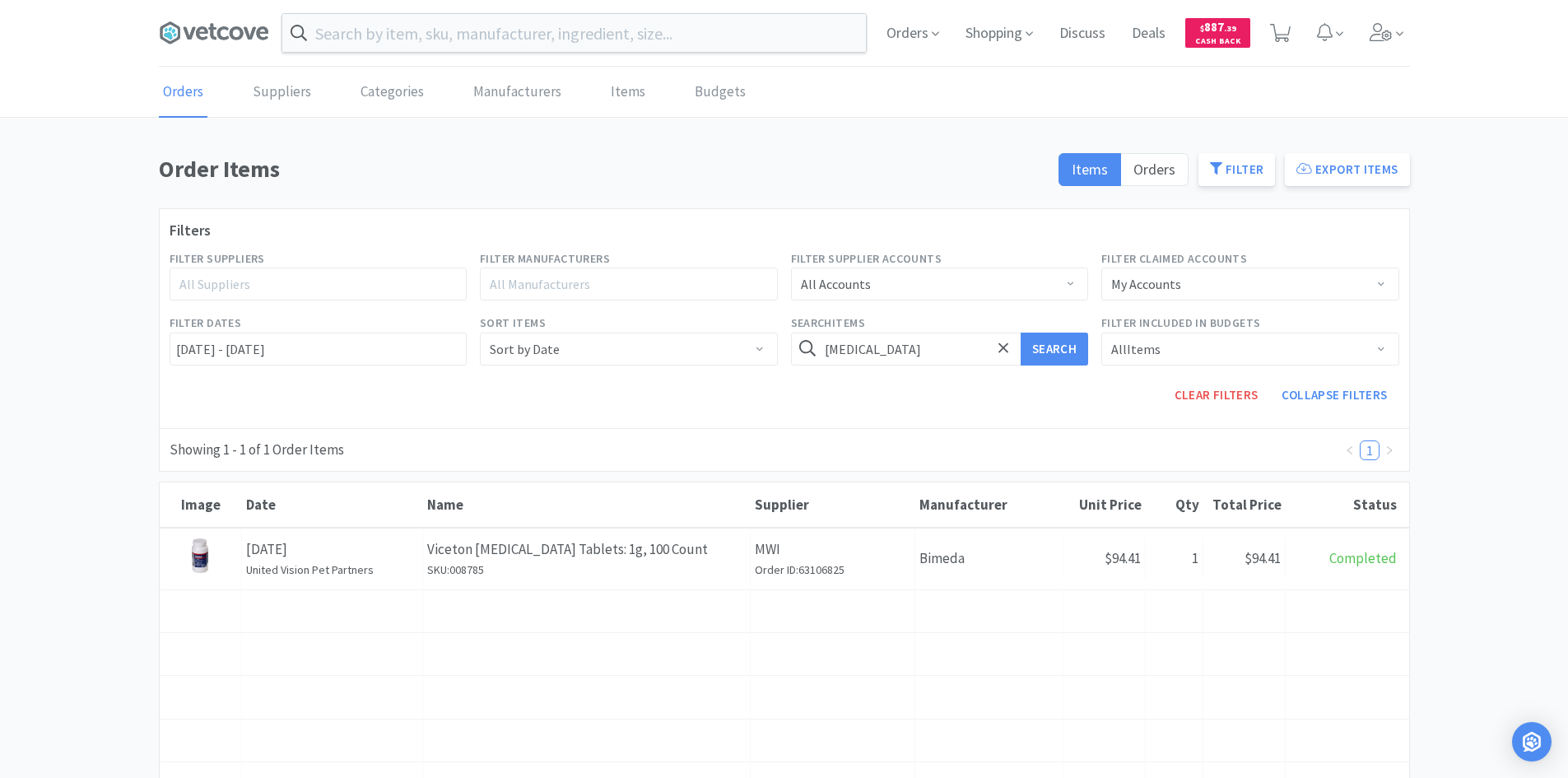
click at [1485, 344] on div "Order Items Items Orders Filter Export Items Filters Filter Suppliers All Suppl…" at bounding box center [784, 671] width 1568 height 1040
click at [1001, 347] on icon at bounding box center [1004, 349] width 11 height 16
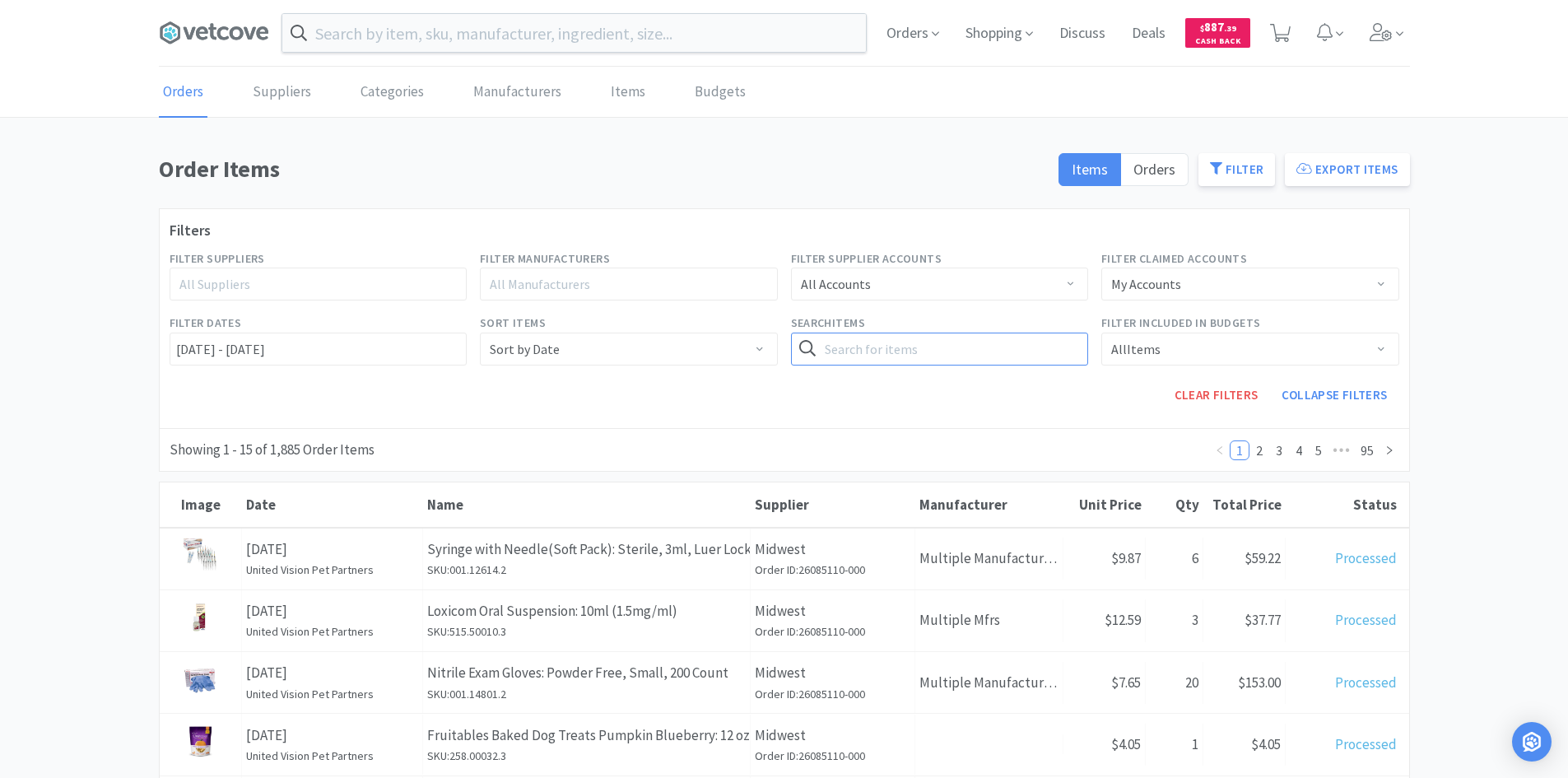
click at [900, 354] on input "text" at bounding box center [940, 349] width 298 height 33
type input "syringe"
click at [1021, 333] on button "Search" at bounding box center [1055, 349] width 68 height 33
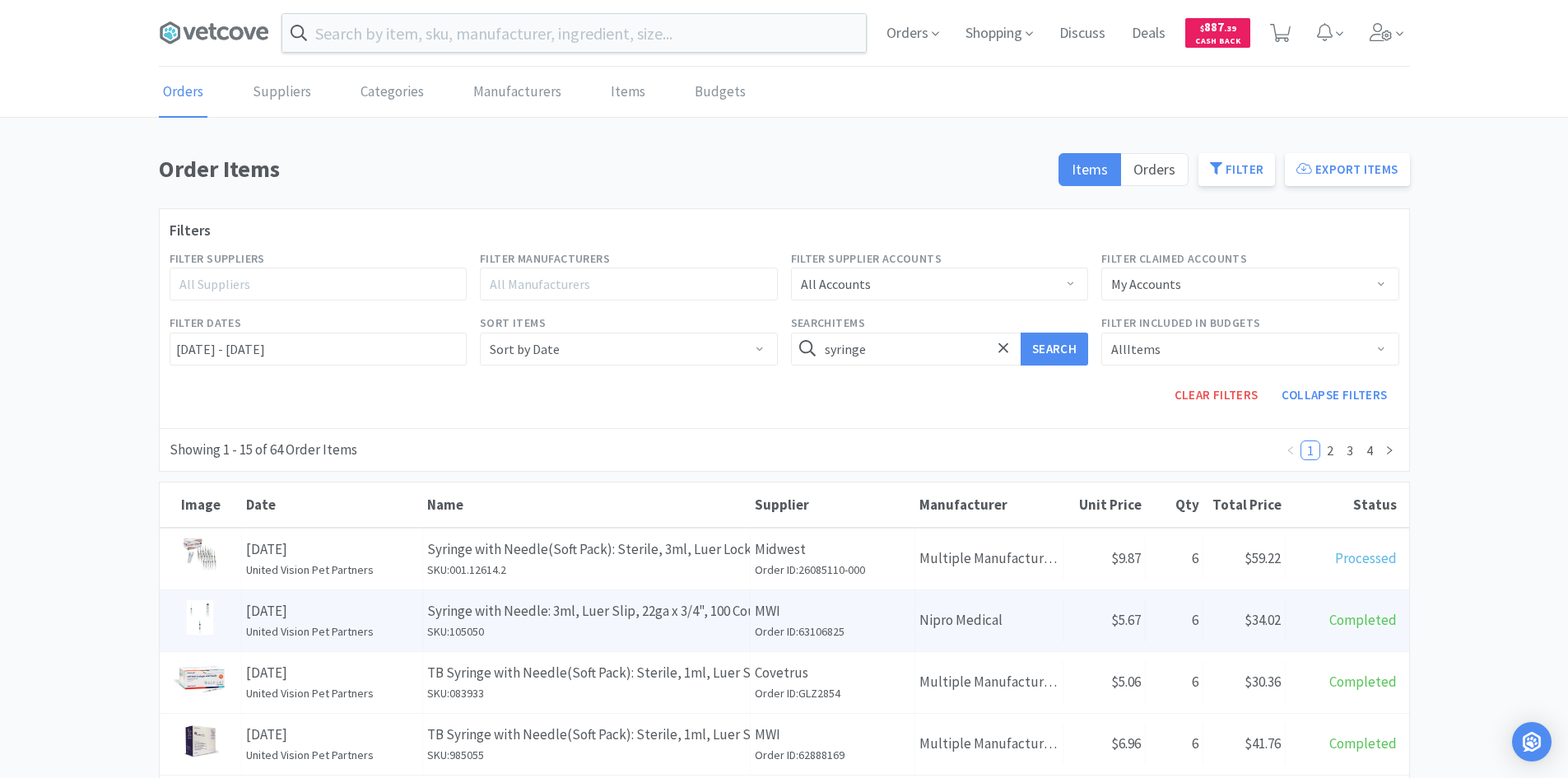
click at [671, 605] on p "Syringe with Needle: 3ml, Luer Slip, 22ga x 3/4", 100 Count" at bounding box center [586, 611] width 319 height 22
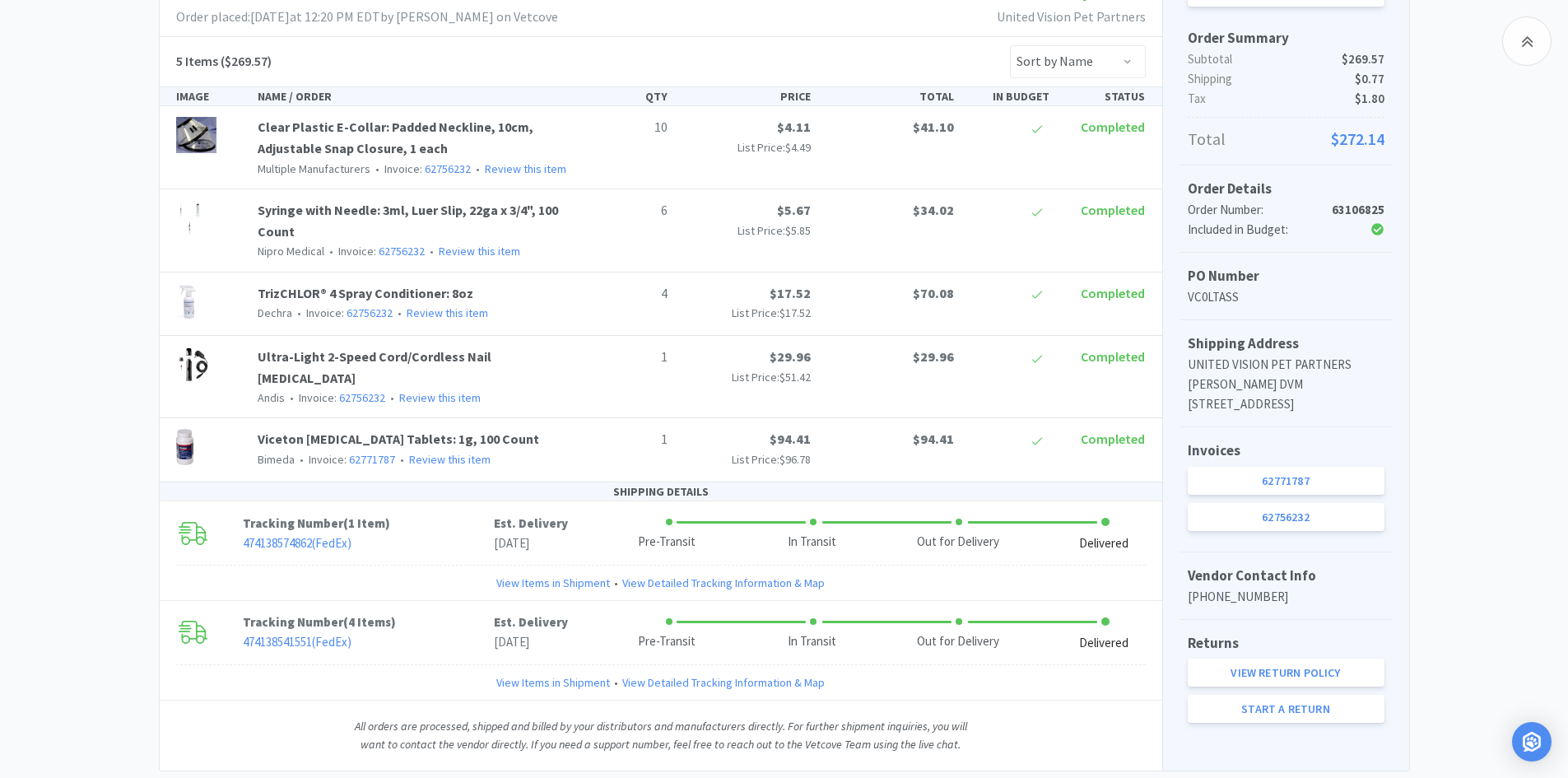
scroll to position [353, 0]
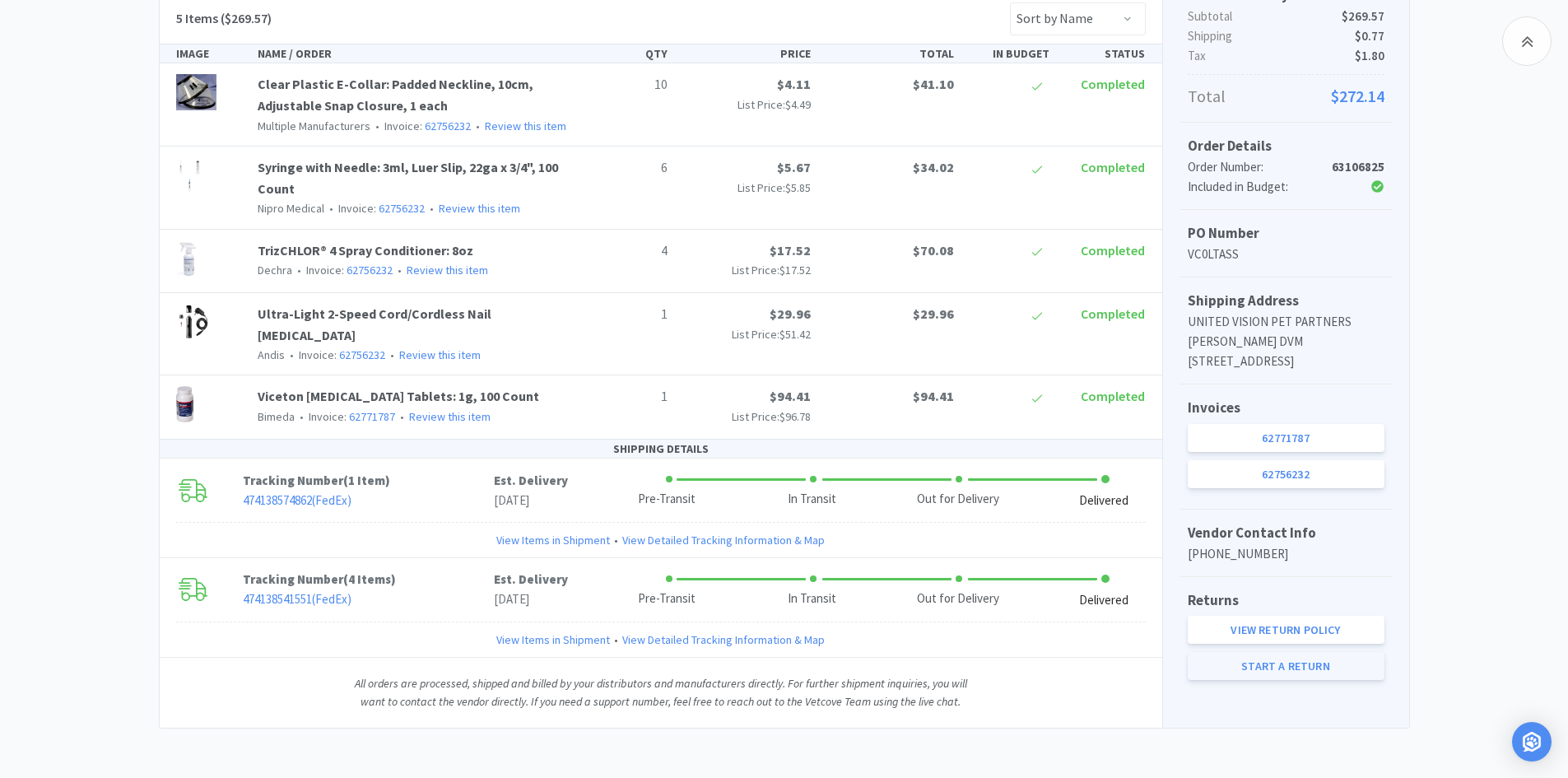
click at [1284, 680] on link "Start a Return" at bounding box center [1285, 666] width 197 height 28
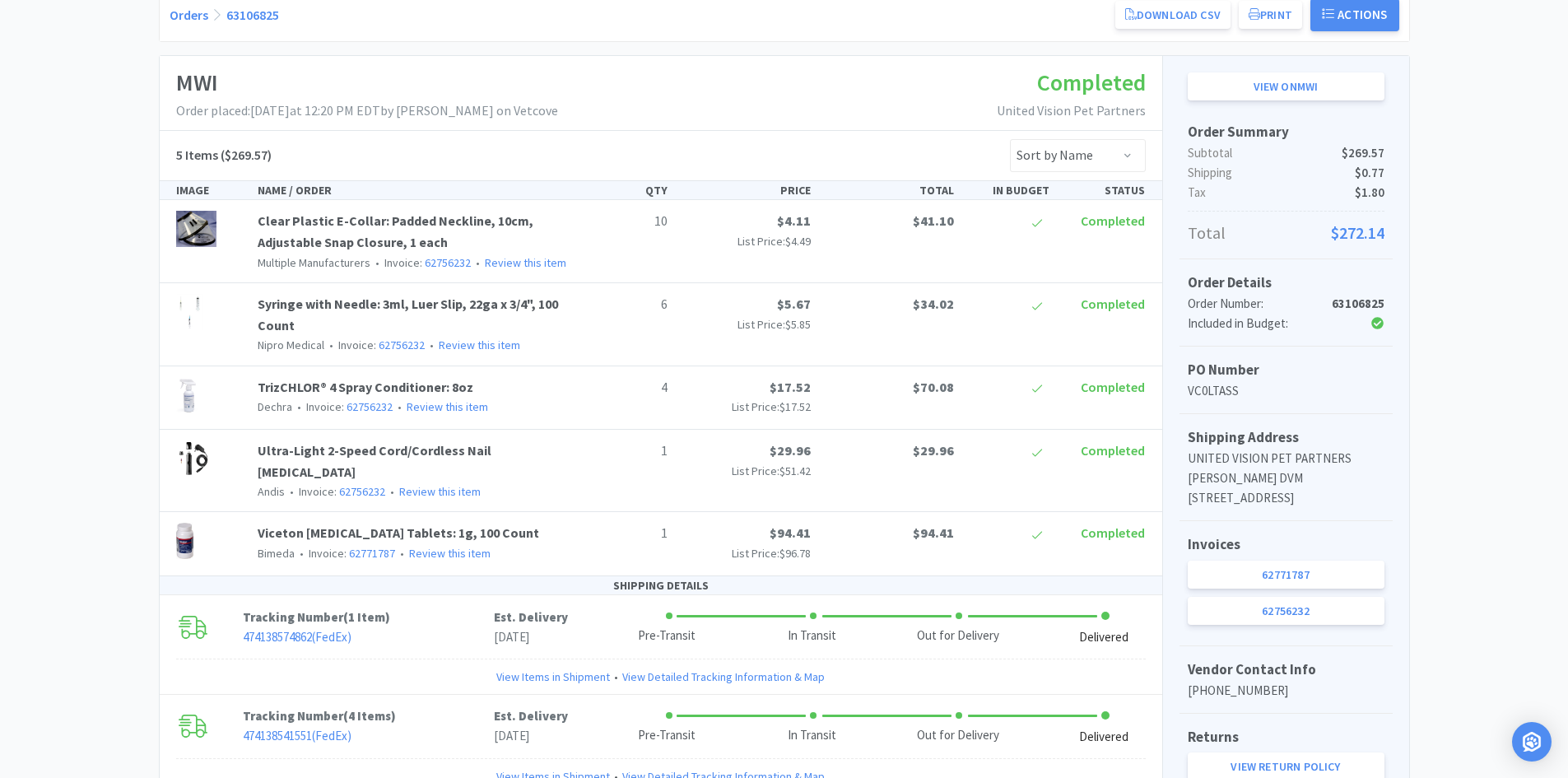
scroll to position [0, 0]
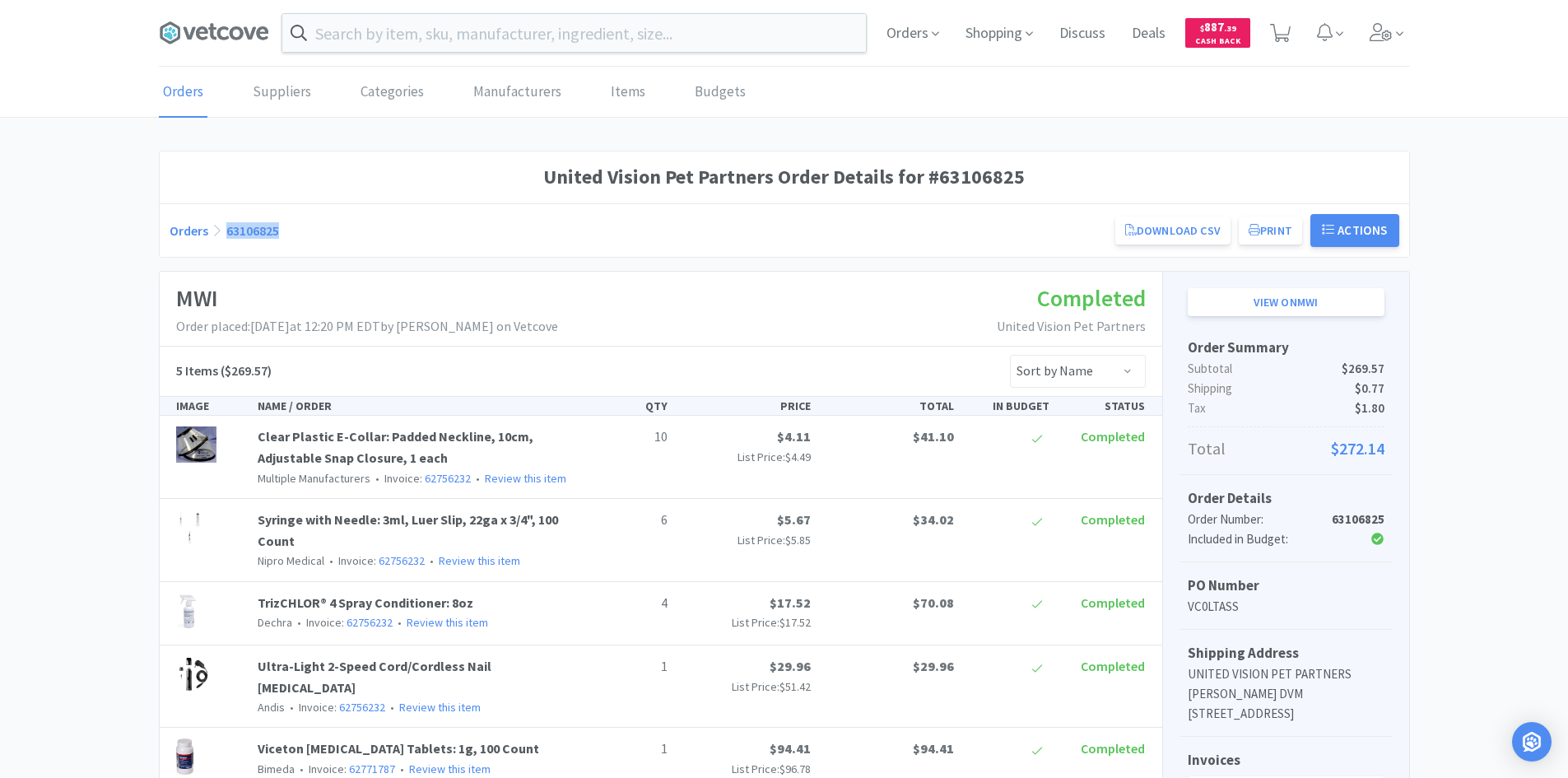
drag, startPoint x: 306, startPoint y: 227, endPoint x: 229, endPoint y: 236, distance: 77.5
click at [229, 236] on div "Orders 63106825 Download CSV Print United Vision Pet Partners Order for MWI PO …" at bounding box center [784, 231] width 1229 height 33
copy link "63106825"
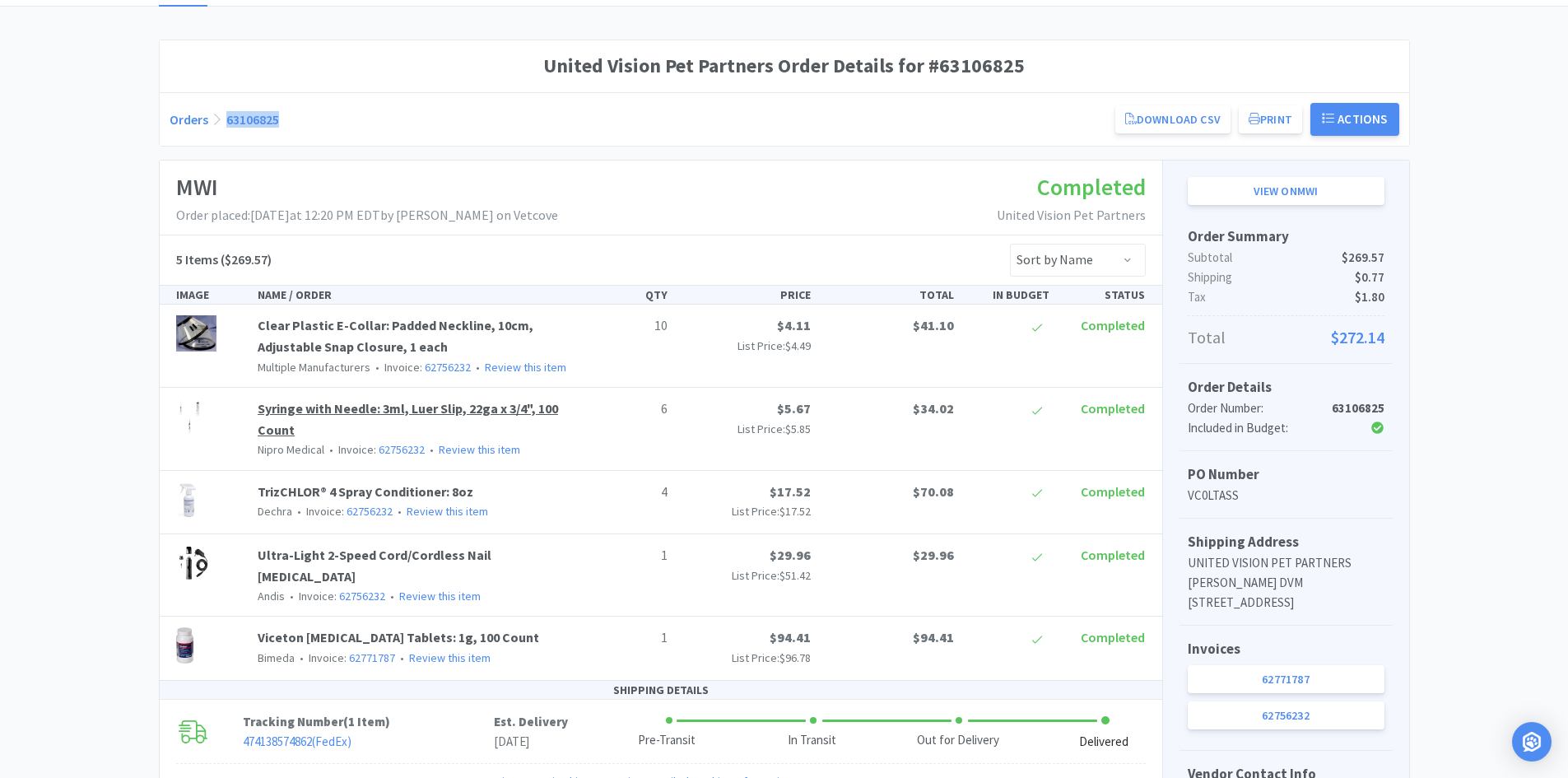
scroll to position [82, 0]
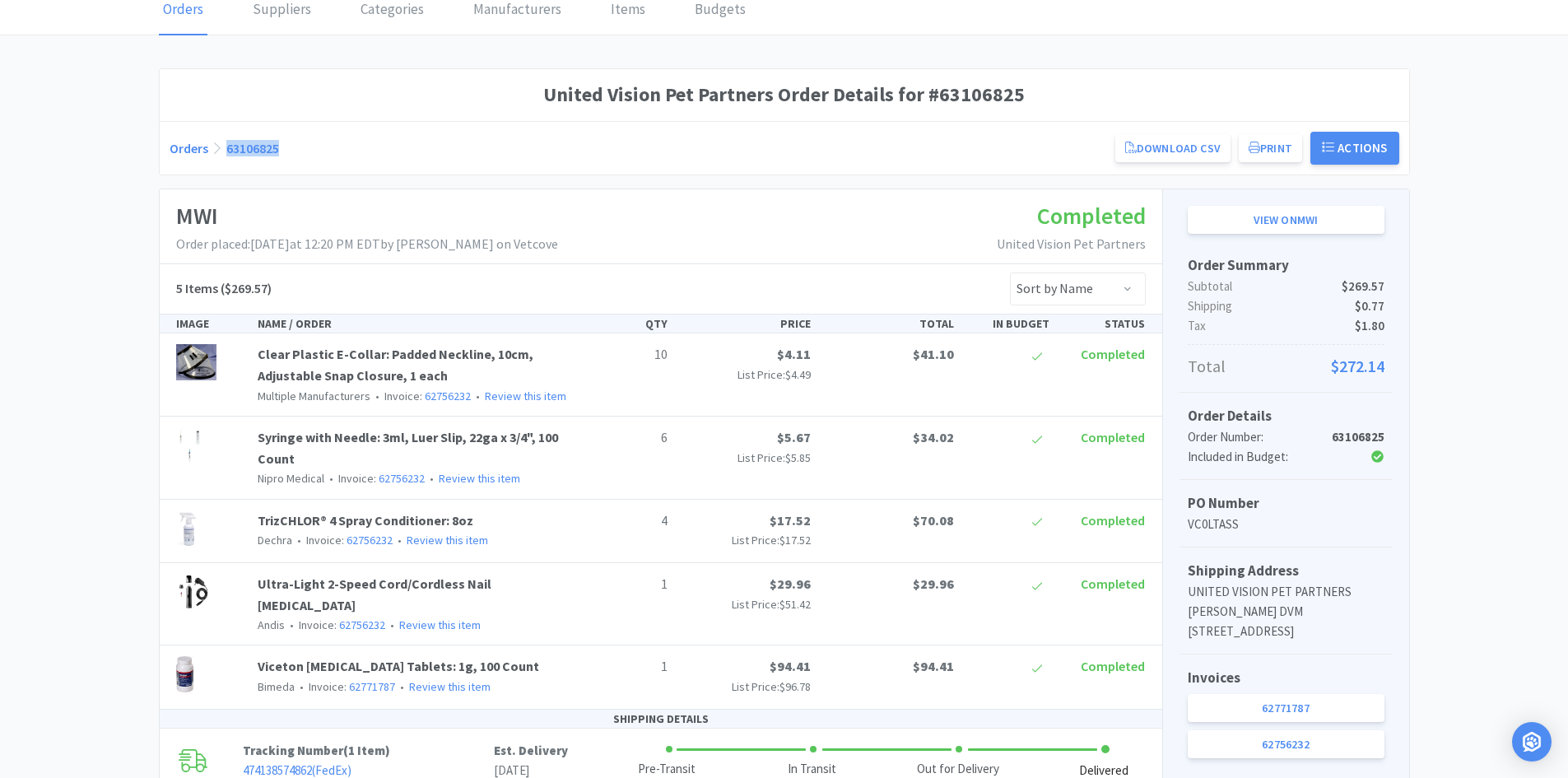
click at [423, 431] on link "Syringe with Needle: 3ml, Luer Slip, 22ga x 3/4", 100 Count" at bounding box center [408, 448] width 301 height 38
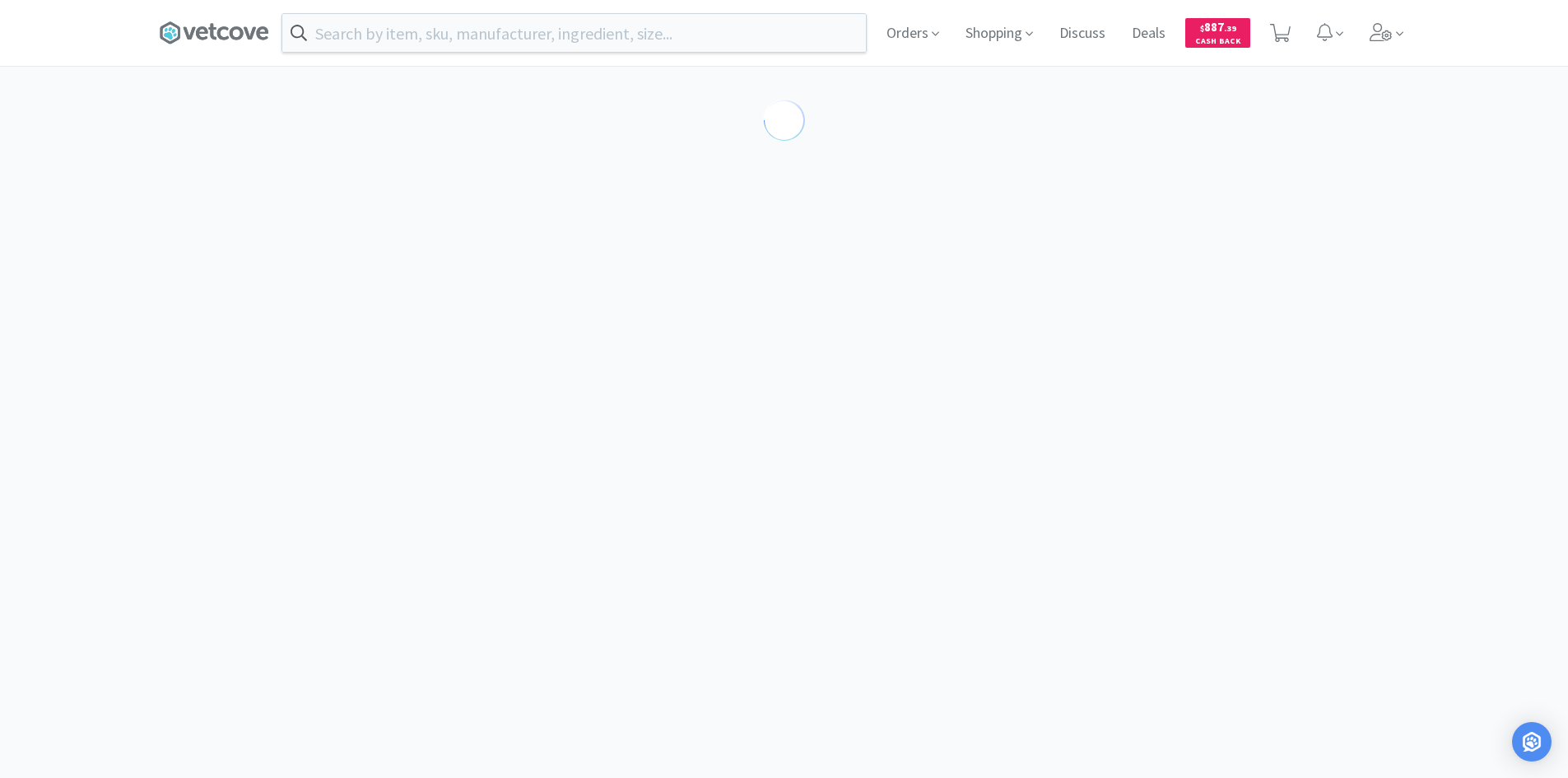
select select "82549"
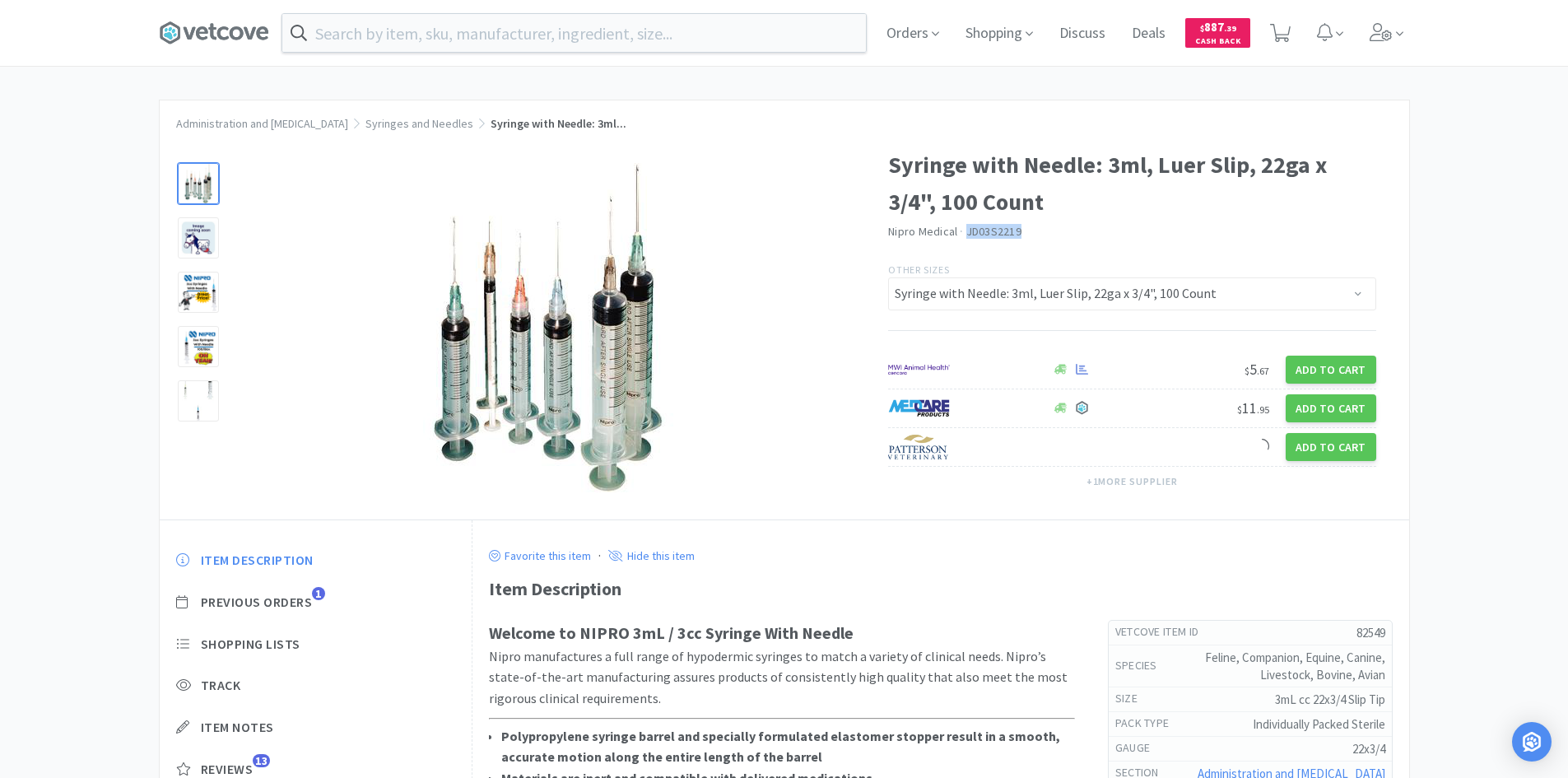
drag, startPoint x: 1026, startPoint y: 229, endPoint x: 964, endPoint y: 238, distance: 62.6
click at [964, 238] on div "Nipro Medical · JD03S2219" at bounding box center [1132, 233] width 488 height 18
copy div "· JD03S2219"
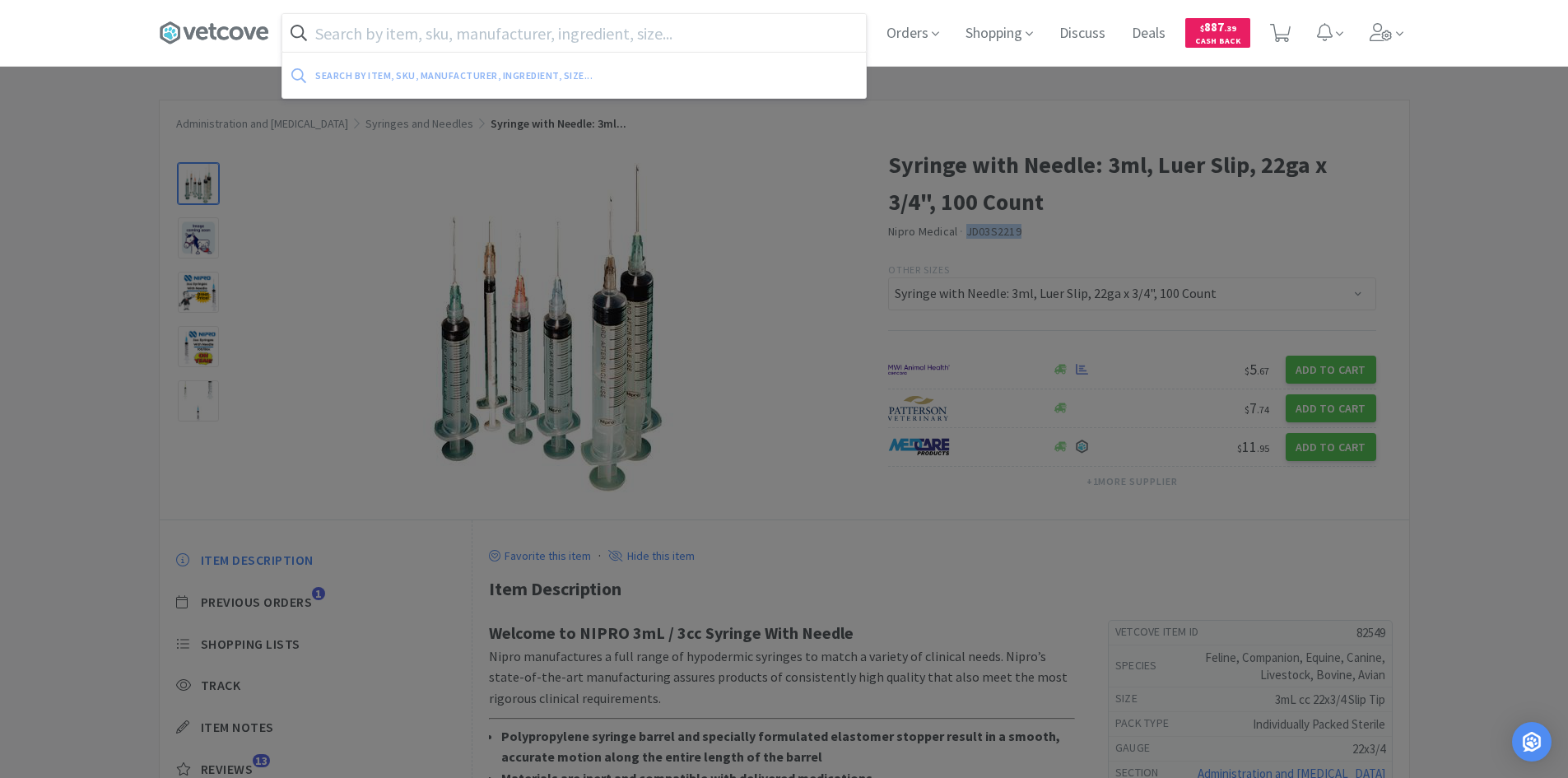
click at [516, 36] on input "text" at bounding box center [574, 33] width 583 height 38
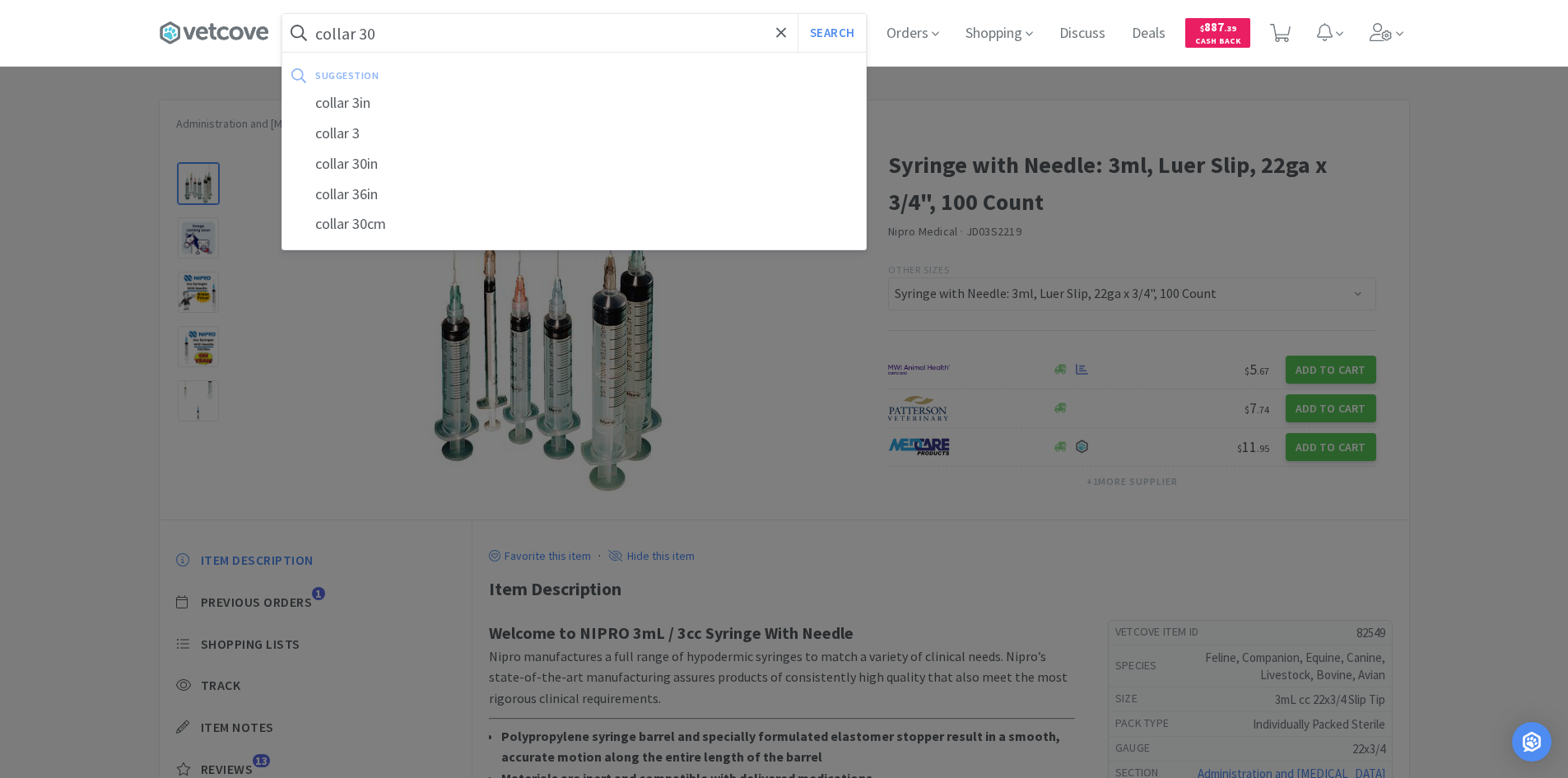
type input "collar 30"
click at [798, 14] on button "Search" at bounding box center [831, 33] width 68 height 38
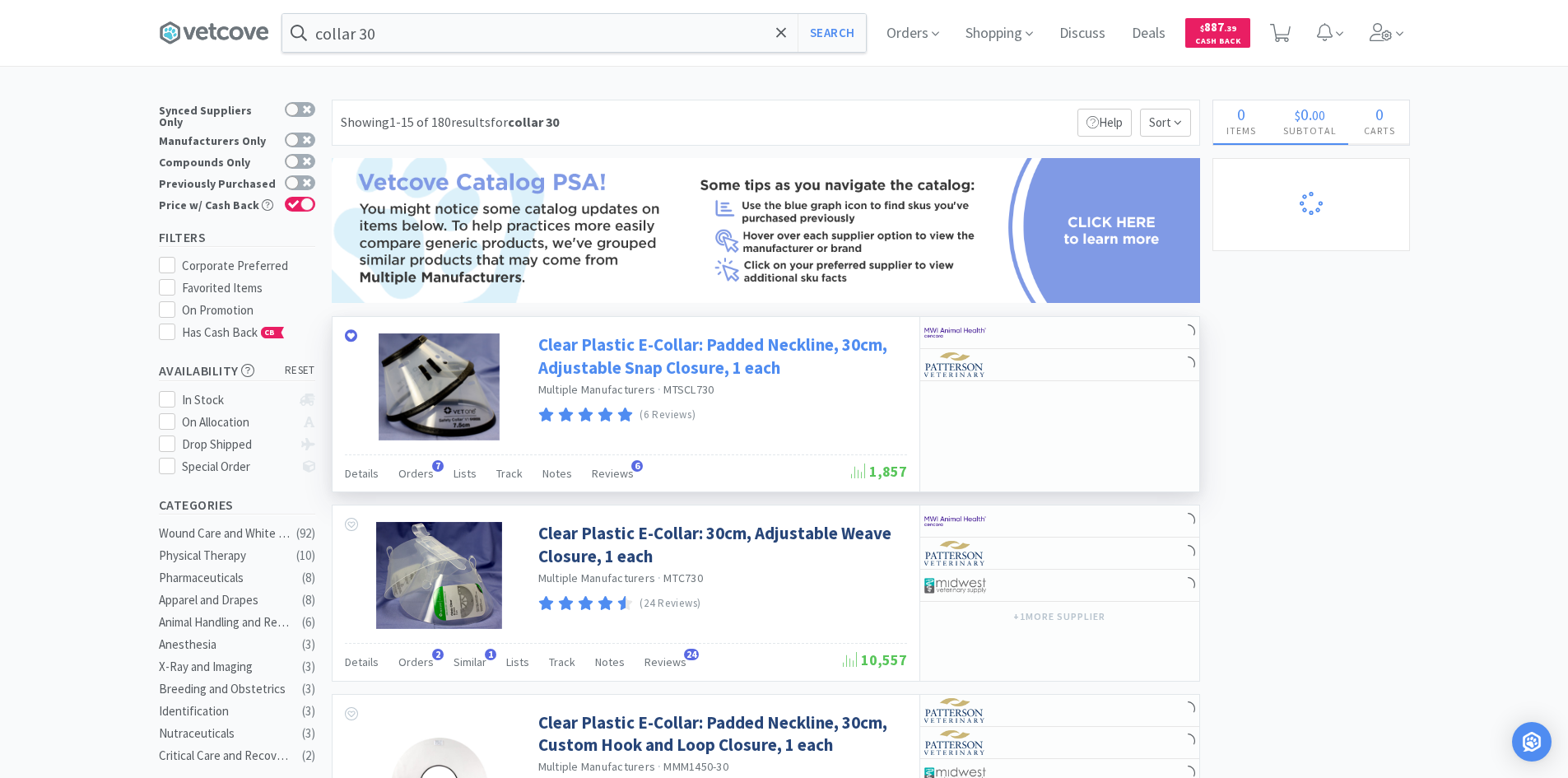
select select "10"
select select "1"
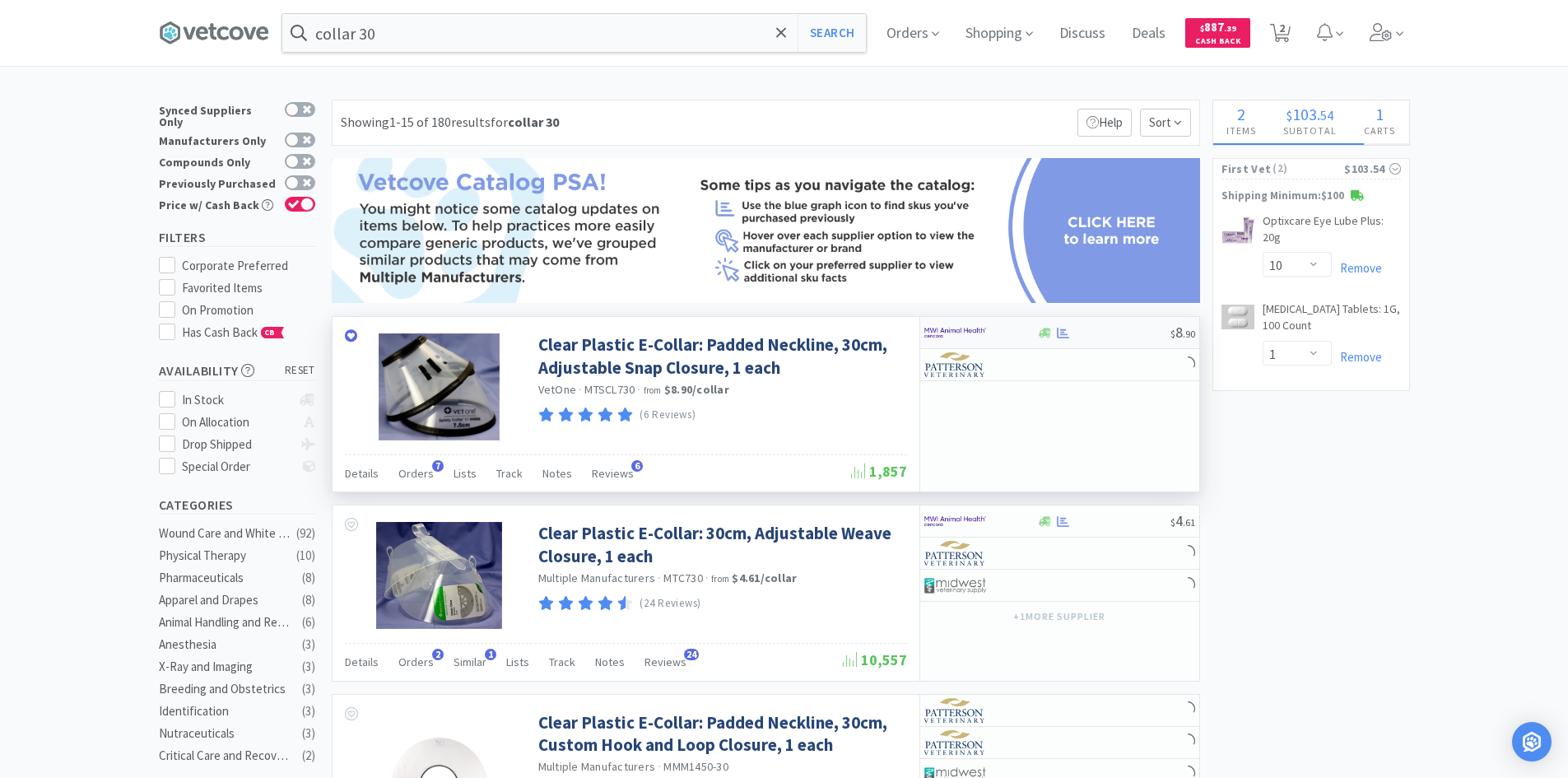
click at [961, 328] on img at bounding box center [955, 333] width 62 height 25
select select "10"
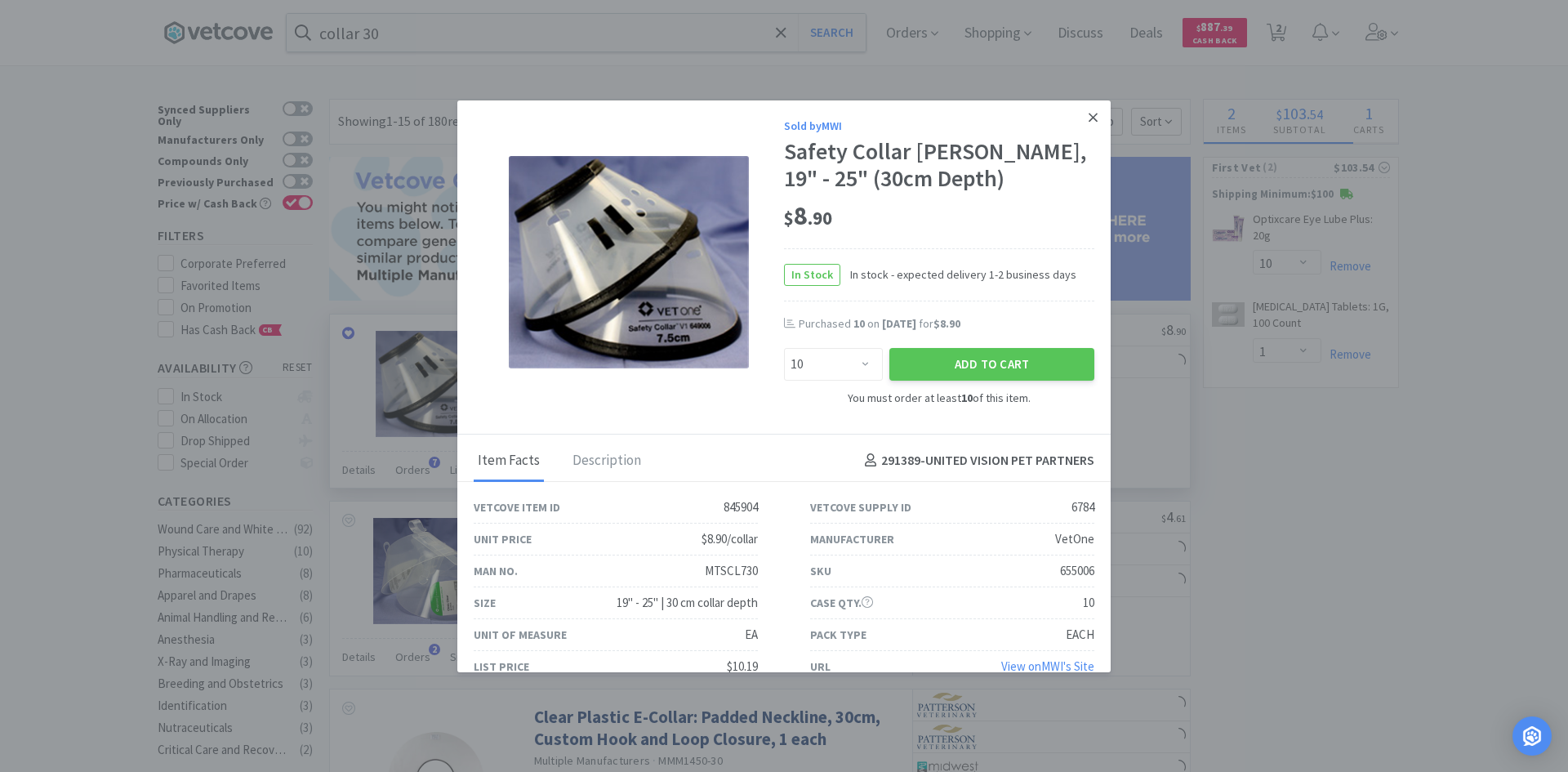
click at [1088, 123] on icon at bounding box center [1092, 118] width 9 height 15
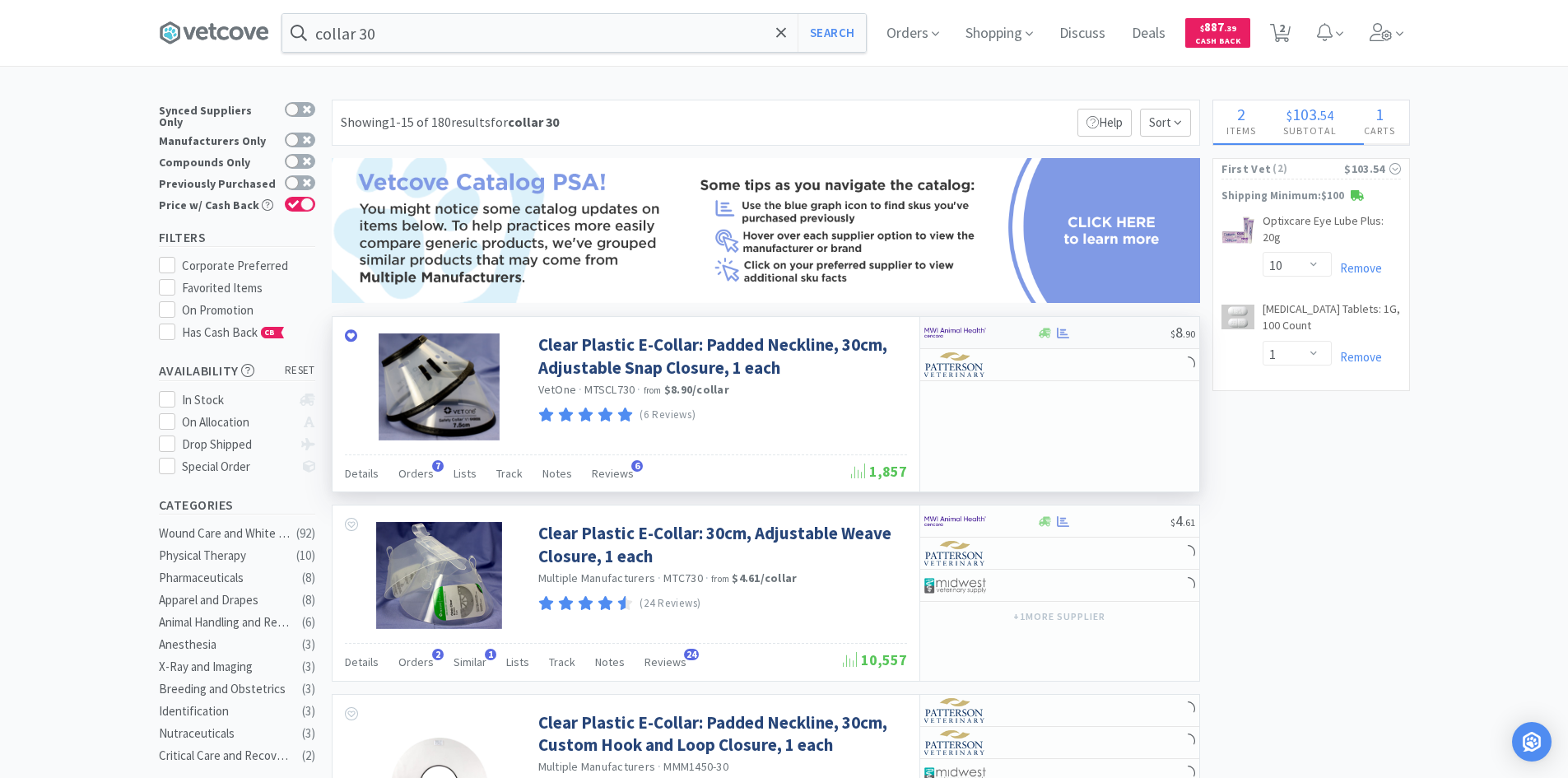
click at [1009, 326] on div at bounding box center [970, 333] width 91 height 28
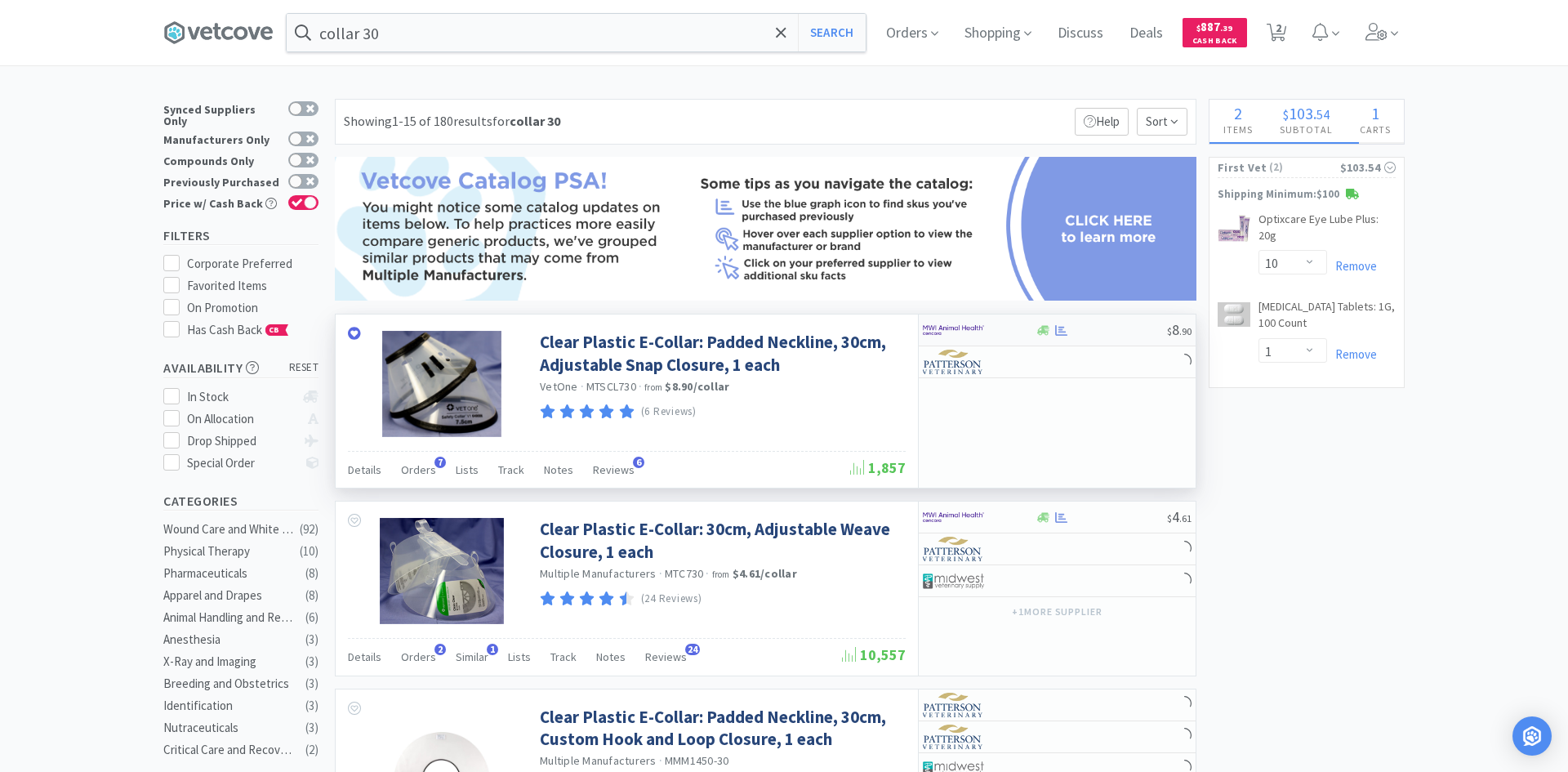
select select "10"
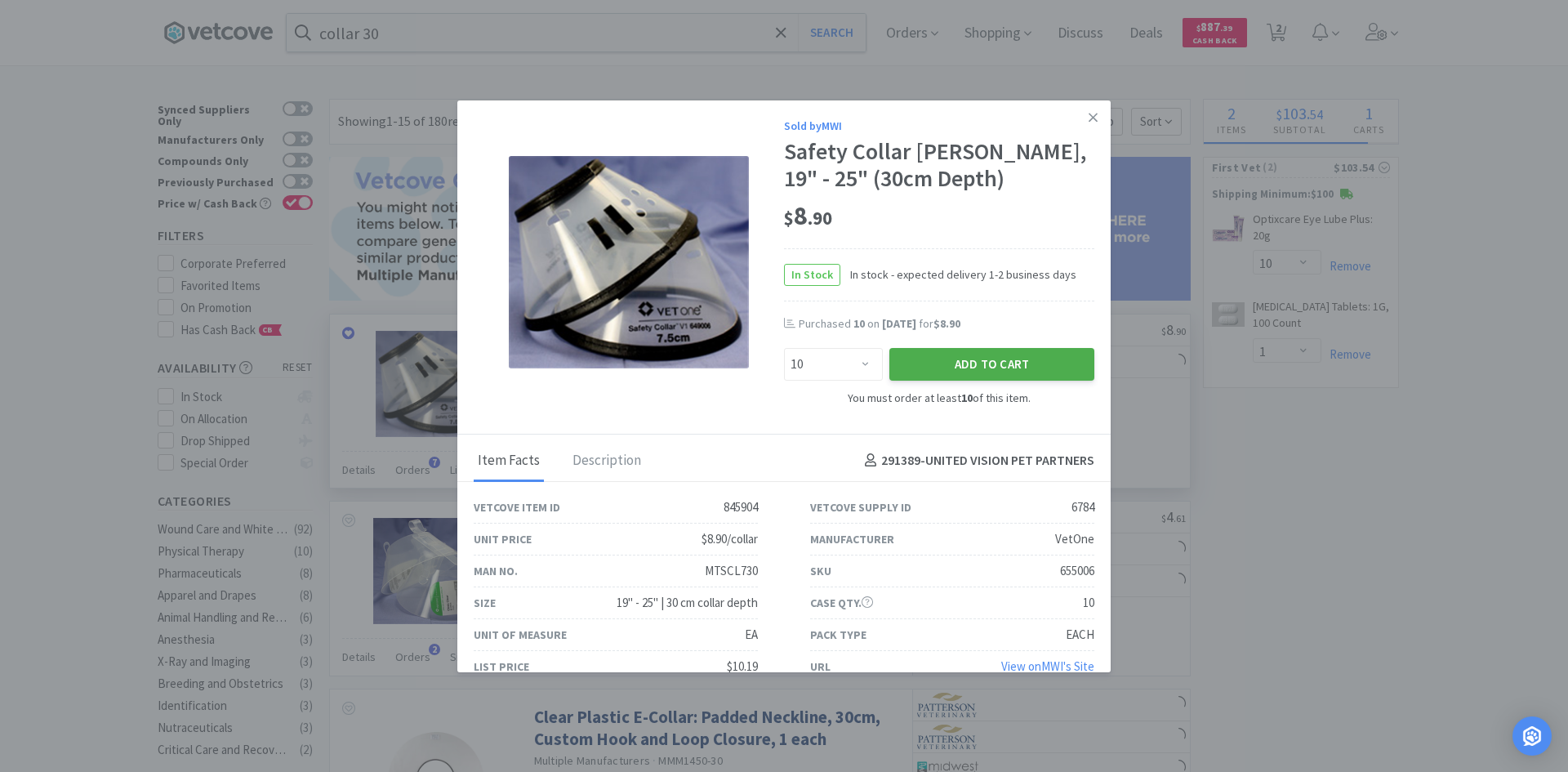
click at [981, 366] on button "Add to Cart" at bounding box center [992, 364] width 205 height 33
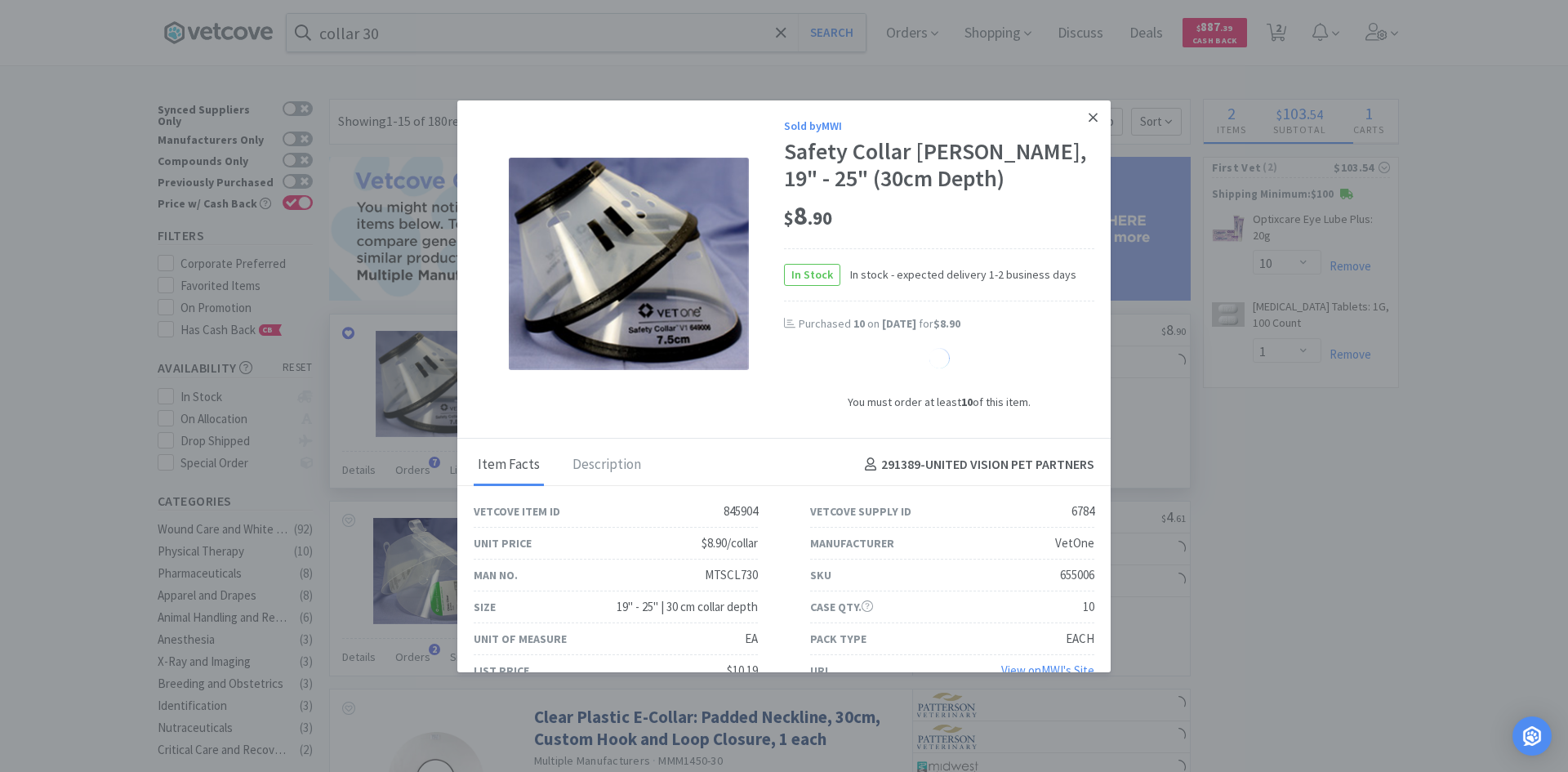
select select "1"
click at [1088, 114] on icon at bounding box center [1092, 117] width 9 height 9
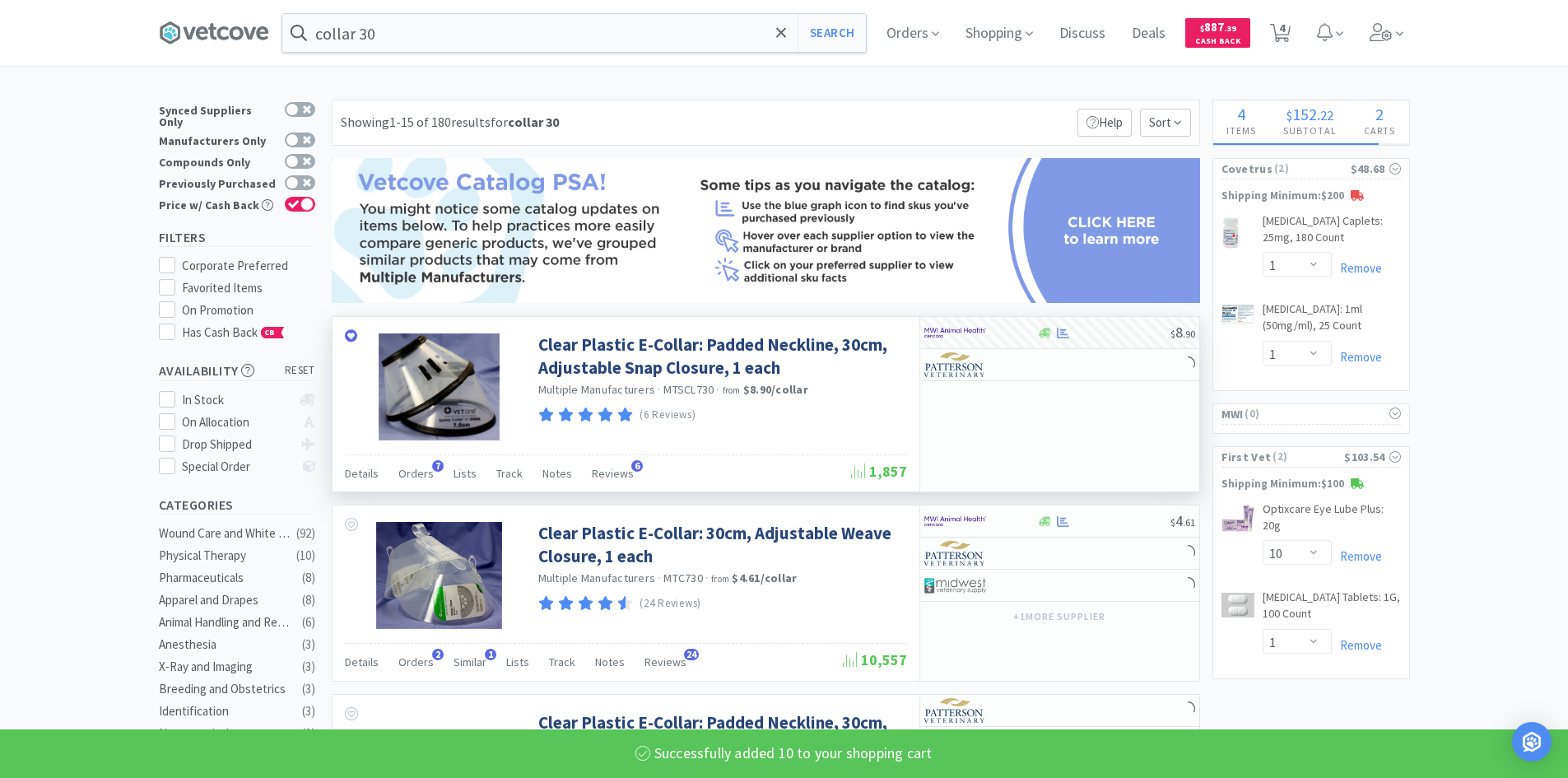
select select "10"
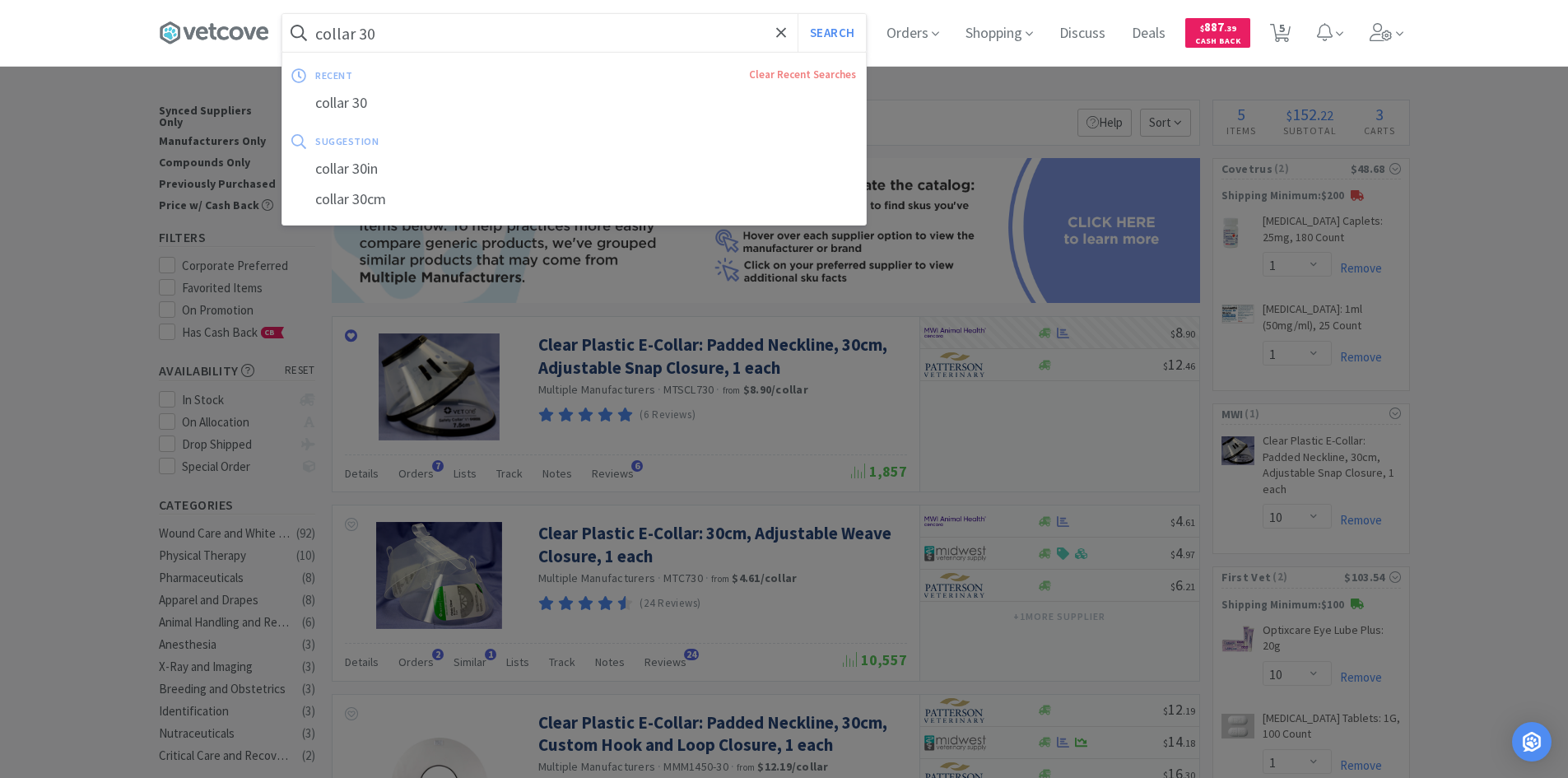
click at [470, 42] on input "collar 30" at bounding box center [574, 33] width 583 height 38
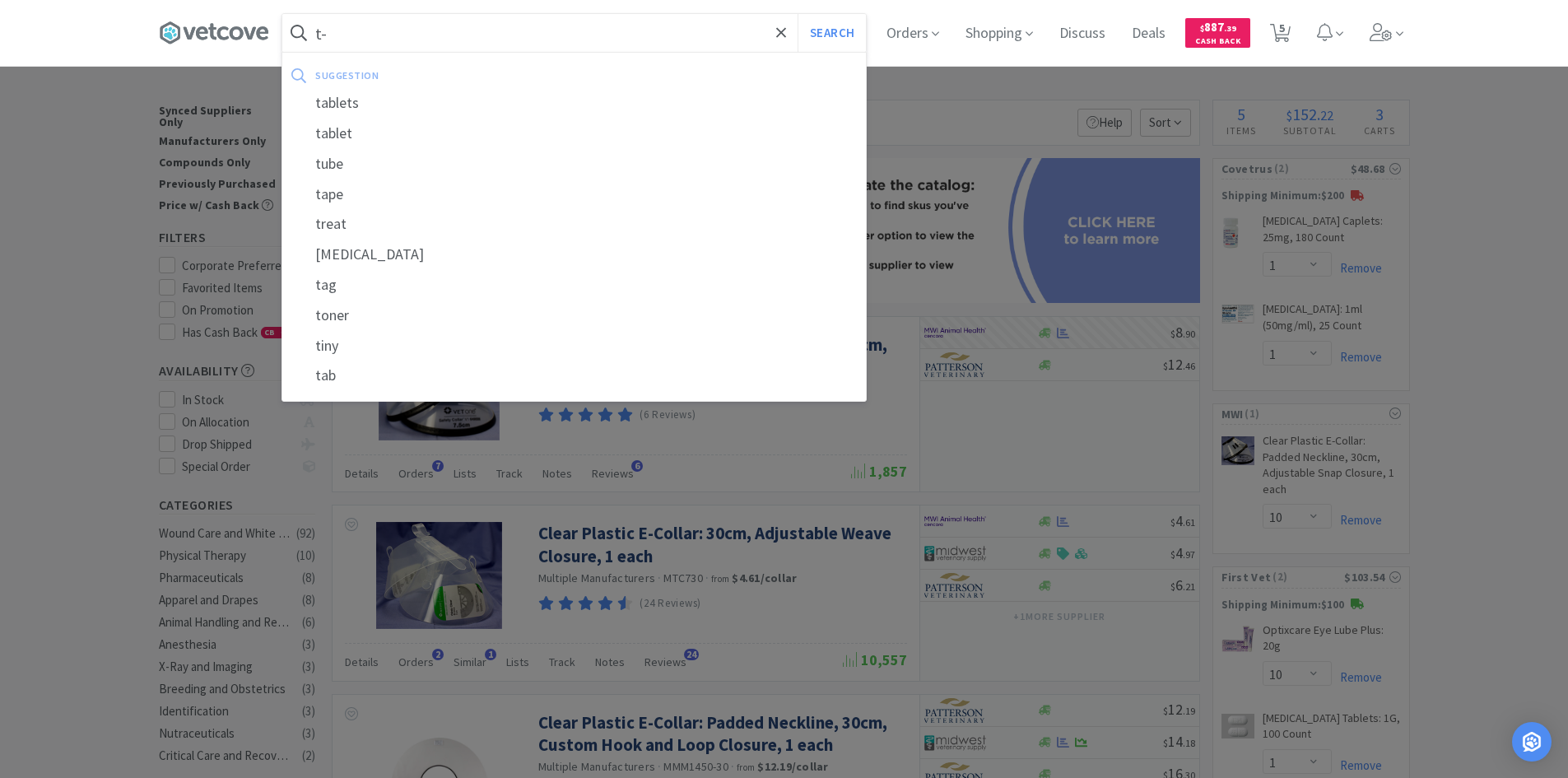
type input "t"
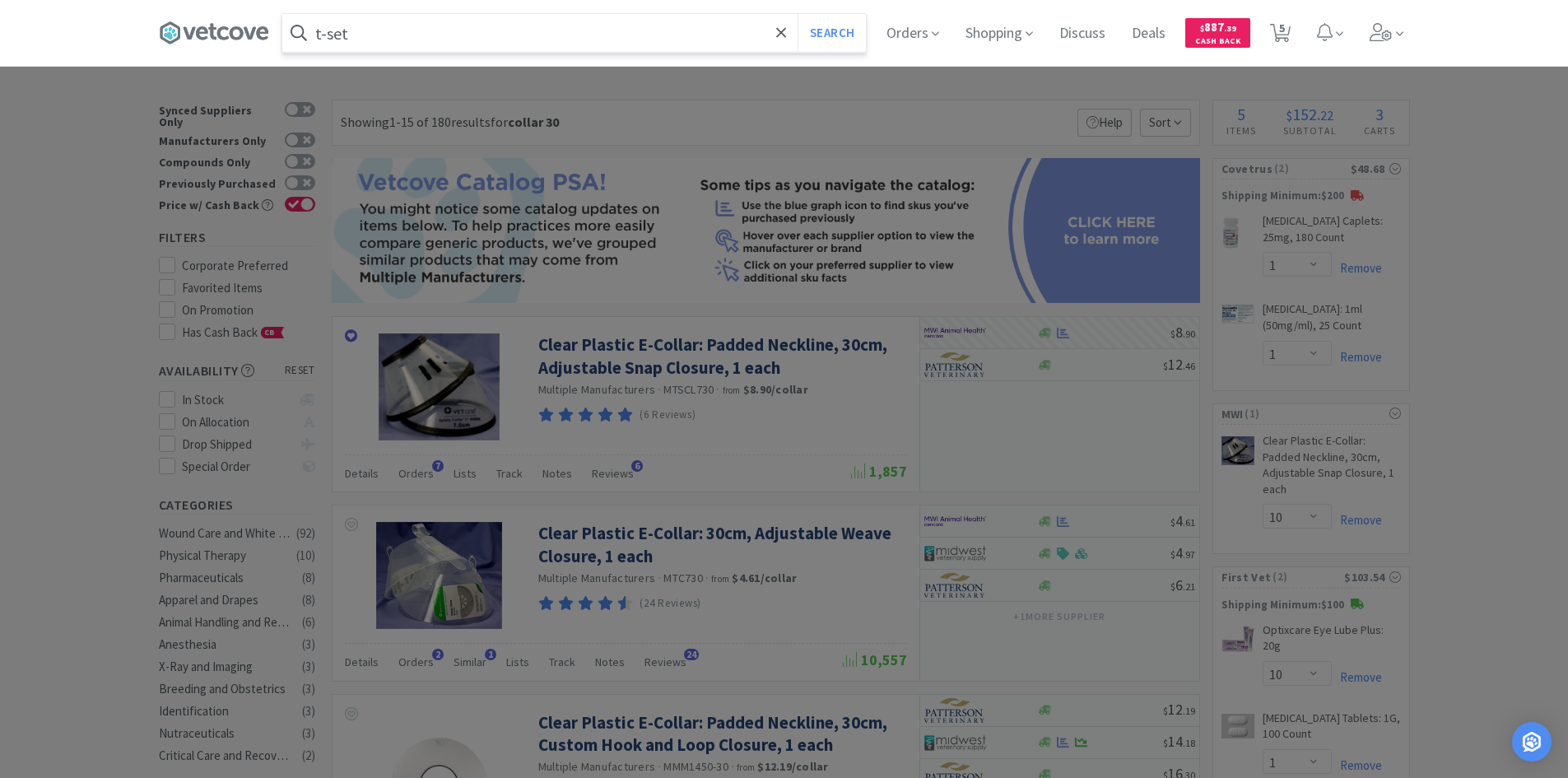
type input "t-set"
click at [798, 14] on button "Search" at bounding box center [831, 33] width 68 height 38
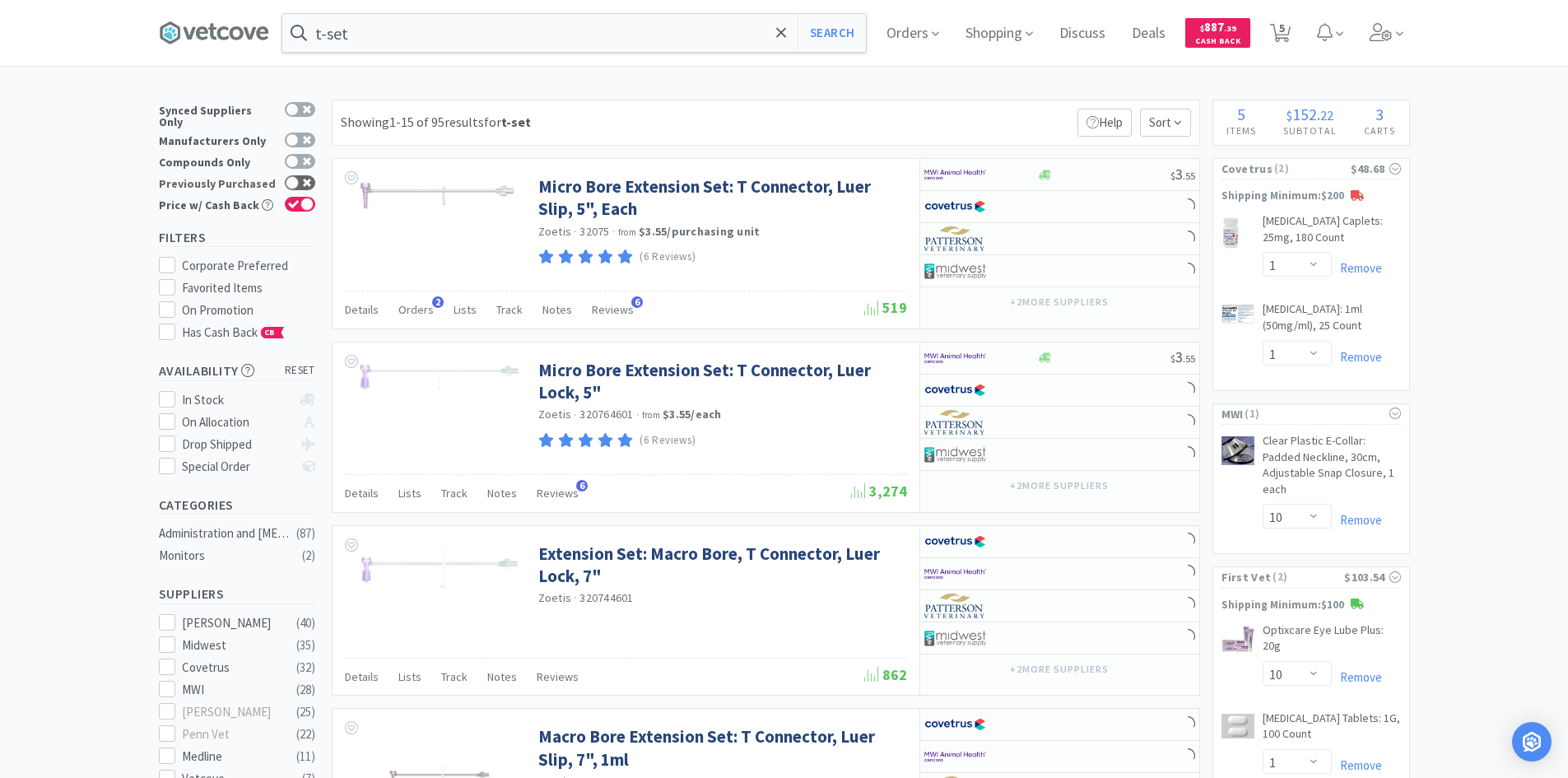
click at [308, 179] on icon at bounding box center [307, 183] width 8 height 8
checkbox input "true"
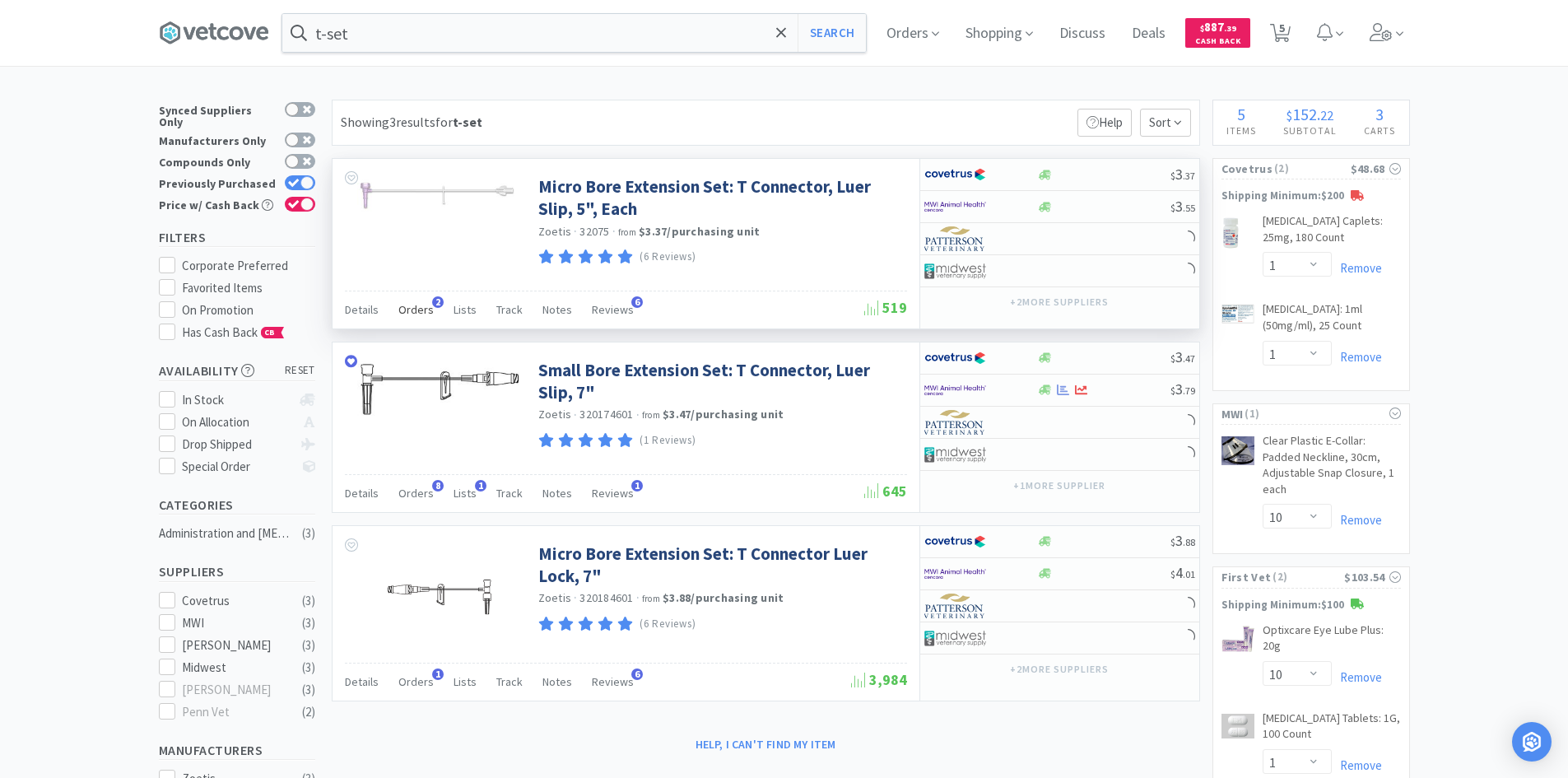
click at [425, 305] on span "Orders" at bounding box center [415, 310] width 35 height 15
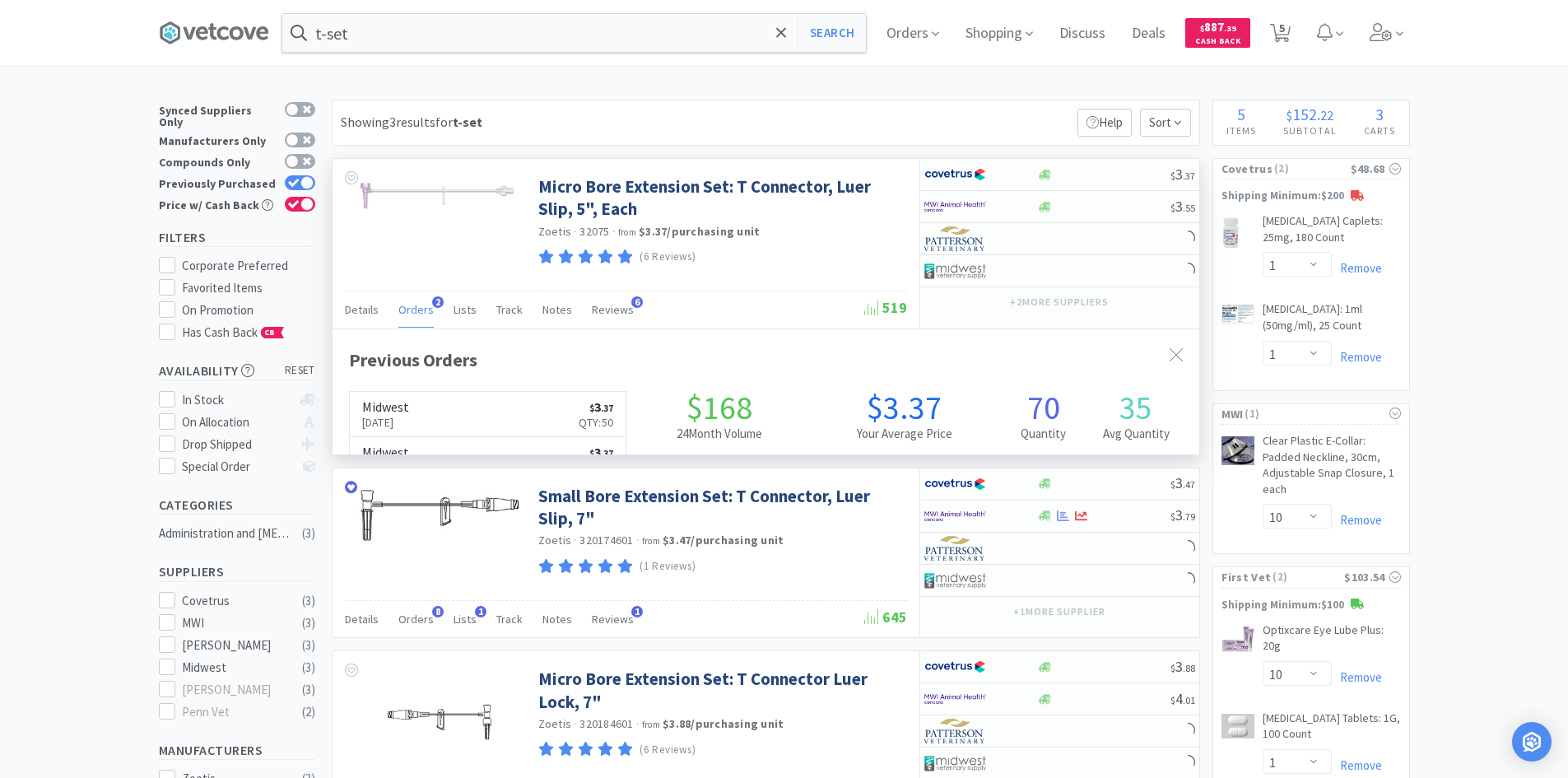
scroll to position [426, 867]
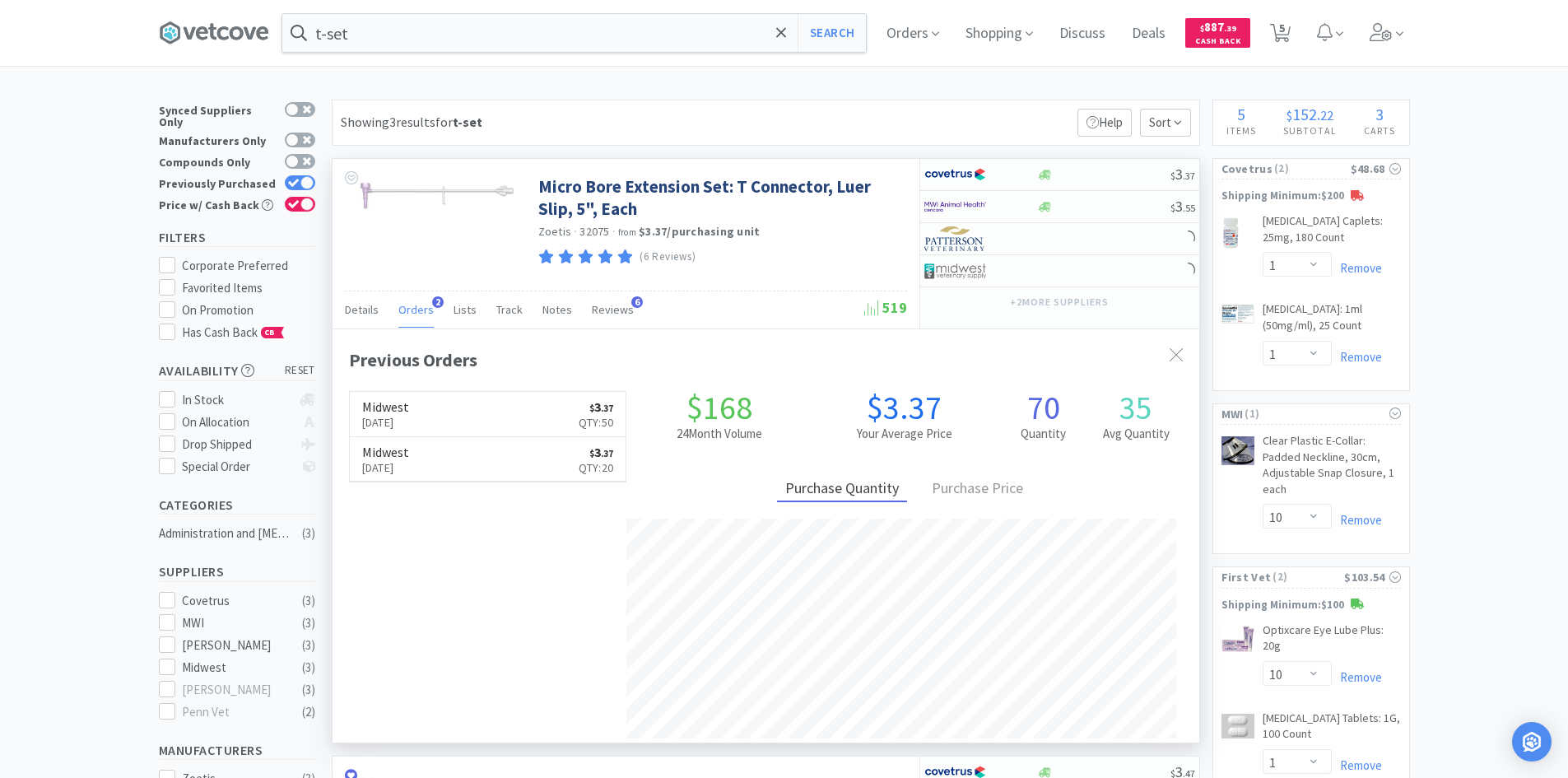
click at [425, 305] on span "Orders" at bounding box center [415, 310] width 35 height 15
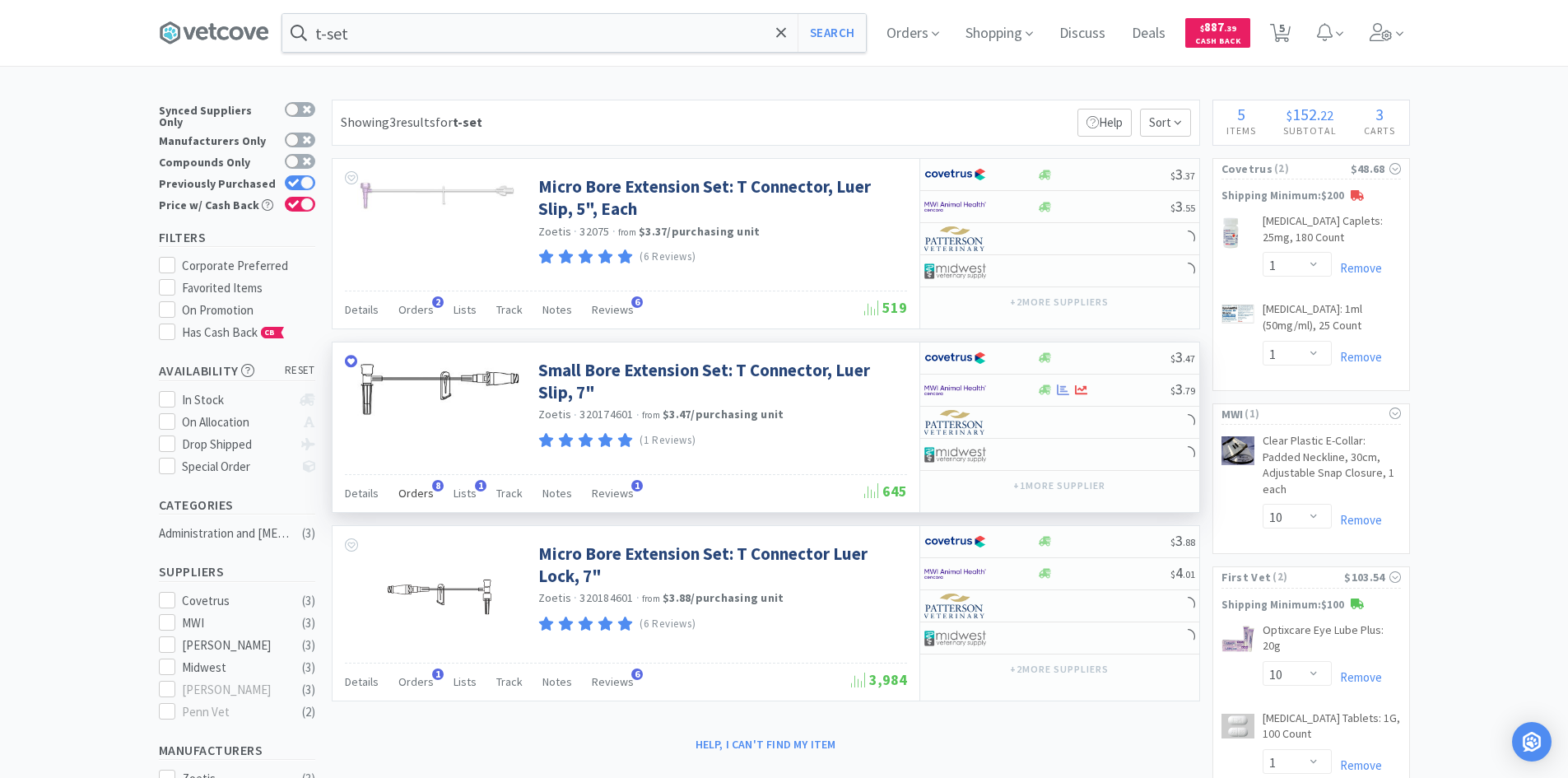
click at [420, 495] on span "Orders" at bounding box center [415, 493] width 35 height 15
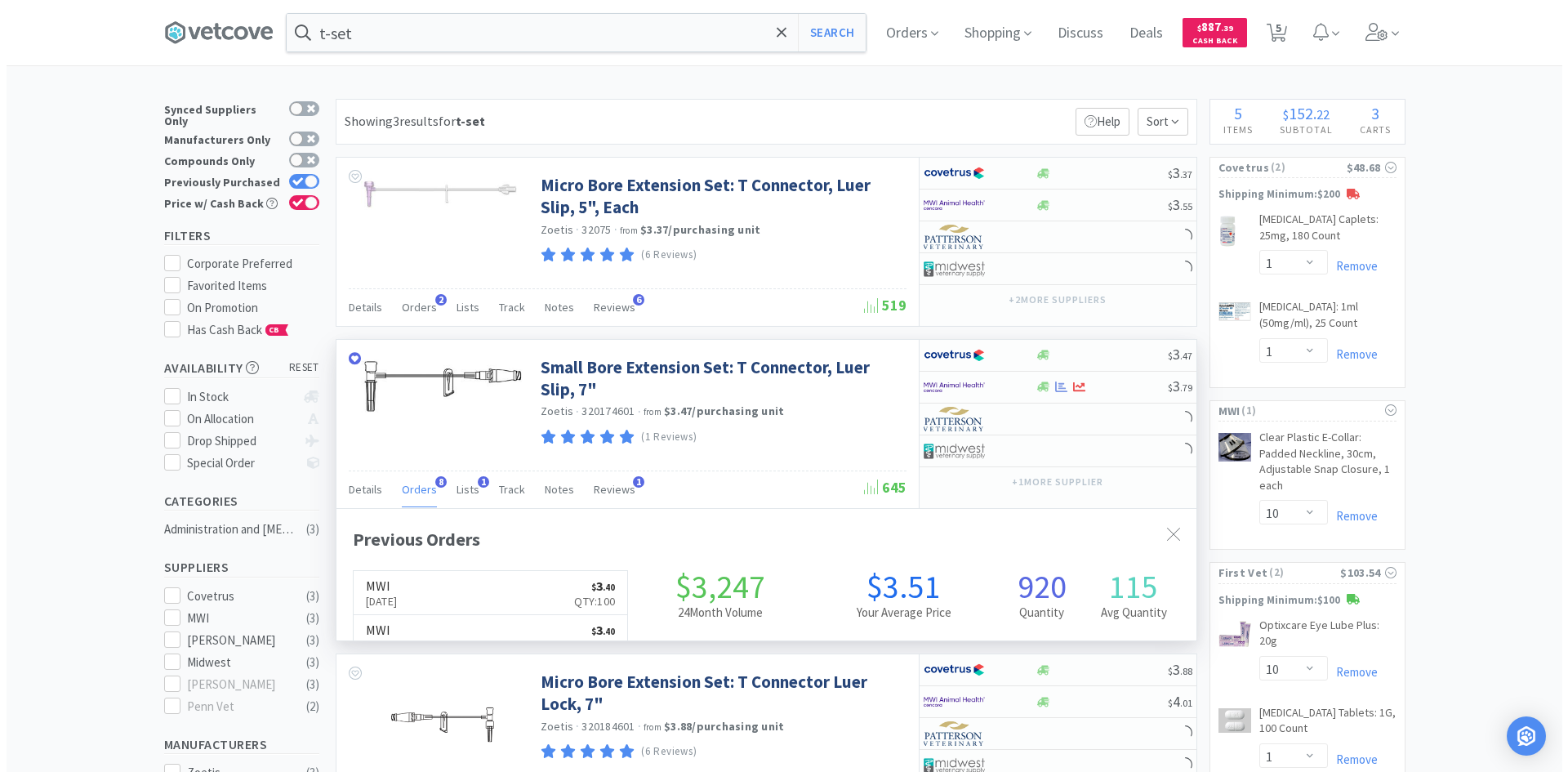
scroll to position [437, 860]
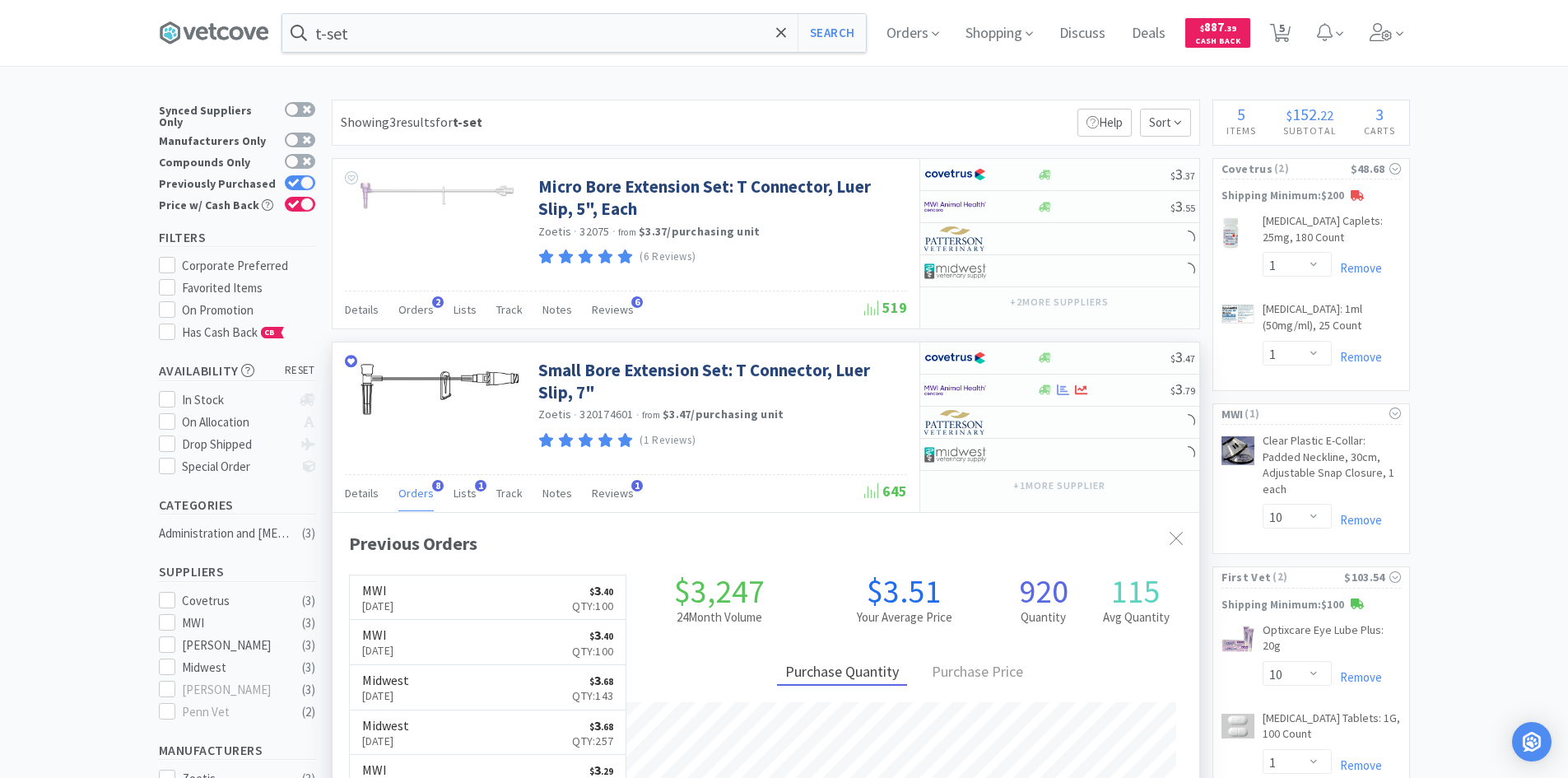
click at [420, 495] on span "Orders" at bounding box center [415, 493] width 35 height 15
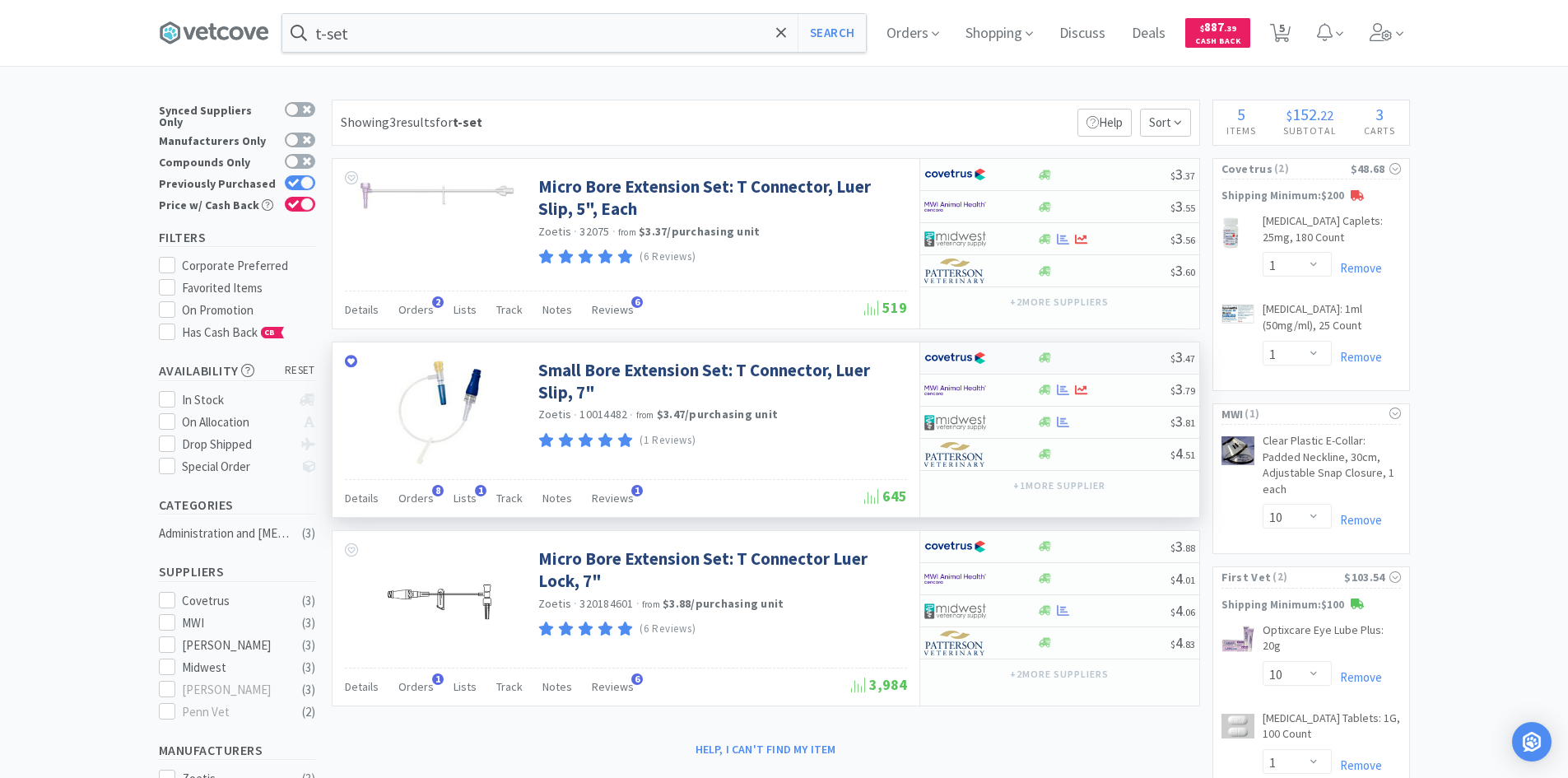
click at [1006, 358] on div at bounding box center [970, 358] width 91 height 28
select select "1"
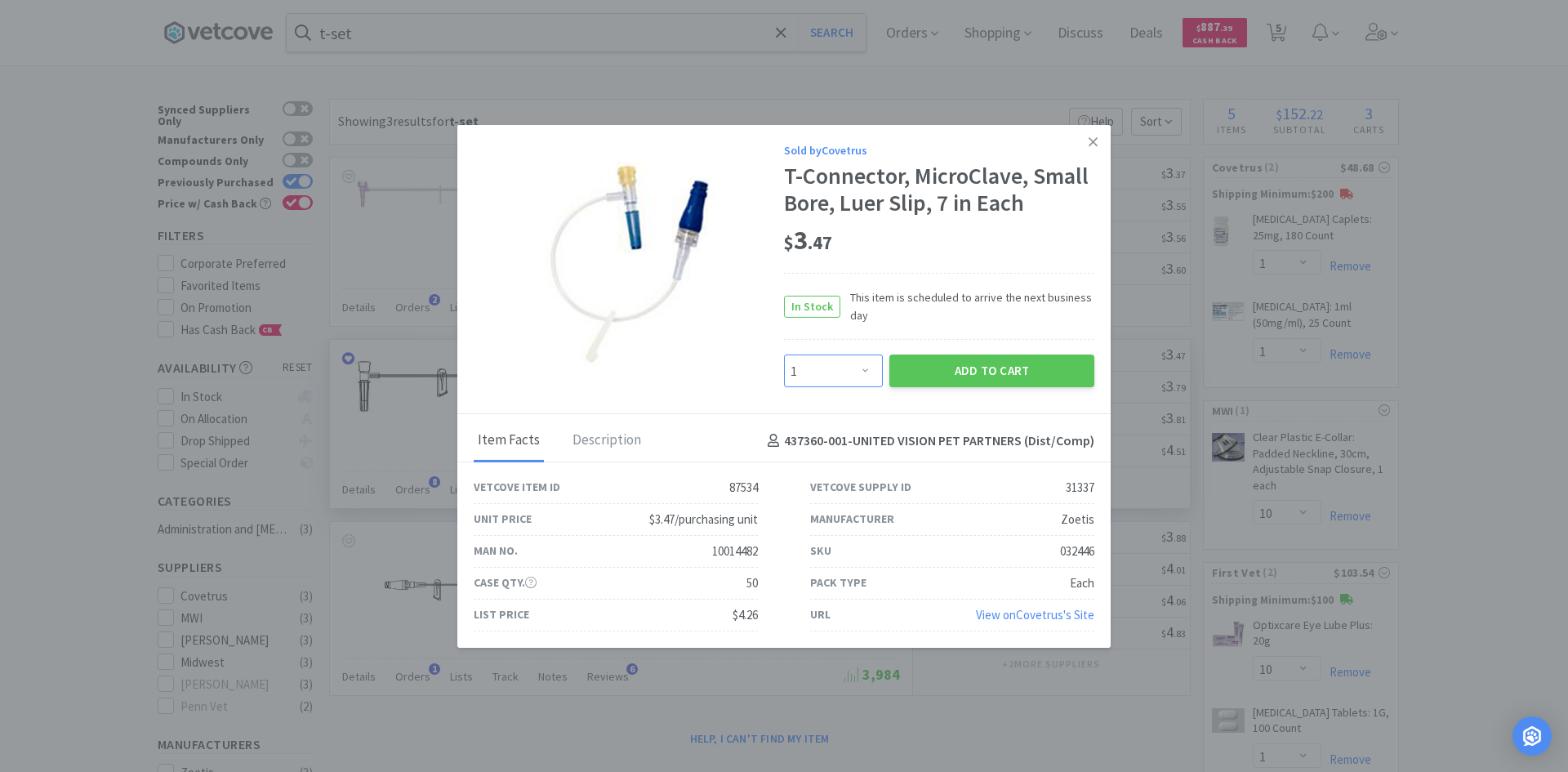
click at [864, 375] on select "Enter Quantity 1 2 3 4 5 6 7 8 9 10 11 12 13 14 15 16 17 18 19 20 Enter Quantity" at bounding box center [833, 370] width 99 height 33
click at [846, 390] on div "Enter Quantity 1 2 3 4 5 6 7 8 9 10 11 12 13 14 15 16 17 18 19 20 Enter Quantity" at bounding box center [833, 370] width 105 height 39
click at [844, 375] on select "Enter Quantity 1 2 3 4 5 6 7 8 9 10 11 12 13 14 15 16 17 18 19 20 Enter Quantity" at bounding box center [833, 370] width 99 height 33
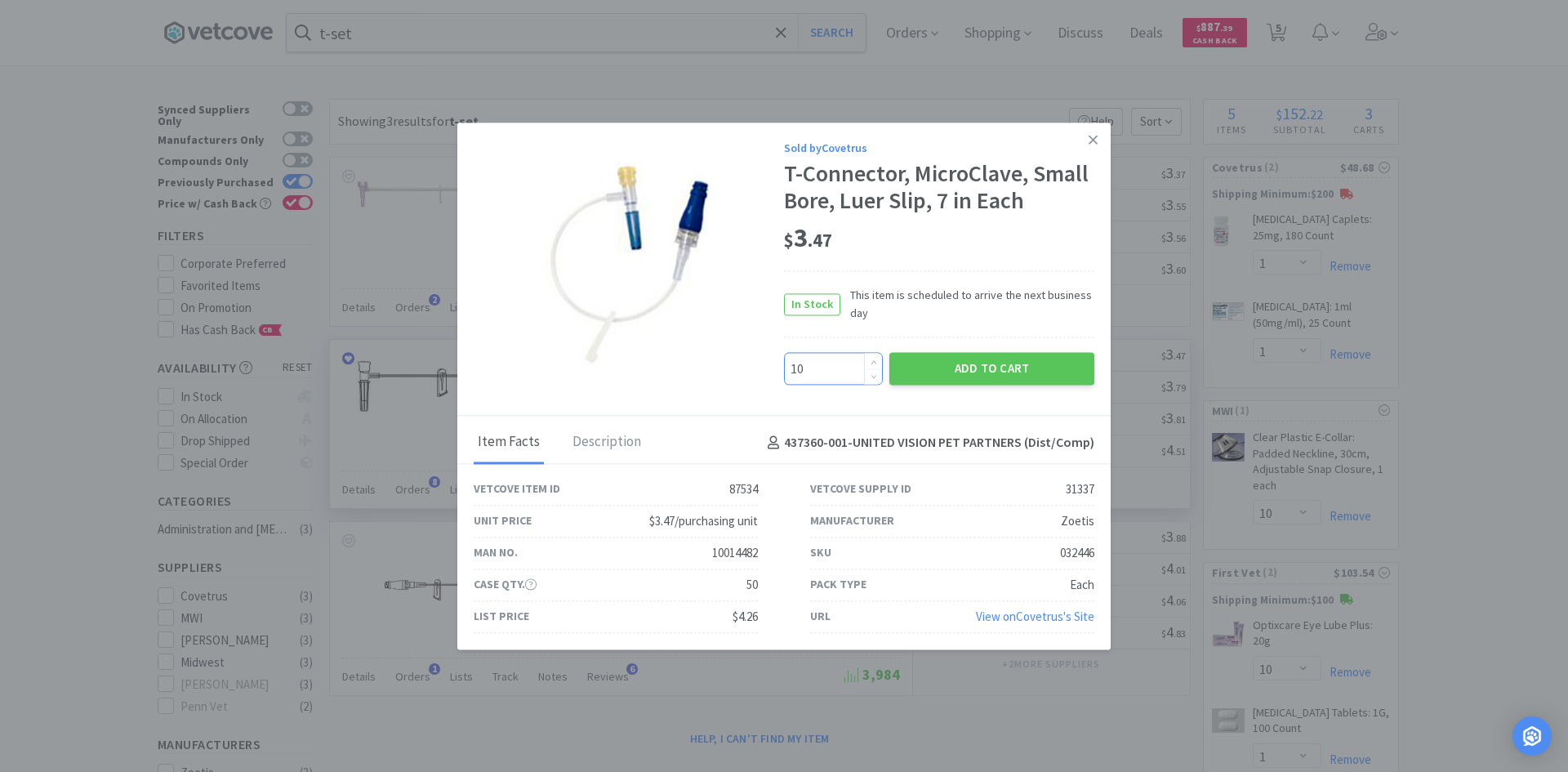
type input "100"
click at [939, 361] on button "Add to Cart" at bounding box center [992, 369] width 205 height 33
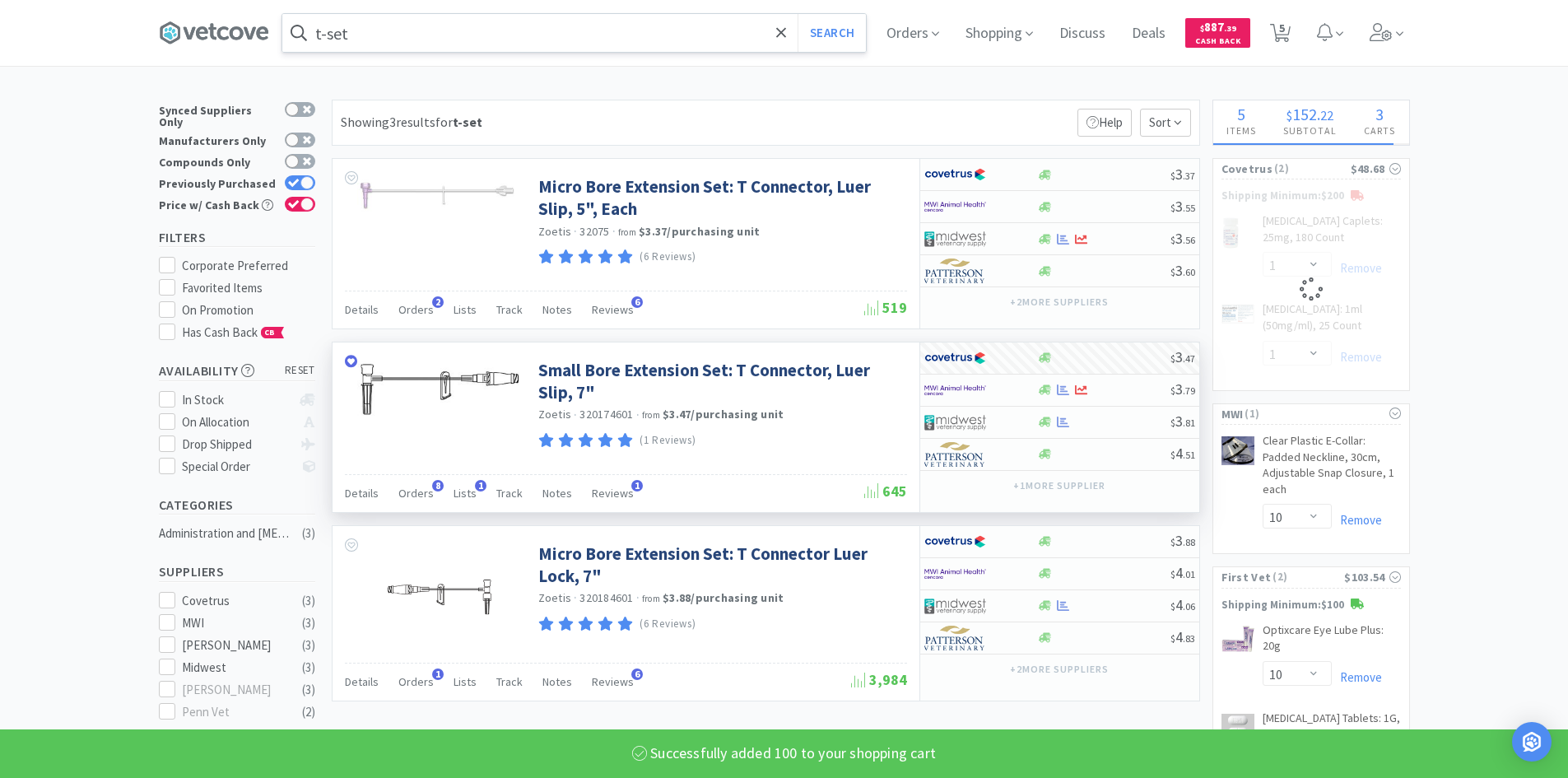
select select "100"
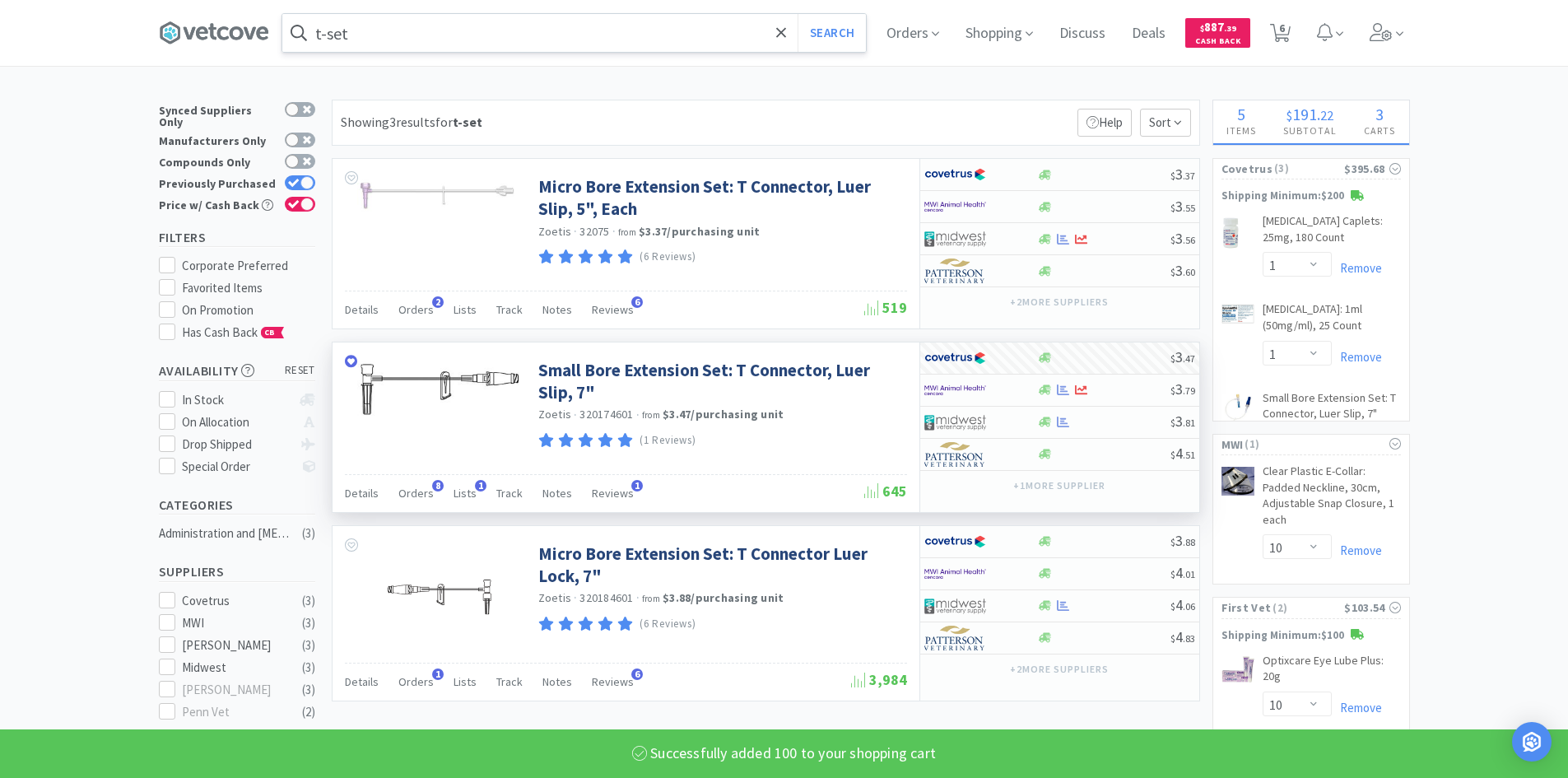
click at [517, 45] on input "t-set" at bounding box center [574, 33] width 583 height 38
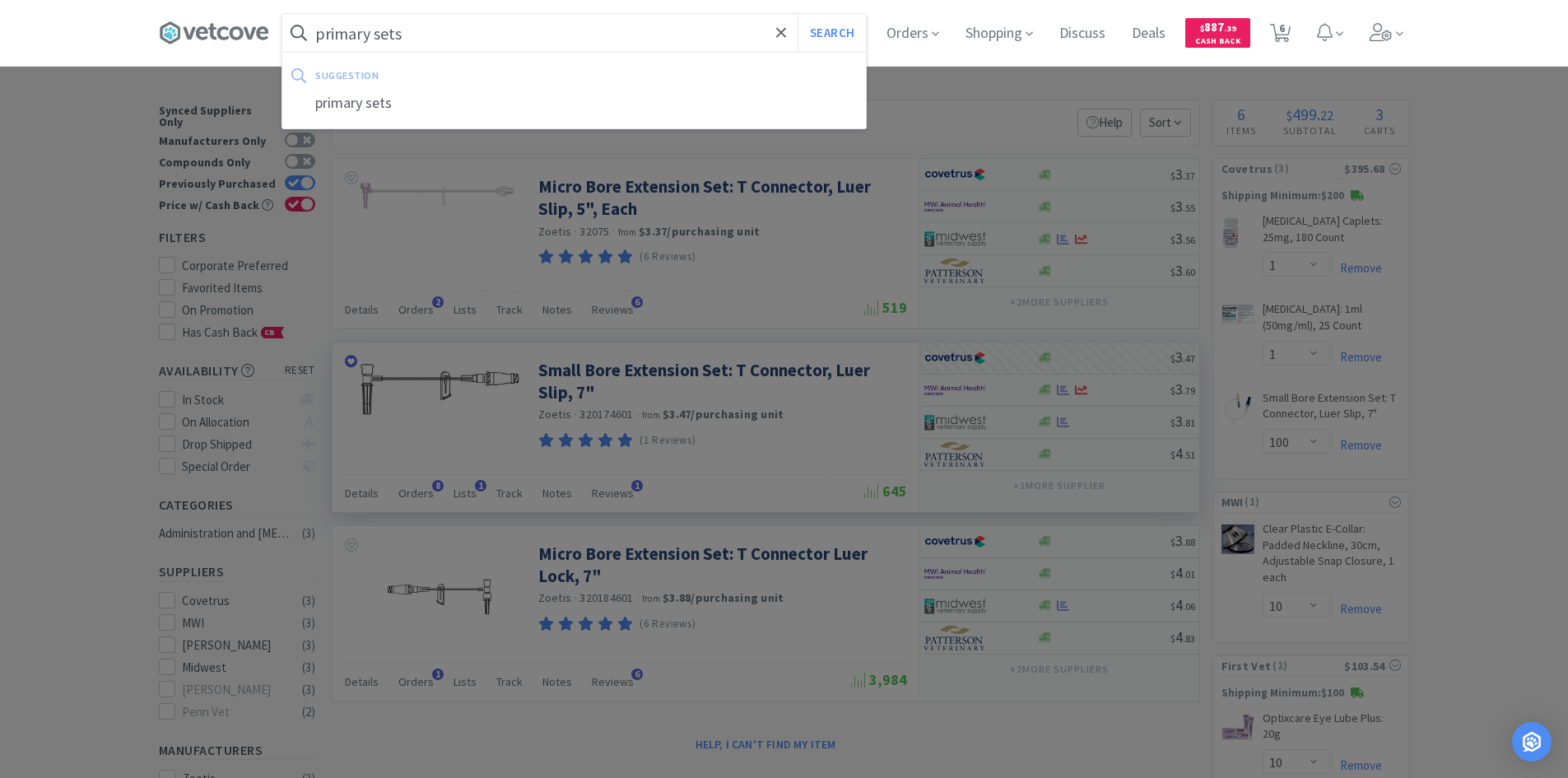
type input "primary sets"
click at [798, 14] on button "Search" at bounding box center [831, 33] width 68 height 38
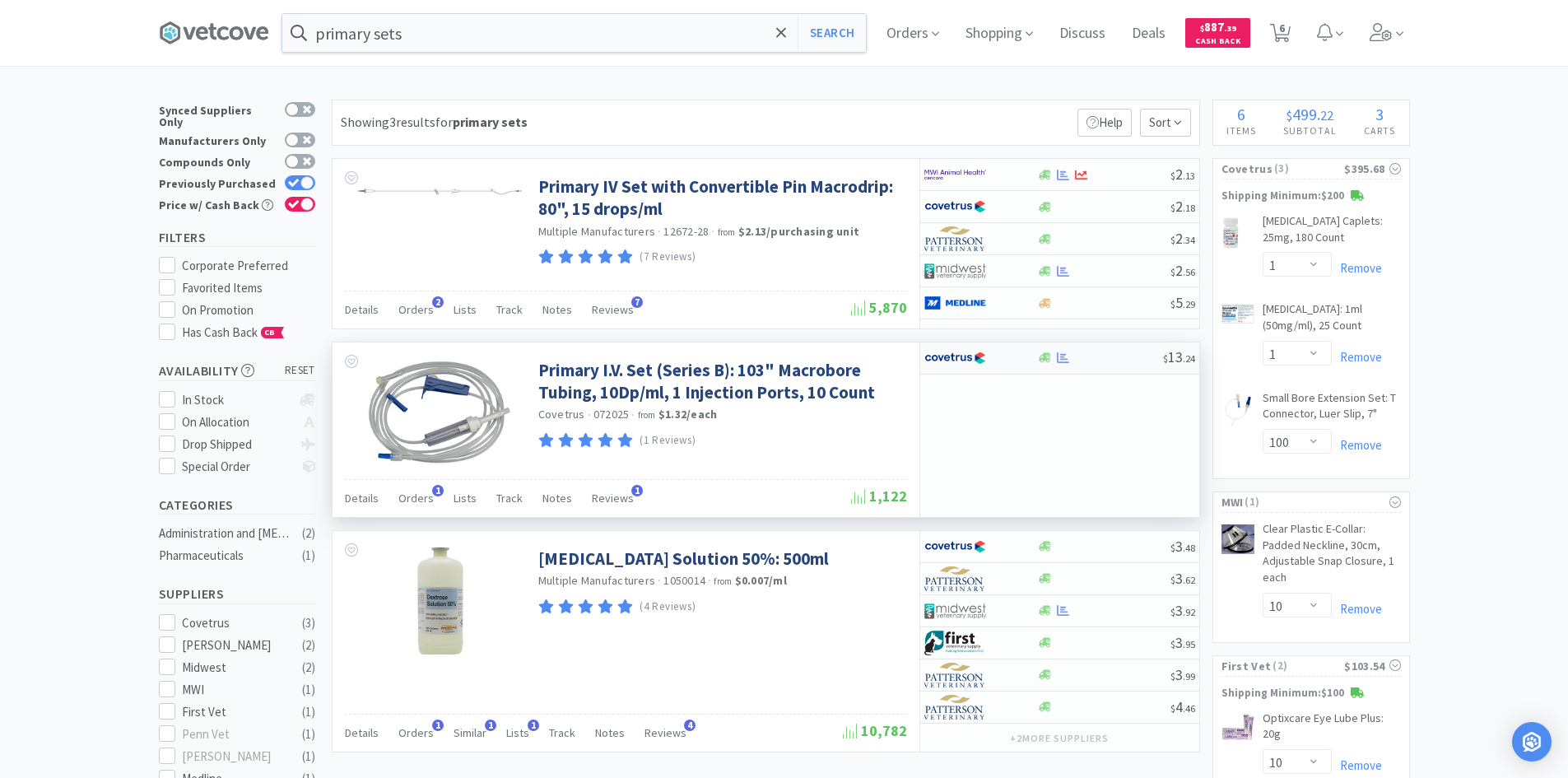
click at [1026, 356] on div at bounding box center [981, 358] width 113 height 28
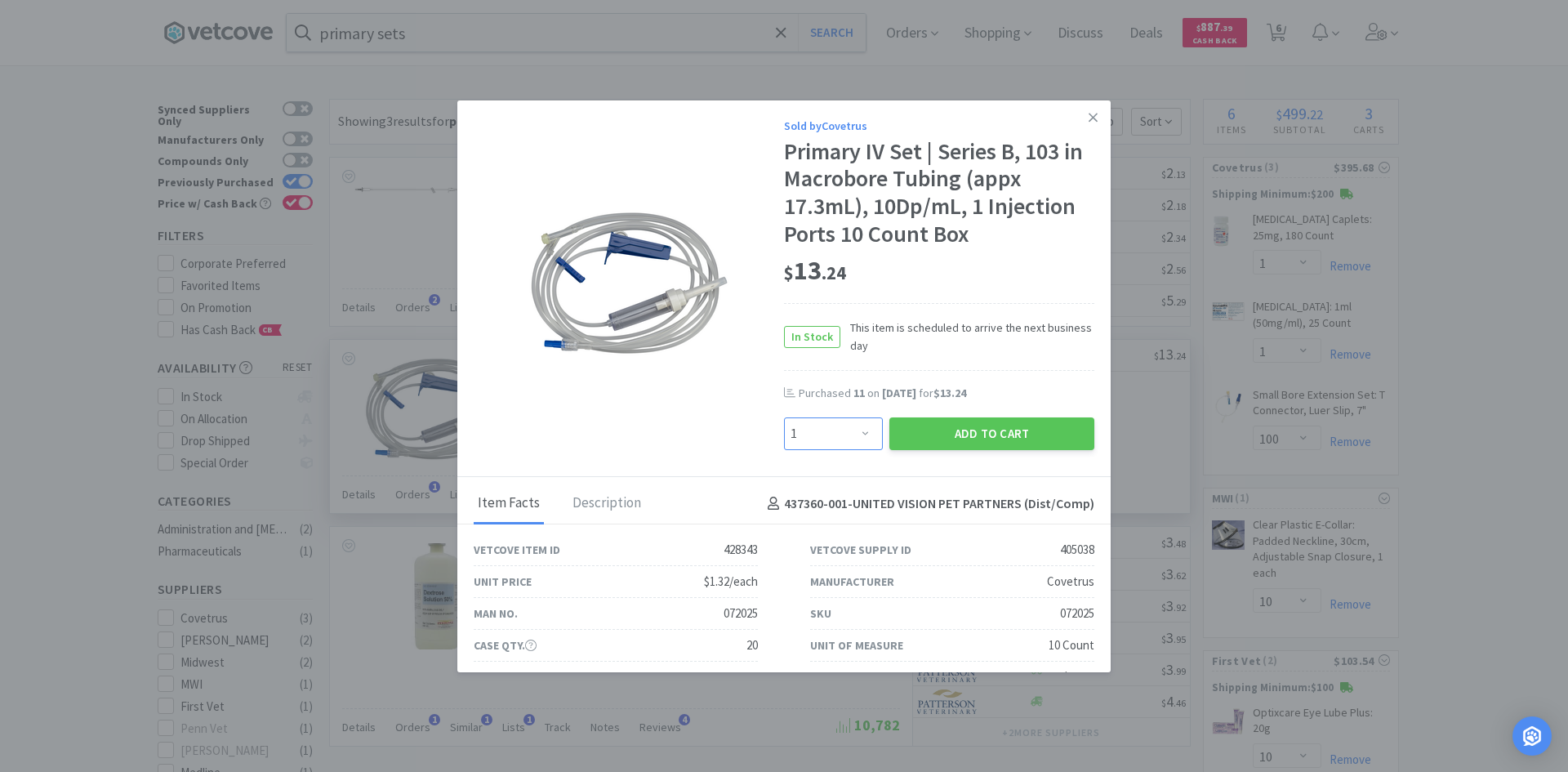
click at [832, 437] on select "Enter Quantity 1 2 3 4 5 6 7 8 9 10 11 12 13 14 15 16 17 18 19 20 Enter Quantity" at bounding box center [833, 433] width 99 height 33
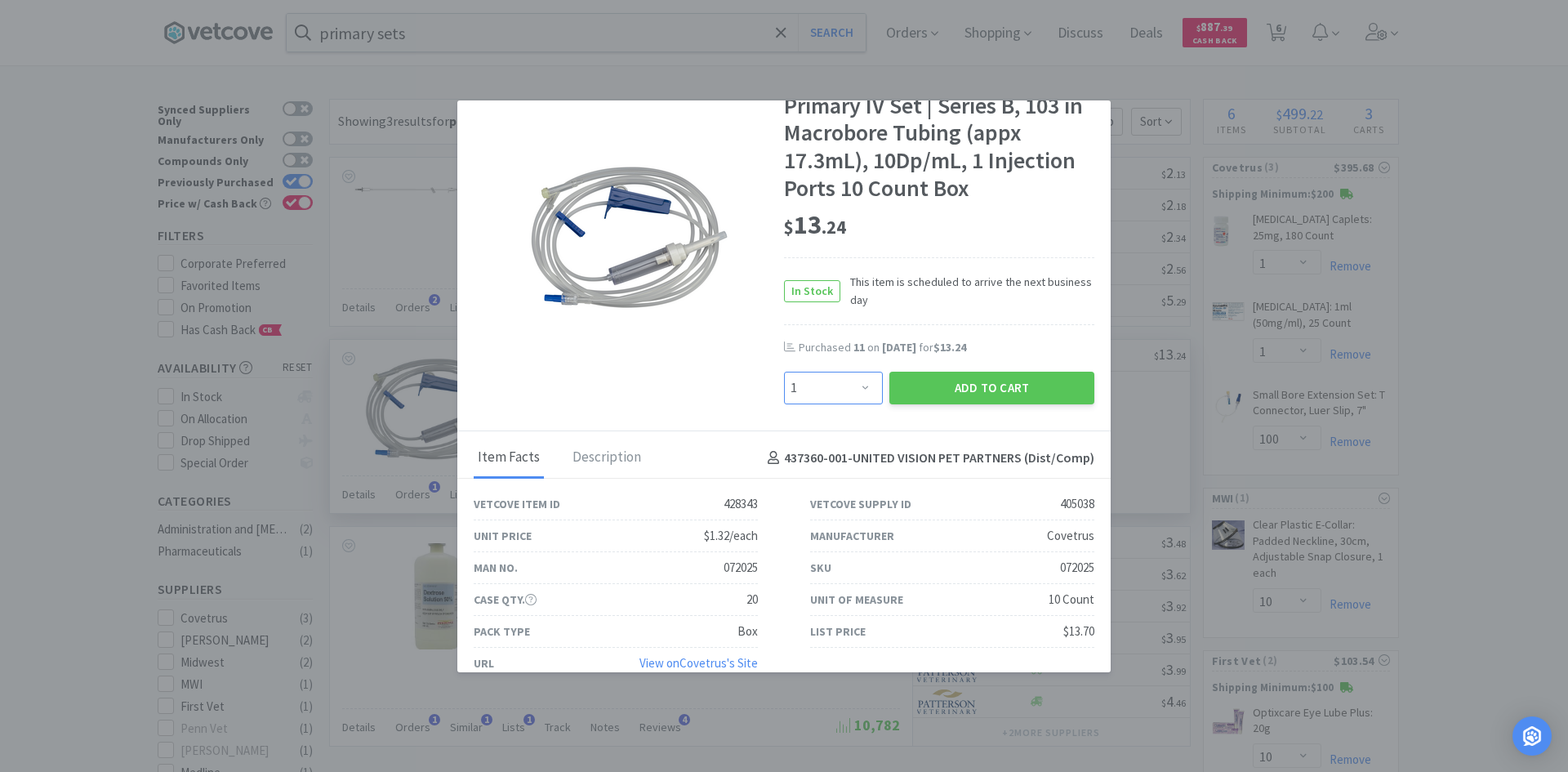
scroll to position [70, 0]
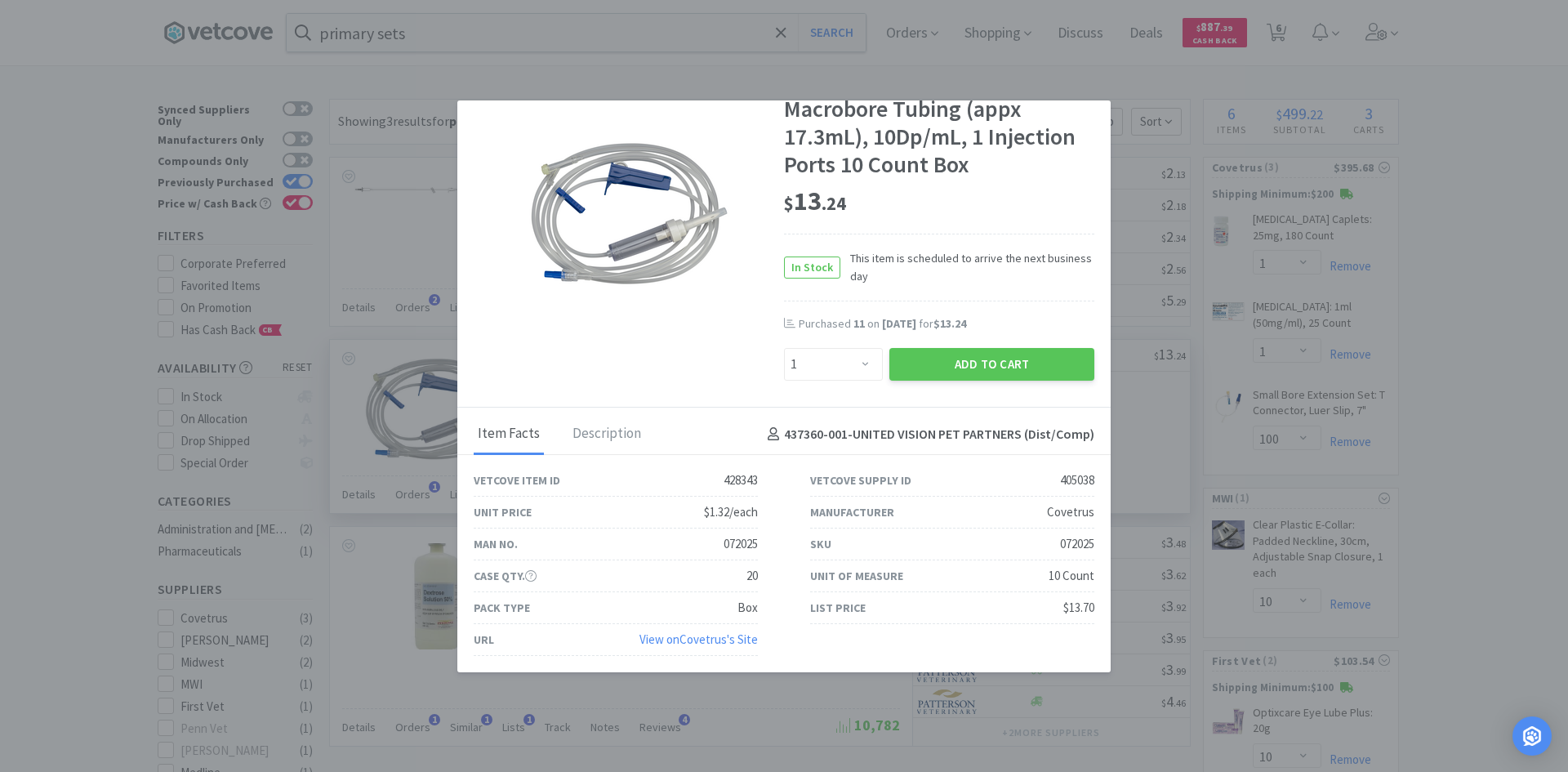
click at [830, 384] on div "Sold by Covetrus Primary IV Set | Series B, 103 in Macrobore Tubing (appx 17.3m…" at bounding box center [783, 219] width 653 height 377
click at [838, 367] on select "Enter Quantity 1 2 3 4 5 6 7 8 9 10 11 12 13 14 15 16 17 18 19 20 Enter Quantity" at bounding box center [833, 364] width 99 height 33
click at [976, 224] on div "$ 13 . 24" at bounding box center [939, 206] width 311 height 56
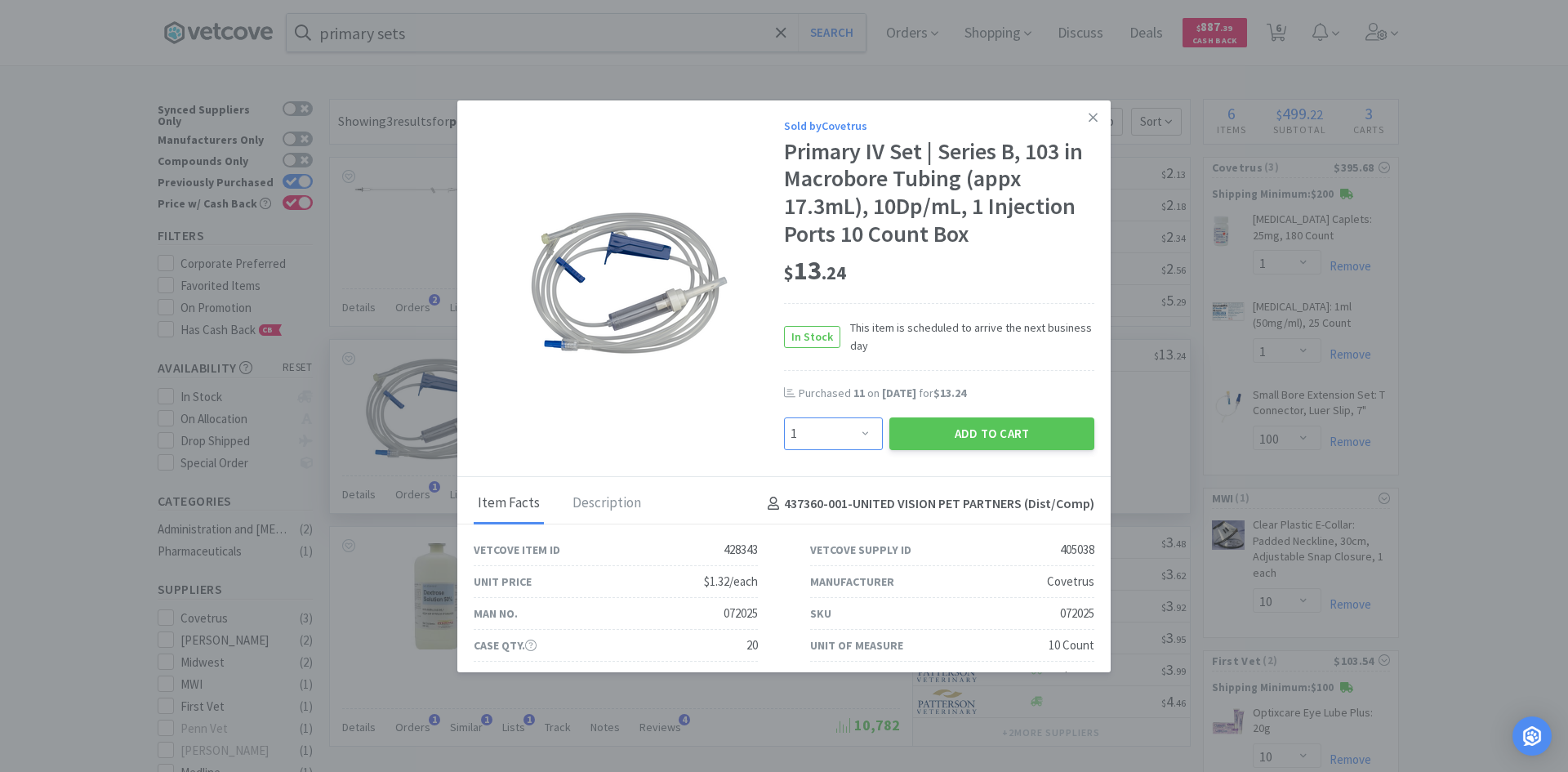
click at [840, 433] on select "Enter Quantity 1 2 3 4 5 6 7 8 9 10 11 12 13 14 15 16 17 18 19 20 Enter Quantity" at bounding box center [833, 433] width 99 height 33
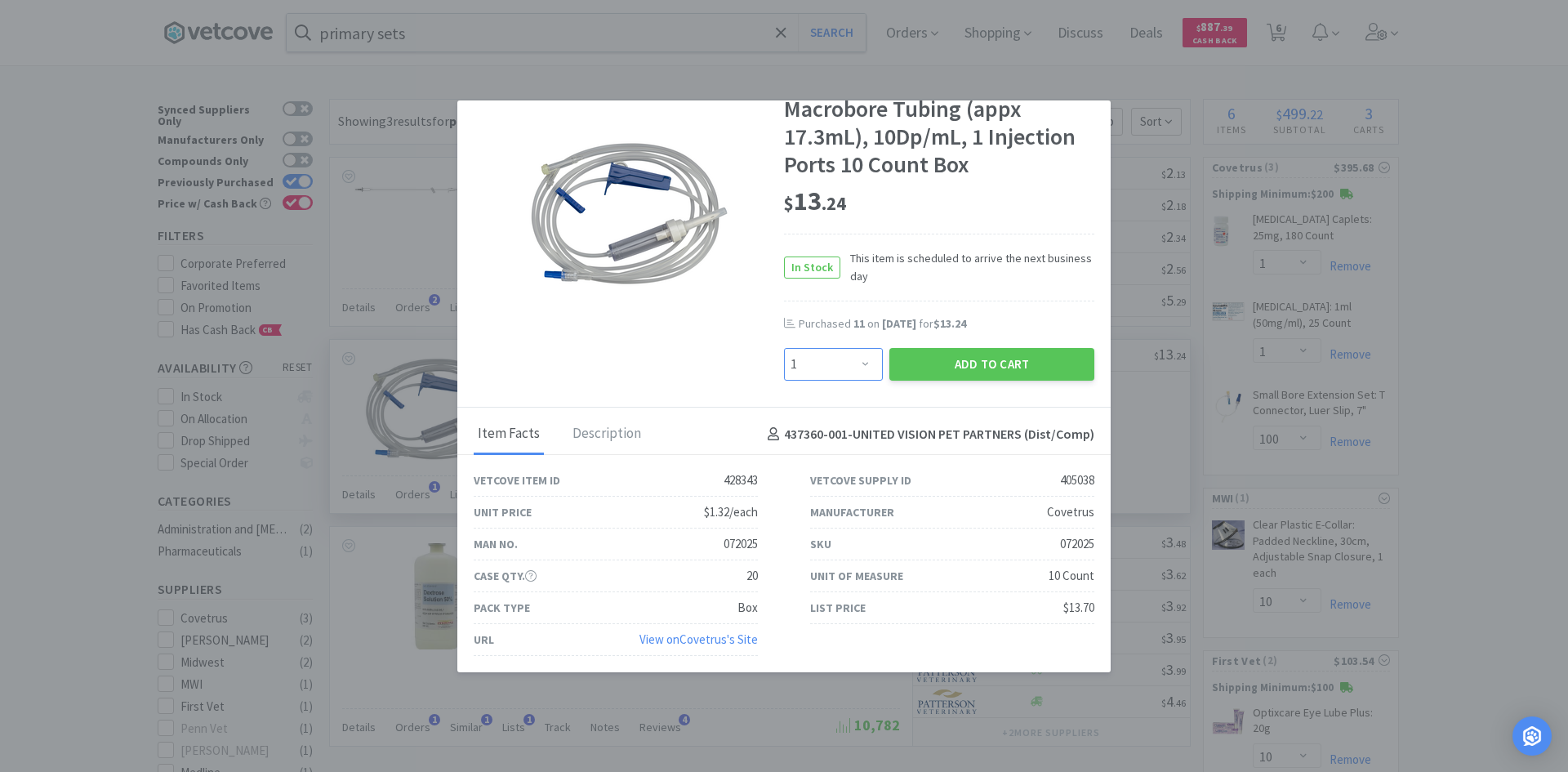
click at [843, 378] on select "Enter Quantity 1 2 3 4 5 6 7 8 9 10 11 12 13 14 15 16 17 18 19 20 Enter Quantity" at bounding box center [833, 364] width 99 height 33
click at [853, 354] on select "Enter Quantity 1 2 3 4 5 6 7 8 9 10 11 12 13 14 15 16 17 18 19 20 Enter Quantity" at bounding box center [833, 364] width 99 height 33
select select "20"
click at [784, 348] on select "Enter Quantity 1 2 3 4 5 6 7 8 9 10 11 12 13 14 15 16 17 18 19 20 Enter Quantity" at bounding box center [833, 364] width 99 height 33
click at [909, 362] on button "Add to Cart" at bounding box center [992, 364] width 205 height 33
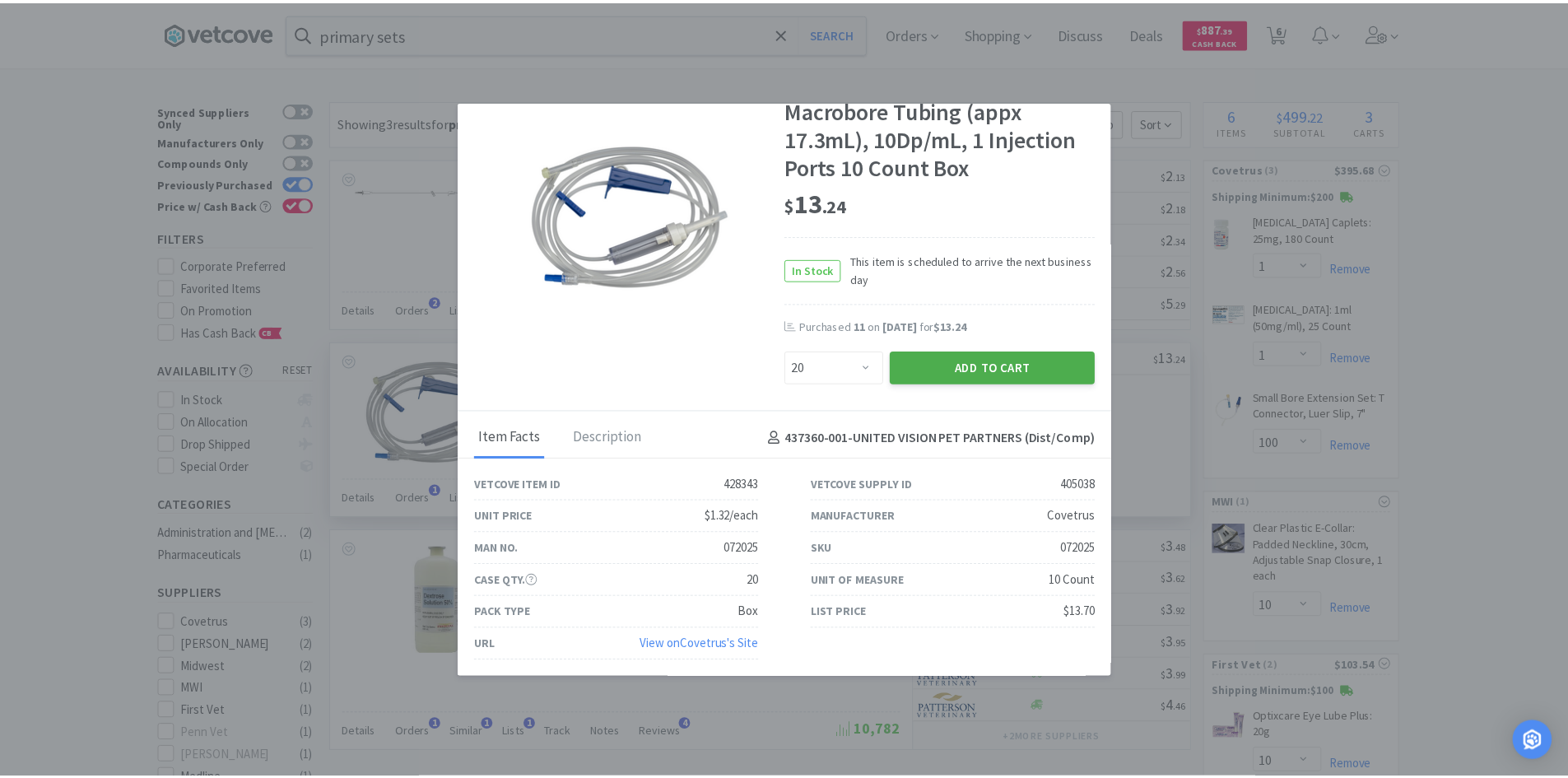
scroll to position [73, 0]
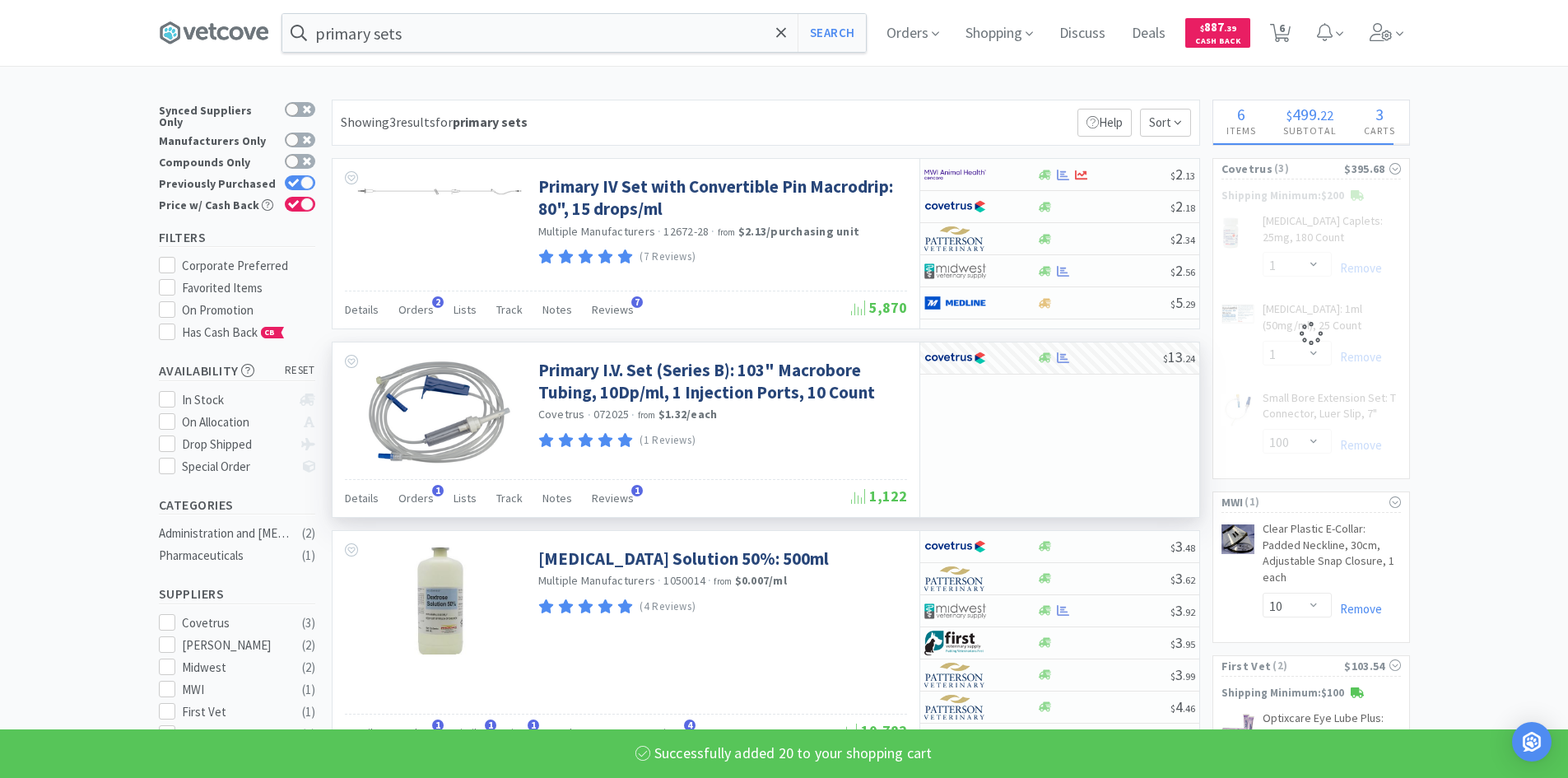
select select "20"
select select "100"
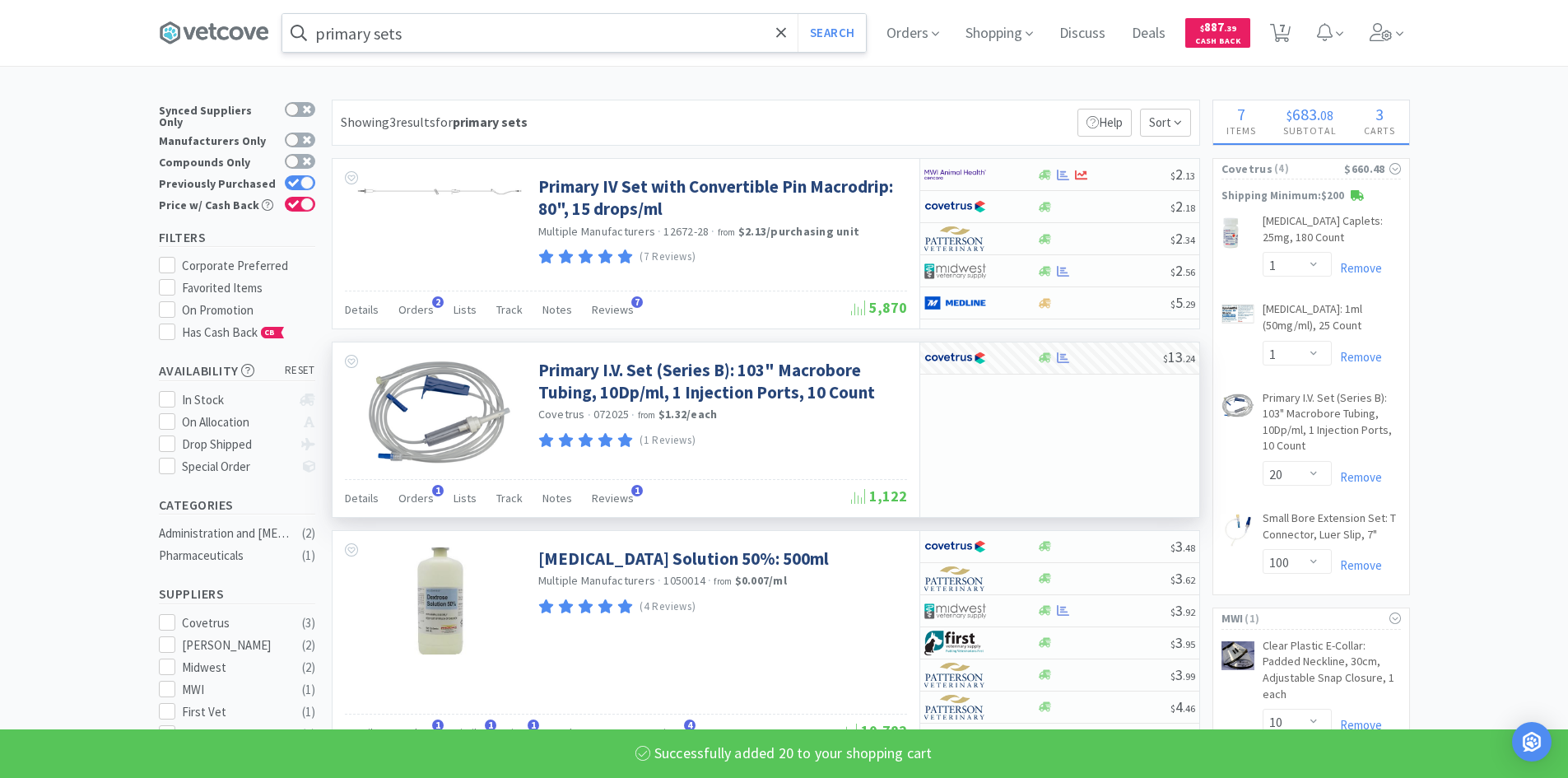
click at [433, 29] on input "primary sets" at bounding box center [574, 33] width 583 height 38
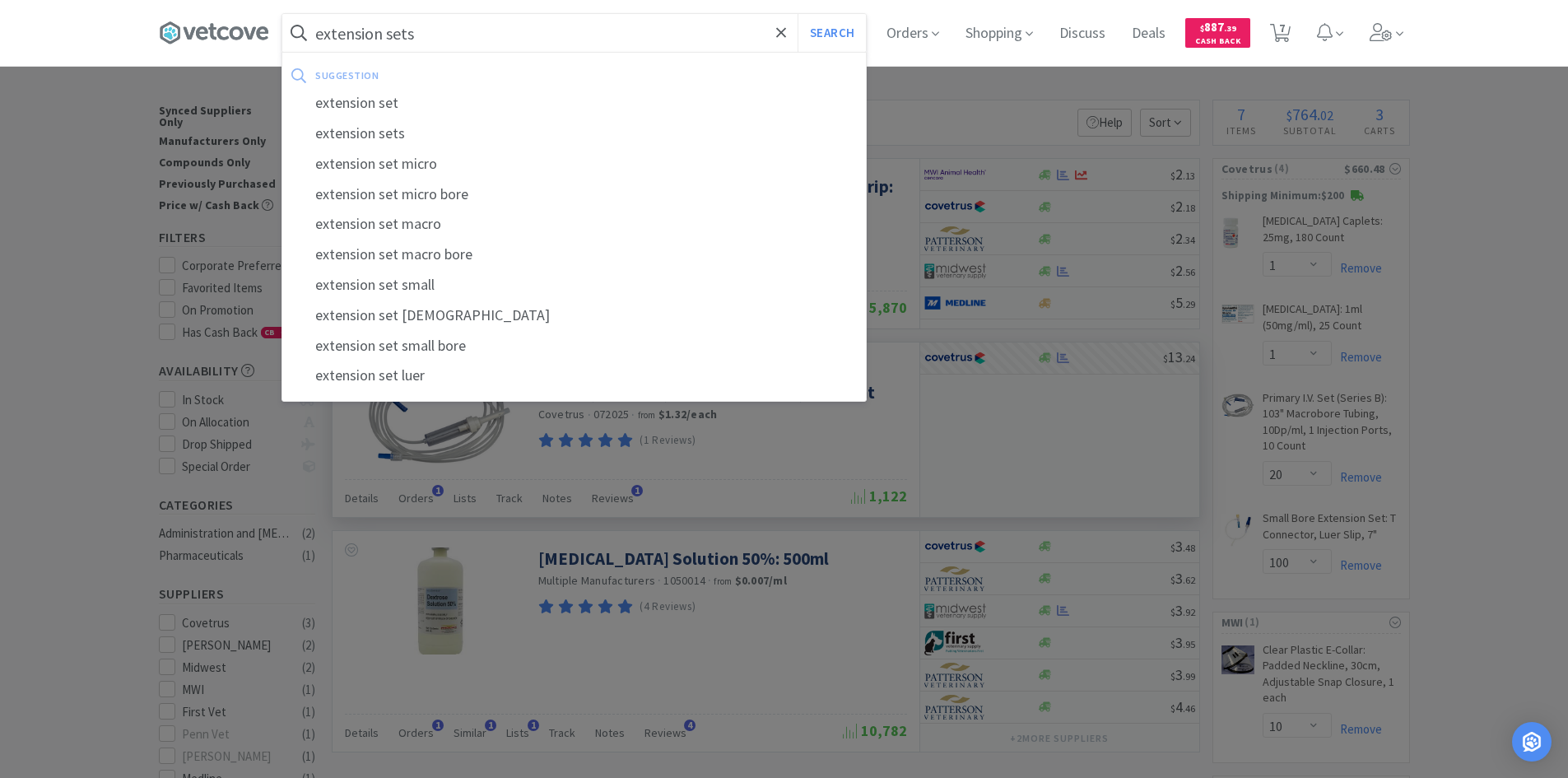
type input "extension sets"
click at [798, 14] on button "Search" at bounding box center [831, 33] width 68 height 38
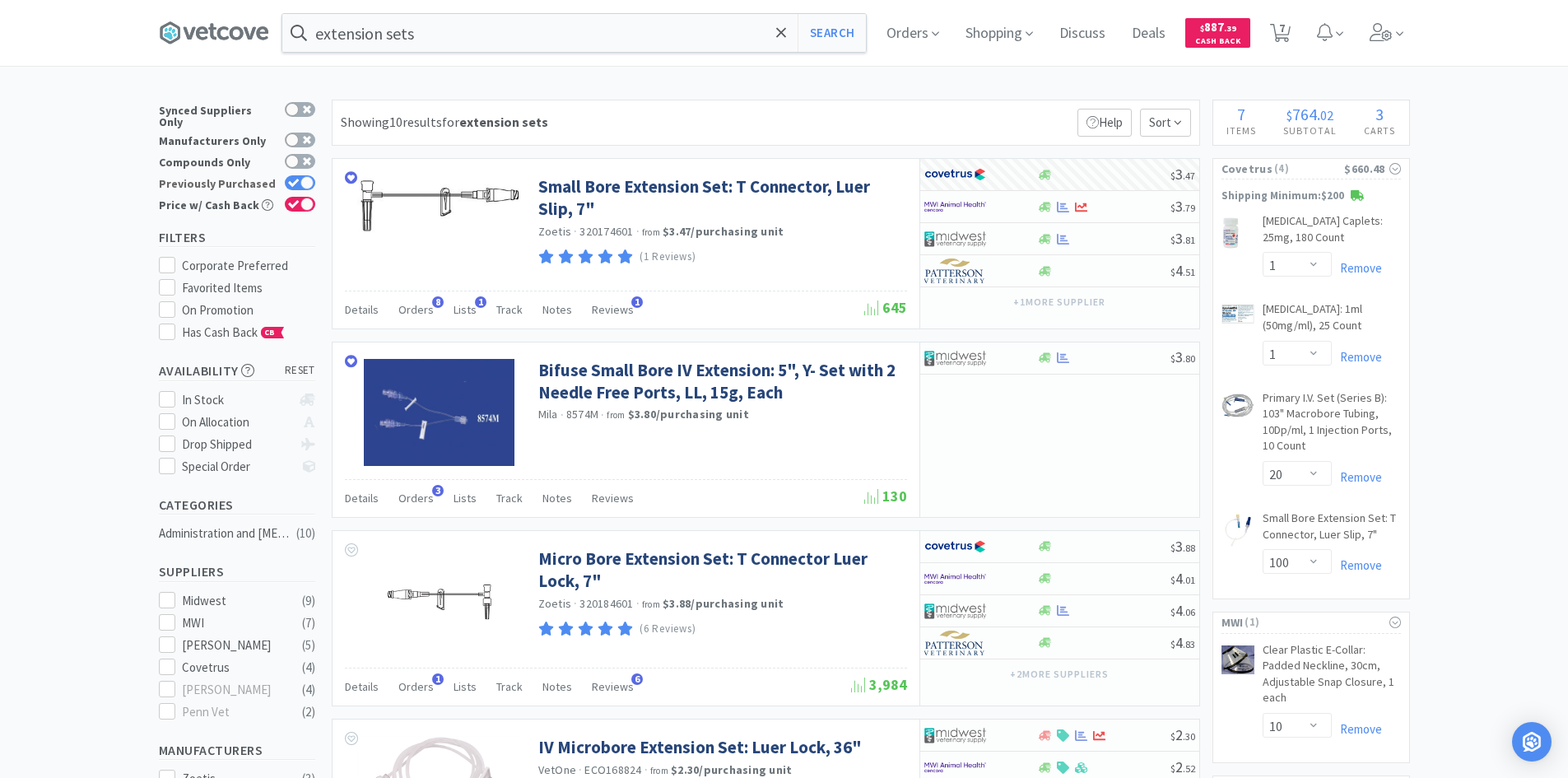
click at [306, 178] on div at bounding box center [307, 183] width 13 height 13
checkbox input "false"
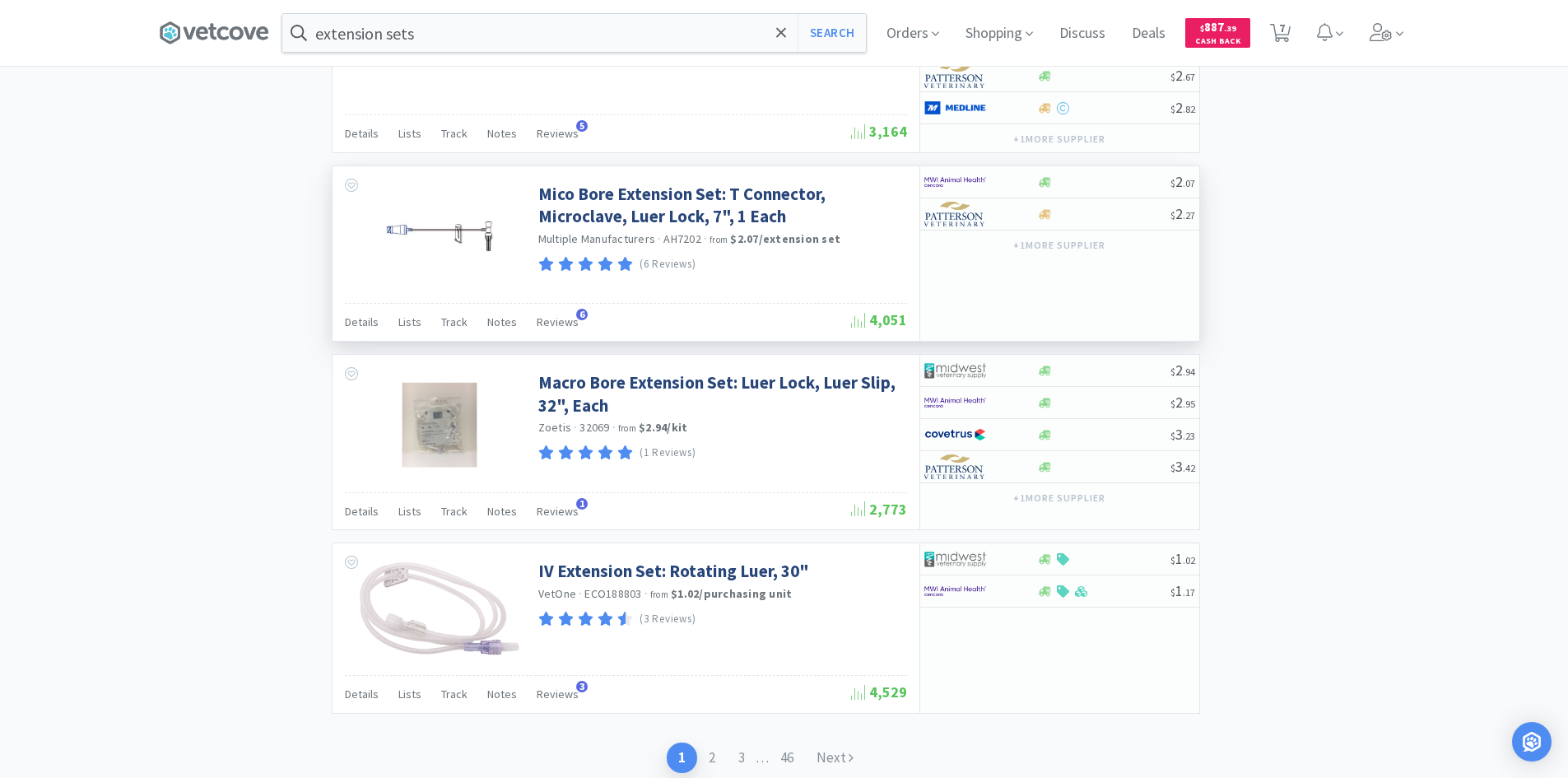
scroll to position [2305, 0]
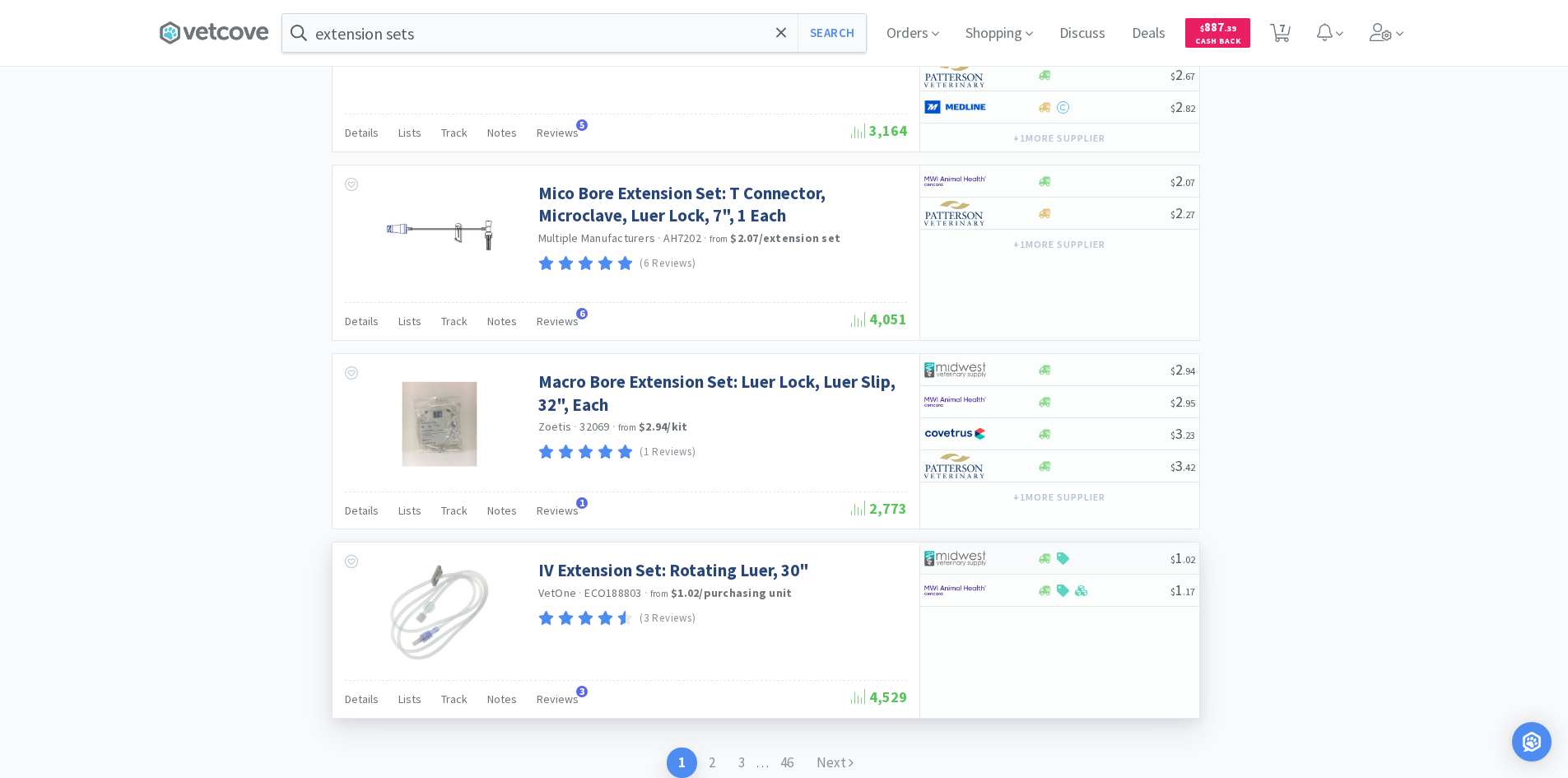
click at [1136, 562] on div at bounding box center [1103, 558] width 133 height 12
select select "1"
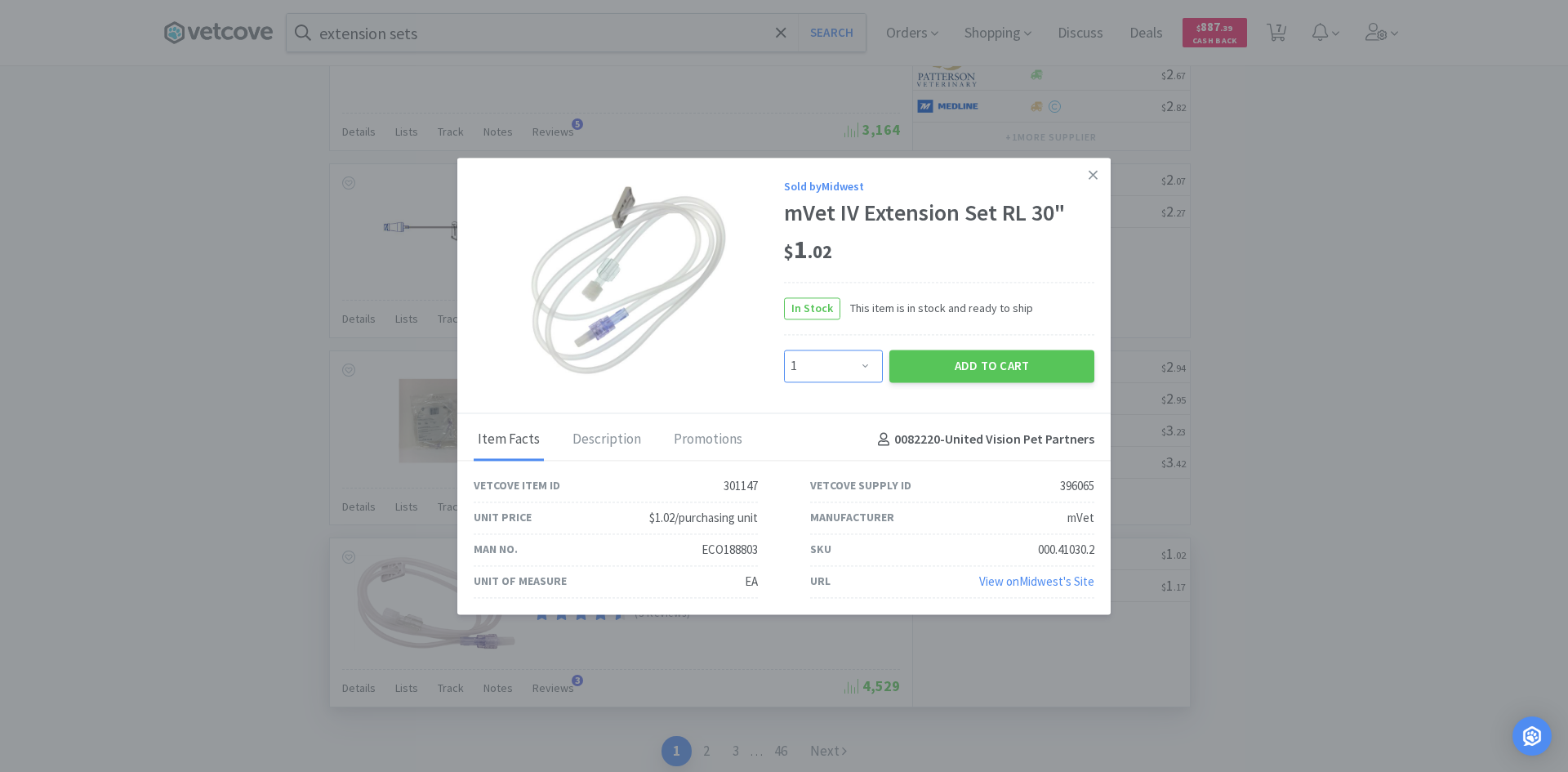
click at [867, 365] on select "Enter Quantity 1 2 3 4 5 6 7 8 9 10 11 12 13 14 15 16 17 18 19 20 Enter Quantity" at bounding box center [833, 366] width 99 height 33
click at [871, 378] on select "Enter Quantity 1 2 3 4 5 6 7 8 9 10 11 12 13 14 15 16 17 18 19 20 Enter Quantity" at bounding box center [833, 366] width 99 height 33
click at [862, 361] on select "Enter Quantity 1 2 3 4 5 6 7 8 9 10 11 12 13 14 15 16 17 18 19 20 Enter Quantity" at bounding box center [833, 366] width 99 height 33
type input "200"
click at [952, 361] on button "Add to Cart" at bounding box center [992, 364] width 205 height 33
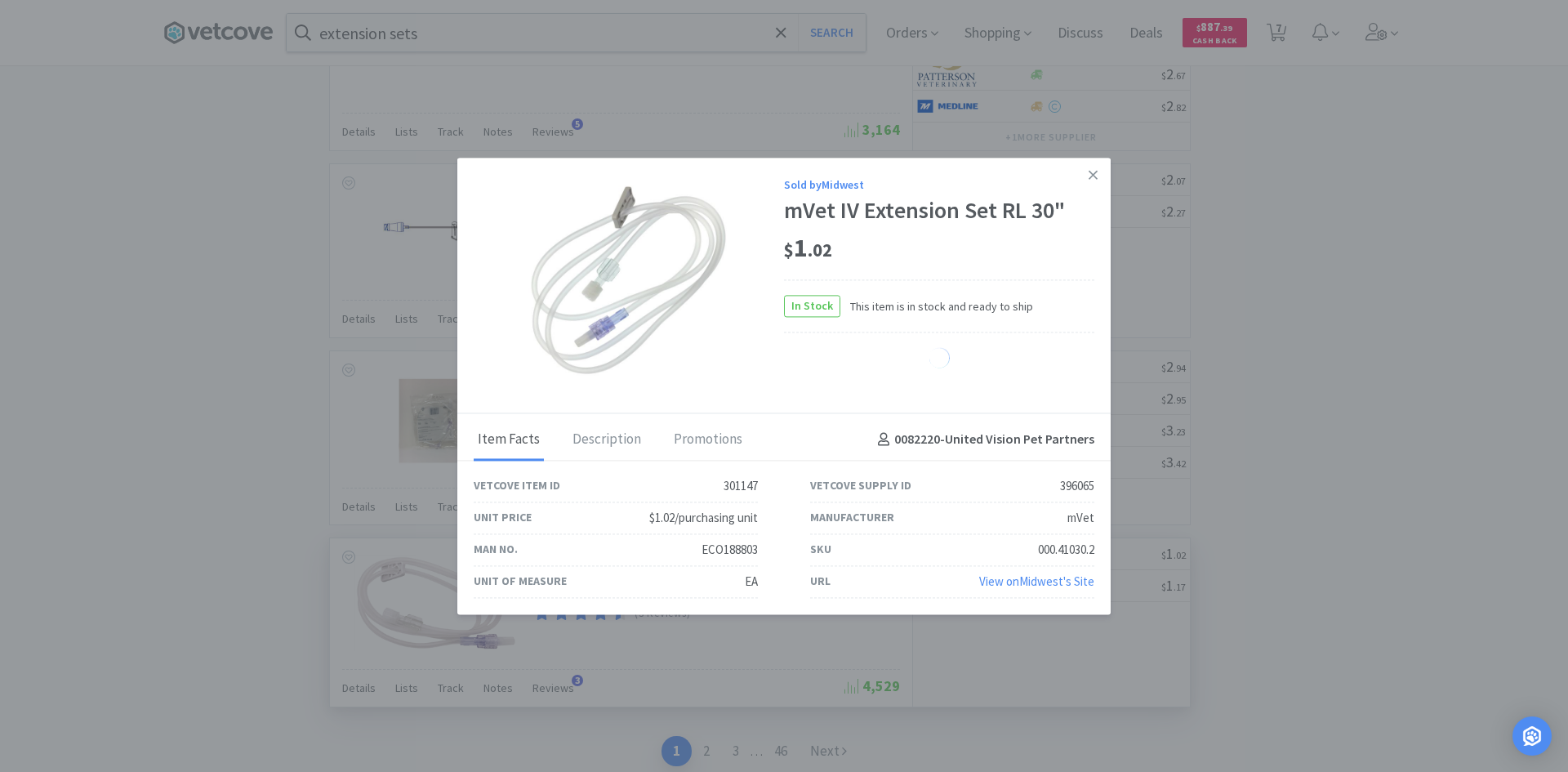
select select "200"
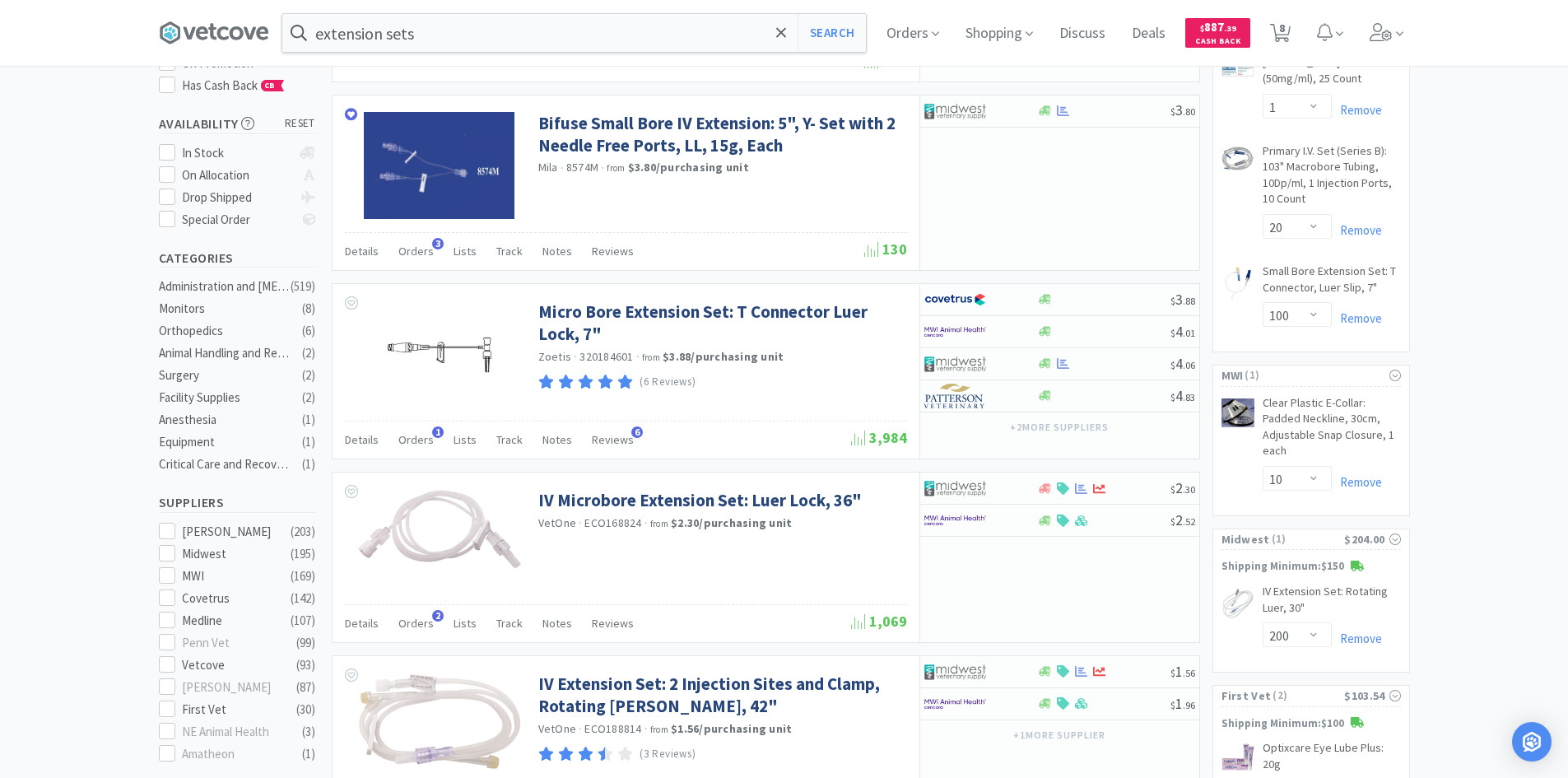
scroll to position [0, 0]
